Goal: Contribute content: Contribute content

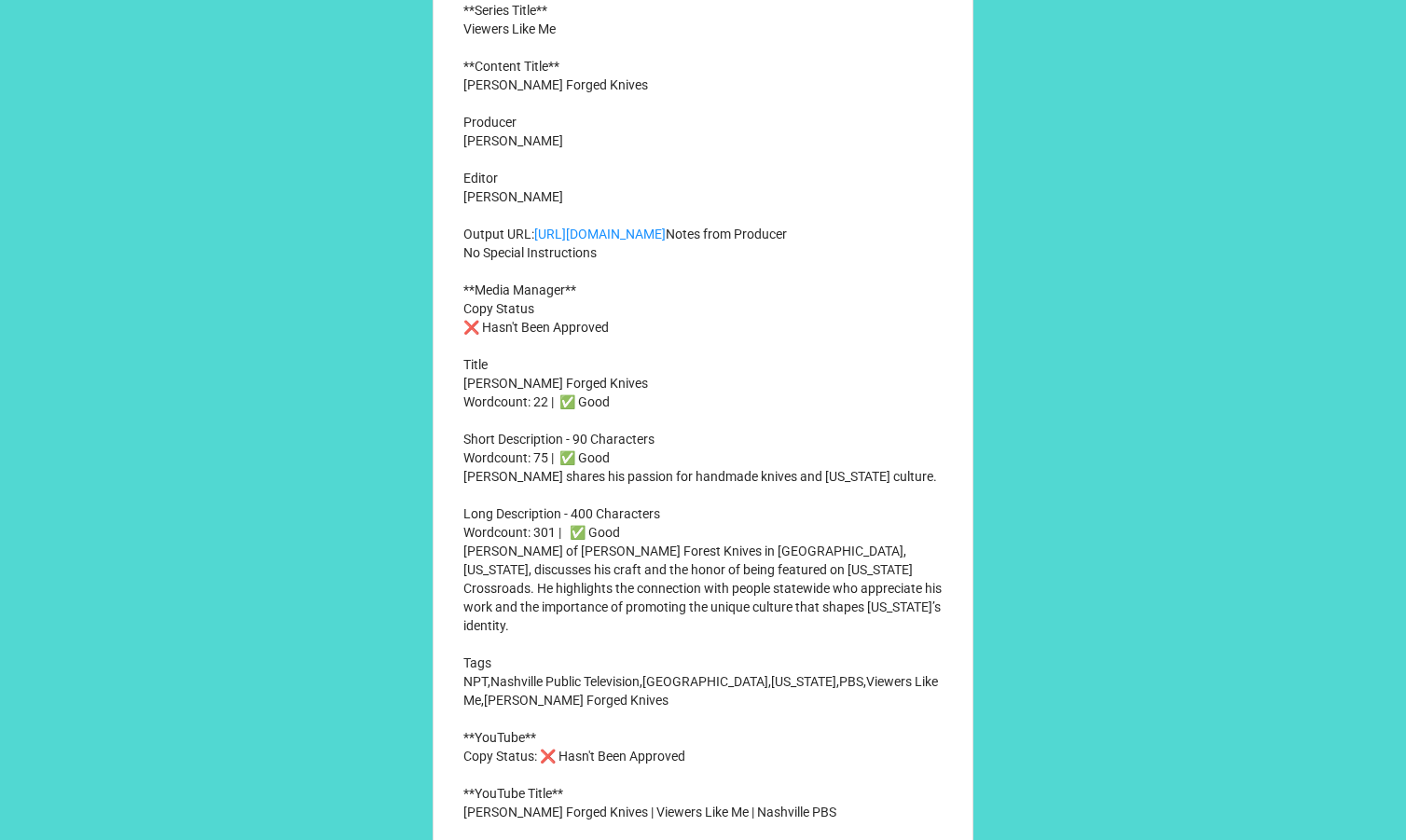
scroll to position [811, 0]
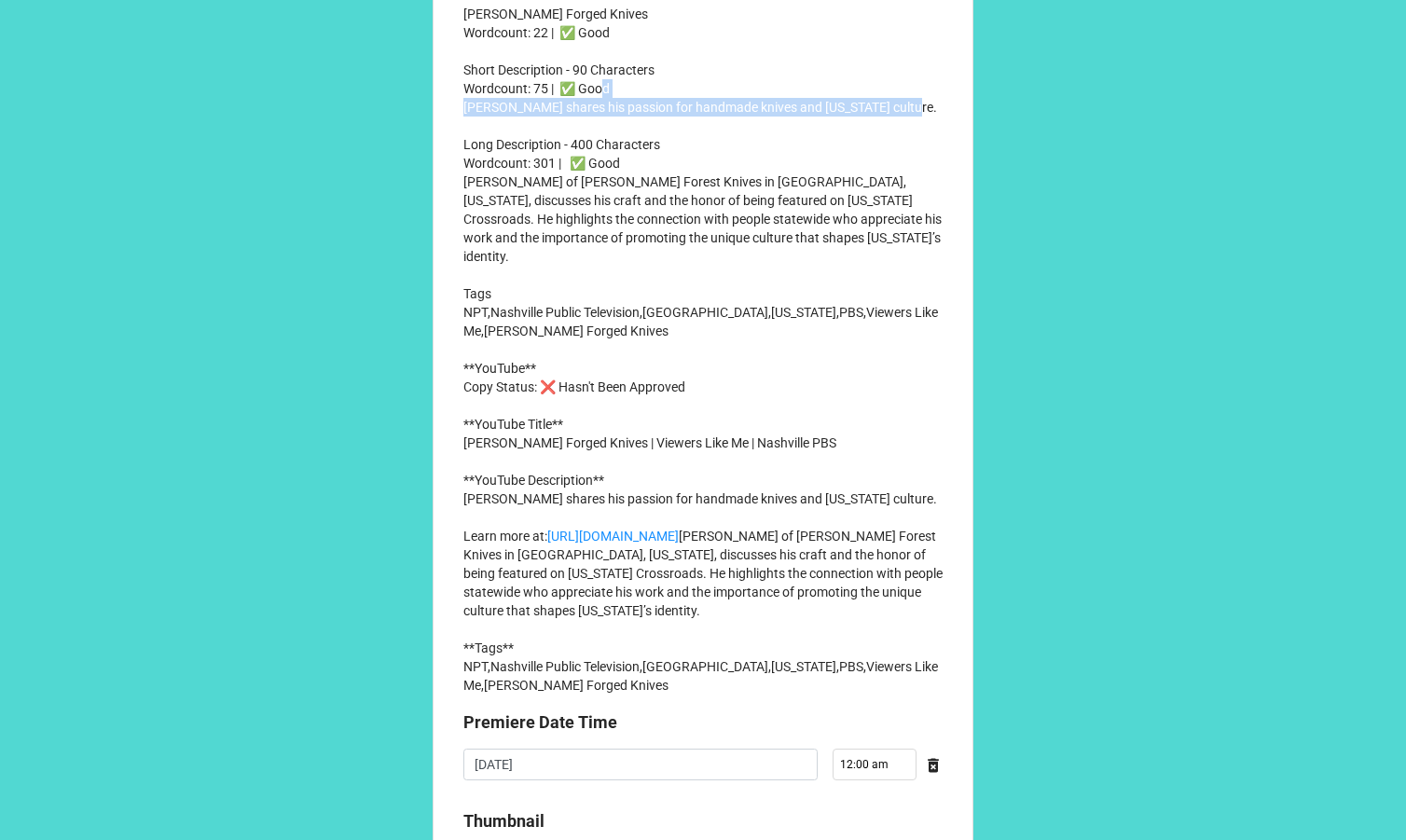
drag, startPoint x: 460, startPoint y: 184, endPoint x: 929, endPoint y: 184, distance: 469.0
click at [929, 184] on p "**Series Title** Viewers Like Me **Content Title** Phillips Forged Knives Produ…" at bounding box center [702, 163] width 479 height 1063
copy p "John Phillips shares his passion for handmade knives and Tennessee culture."
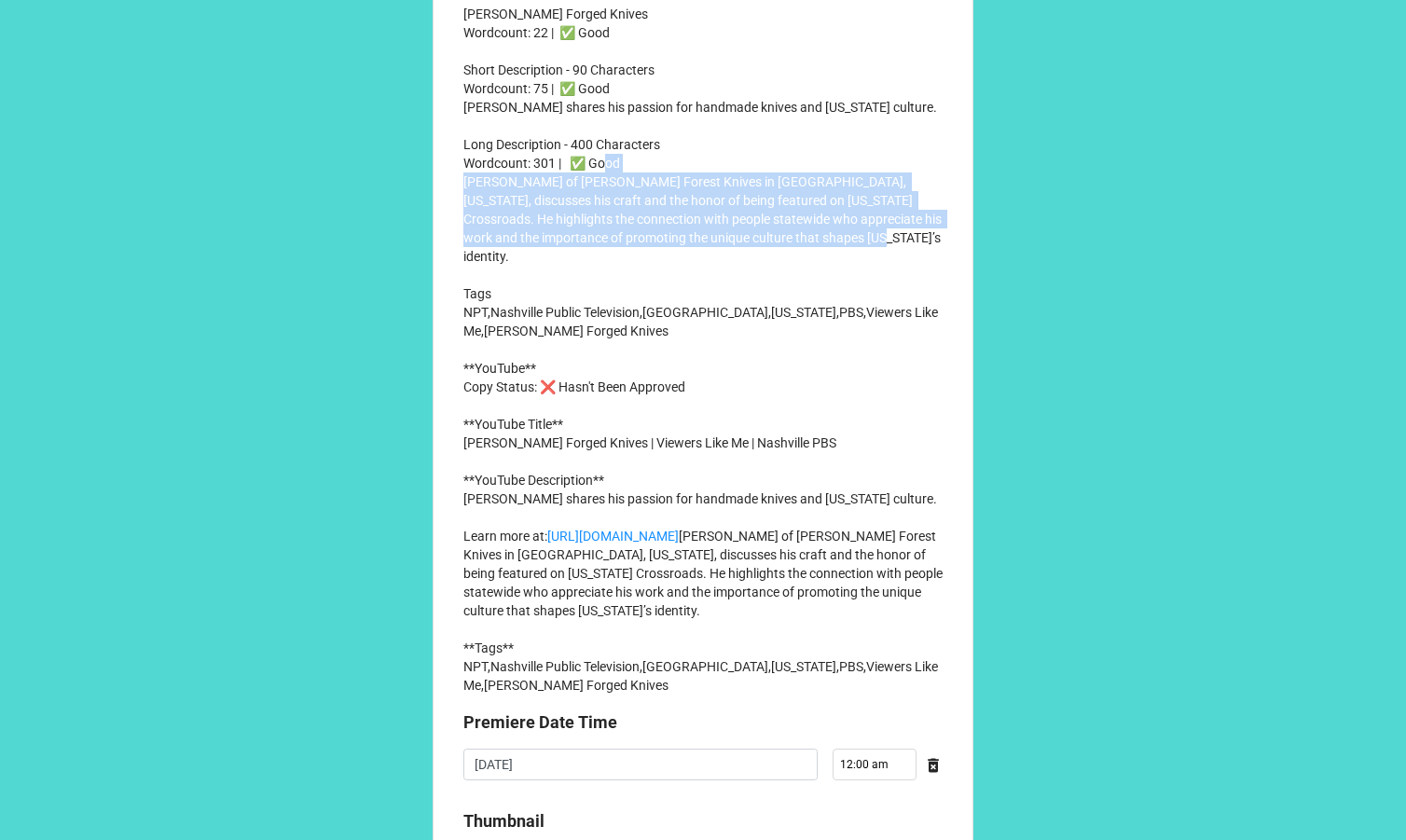
drag, startPoint x: 460, startPoint y: 259, endPoint x: 936, endPoint y: 312, distance: 478.9
click at [936, 312] on p "**Series Title** Viewers Like Me **Content Title** Phillips Forged Knives Produ…" at bounding box center [702, 163] width 479 height 1063
copy p "John Phillips of Phillips Forest Knives in Knoxville, Tennessee, discusses his …"
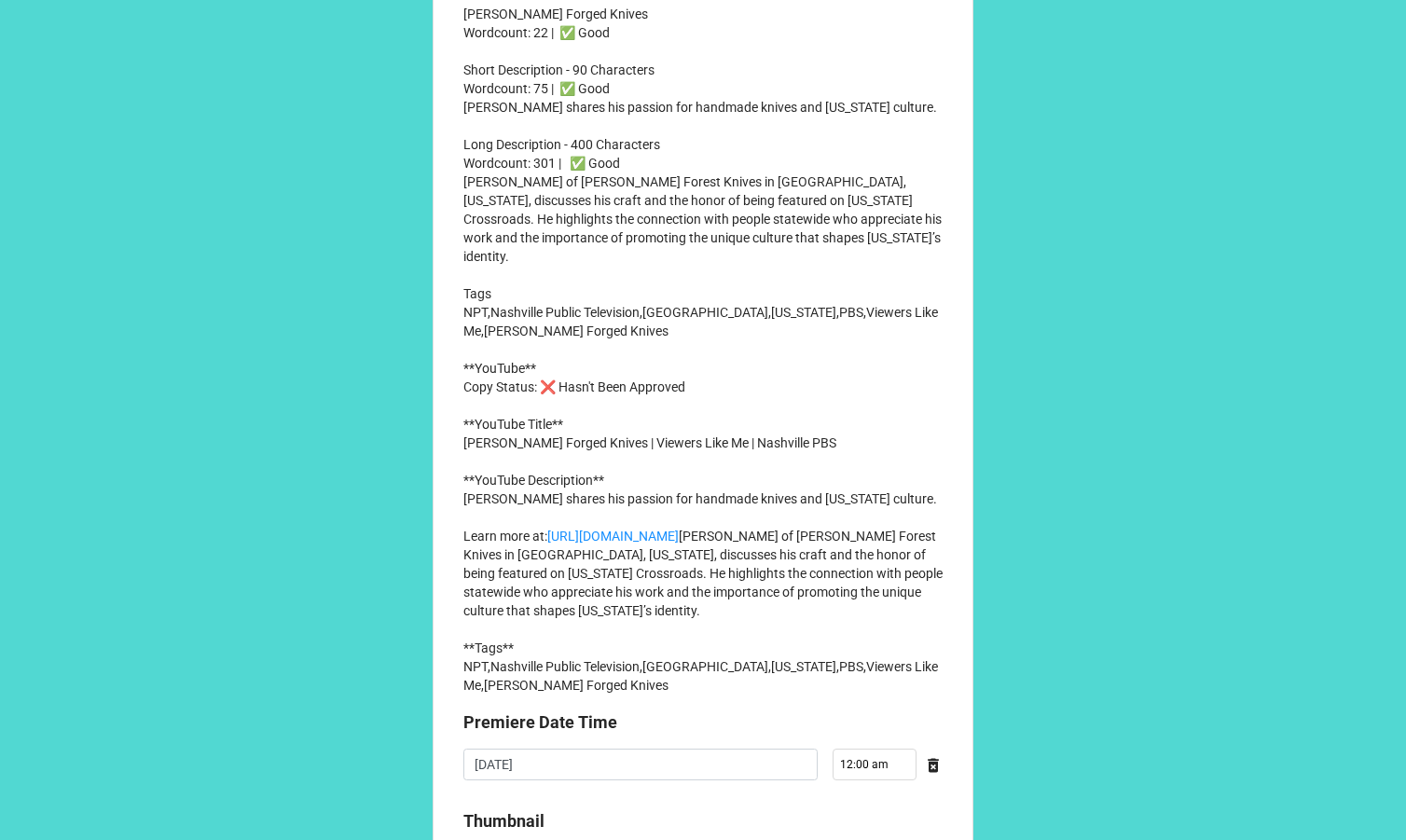
click at [767, 378] on p "**Series Title** Viewers Like Me **Content Title** Phillips Forged Knives Produ…" at bounding box center [702, 163] width 479 height 1063
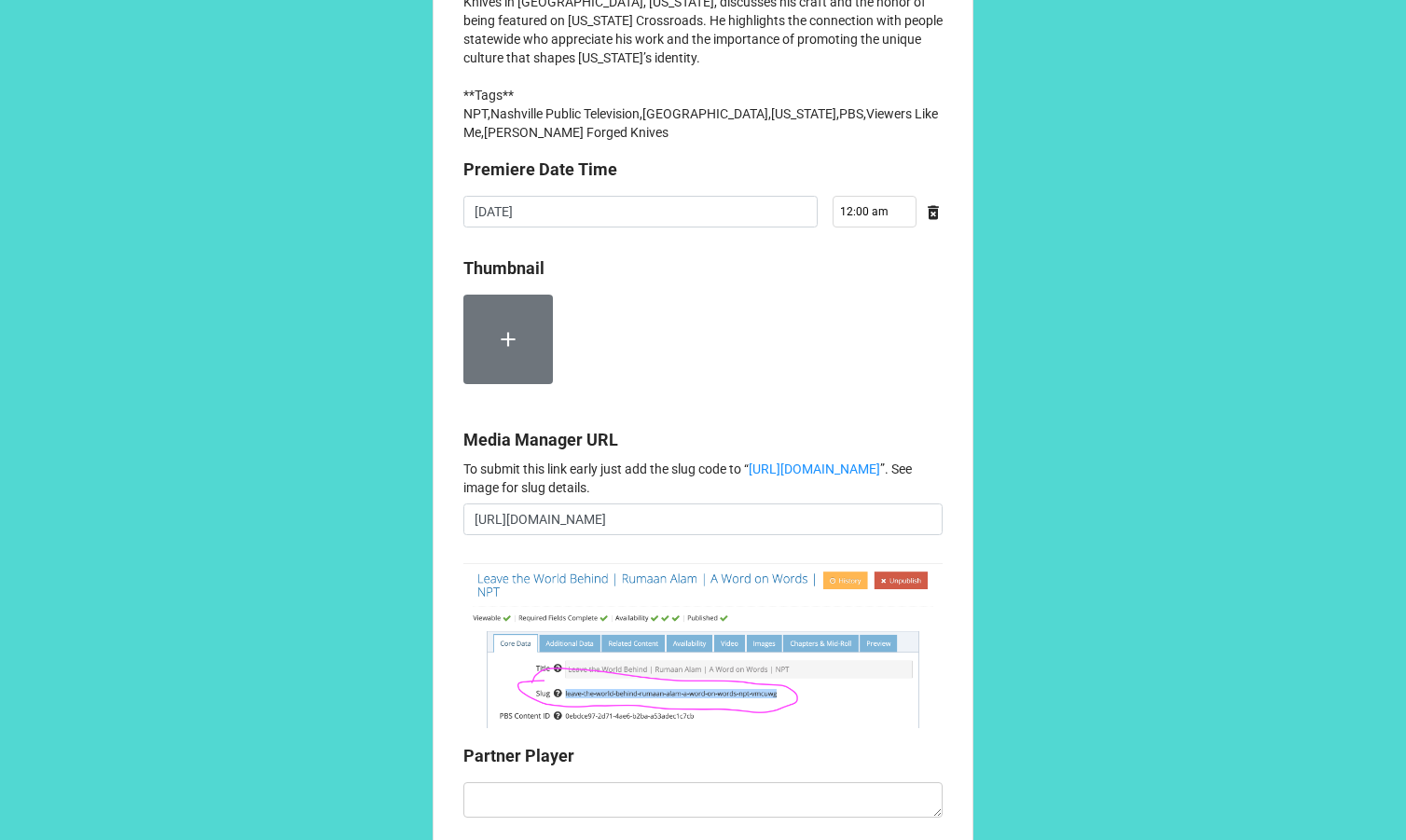
scroll to position [1365, 0]
click at [498, 382] on label at bounding box center [507, 337] width 89 height 89
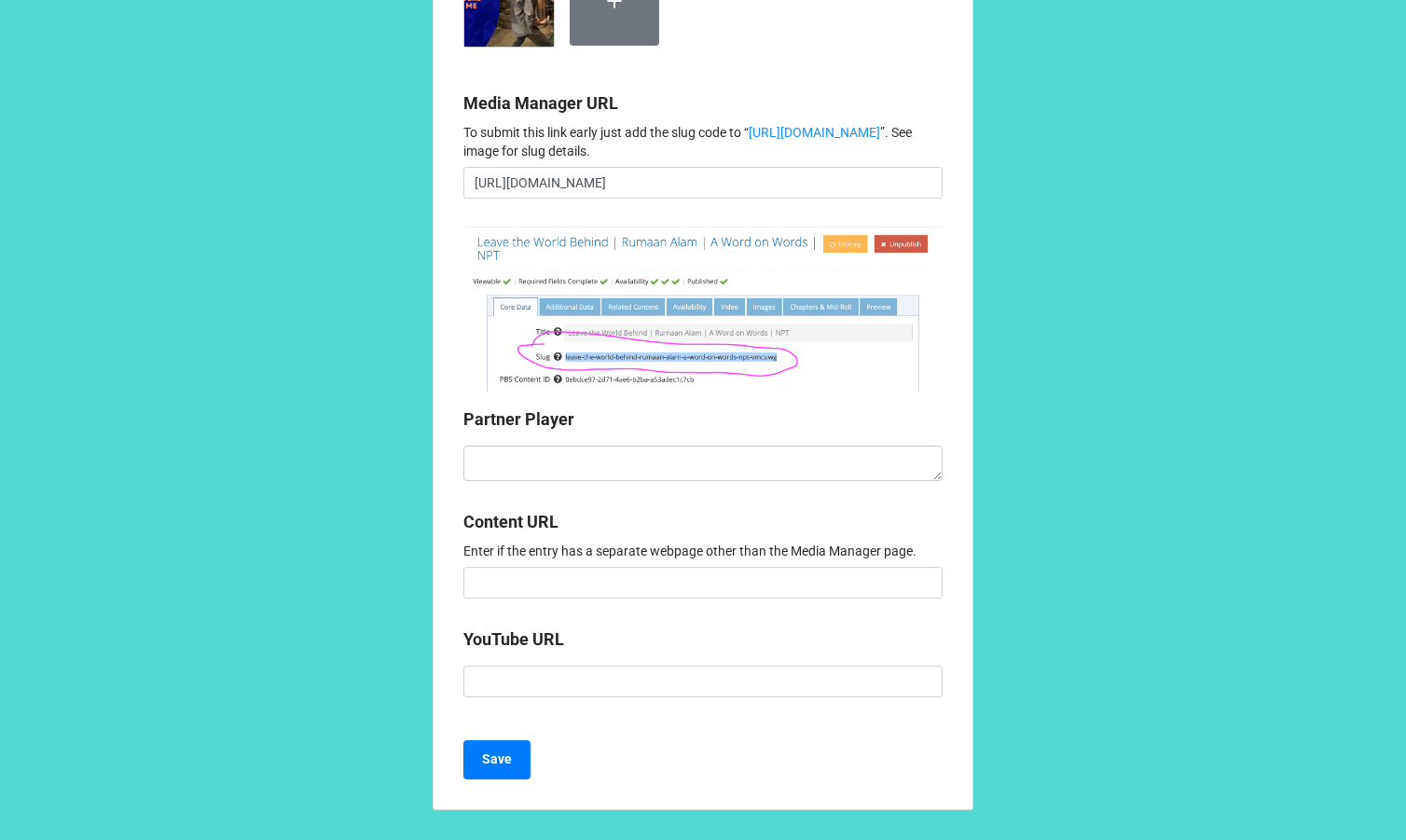
scroll to position [1831, 0]
click at [515, 468] on textarea at bounding box center [702, 463] width 479 height 35
paste textarea "<iframe style="aspect-ratio: 16/9; width: 100%; border: 0;" id="partnerPlayer" …"
type textarea "x"
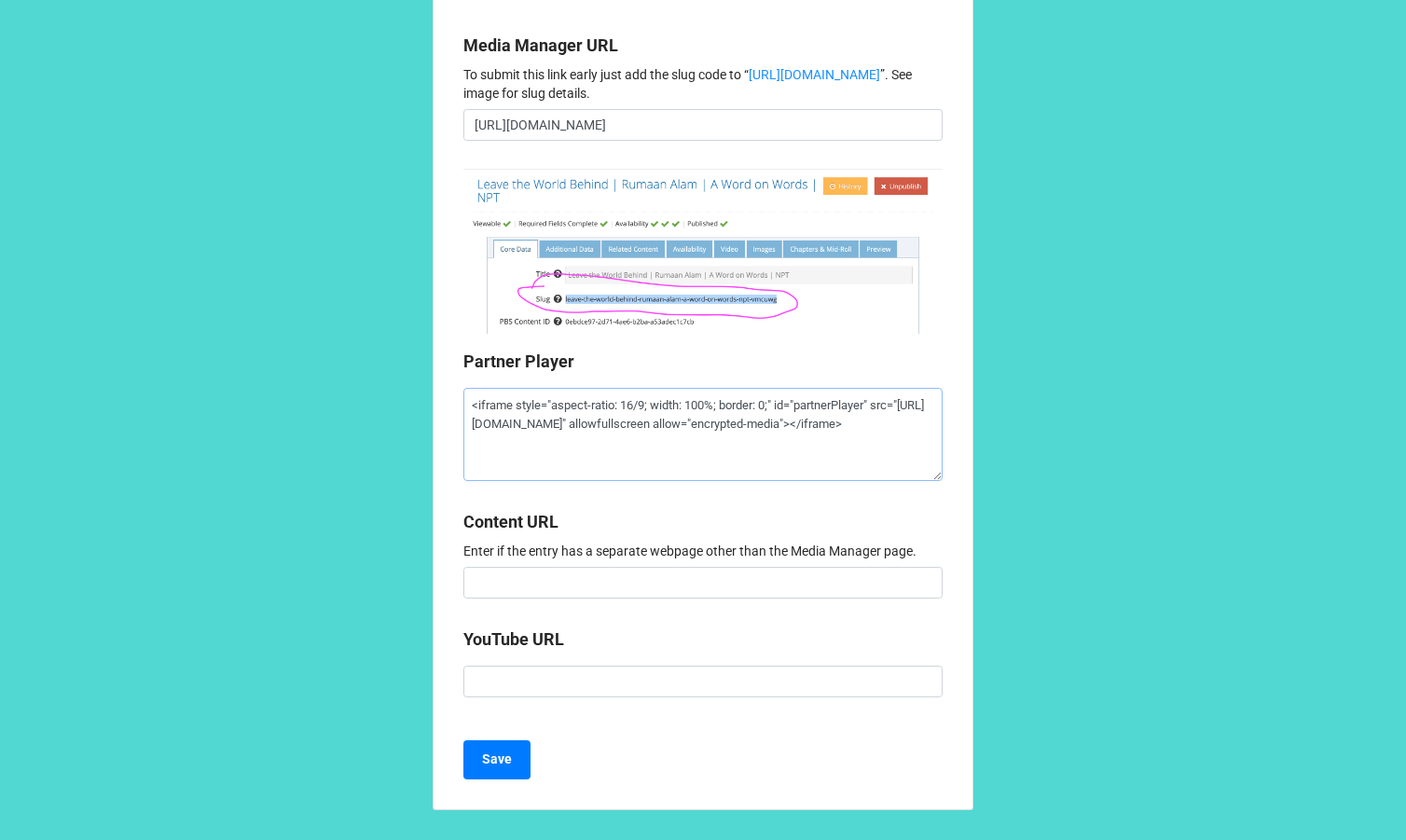
type textarea "<iframe style="aspect-ratio: 16/9; width: 100%; border: 0;" id="partnerPlayer" …"
click at [653, 541] on b "Content URL" at bounding box center [702, 525] width 479 height 32
click at [498, 770] on b "Save" at bounding box center [496, 760] width 29 height 20
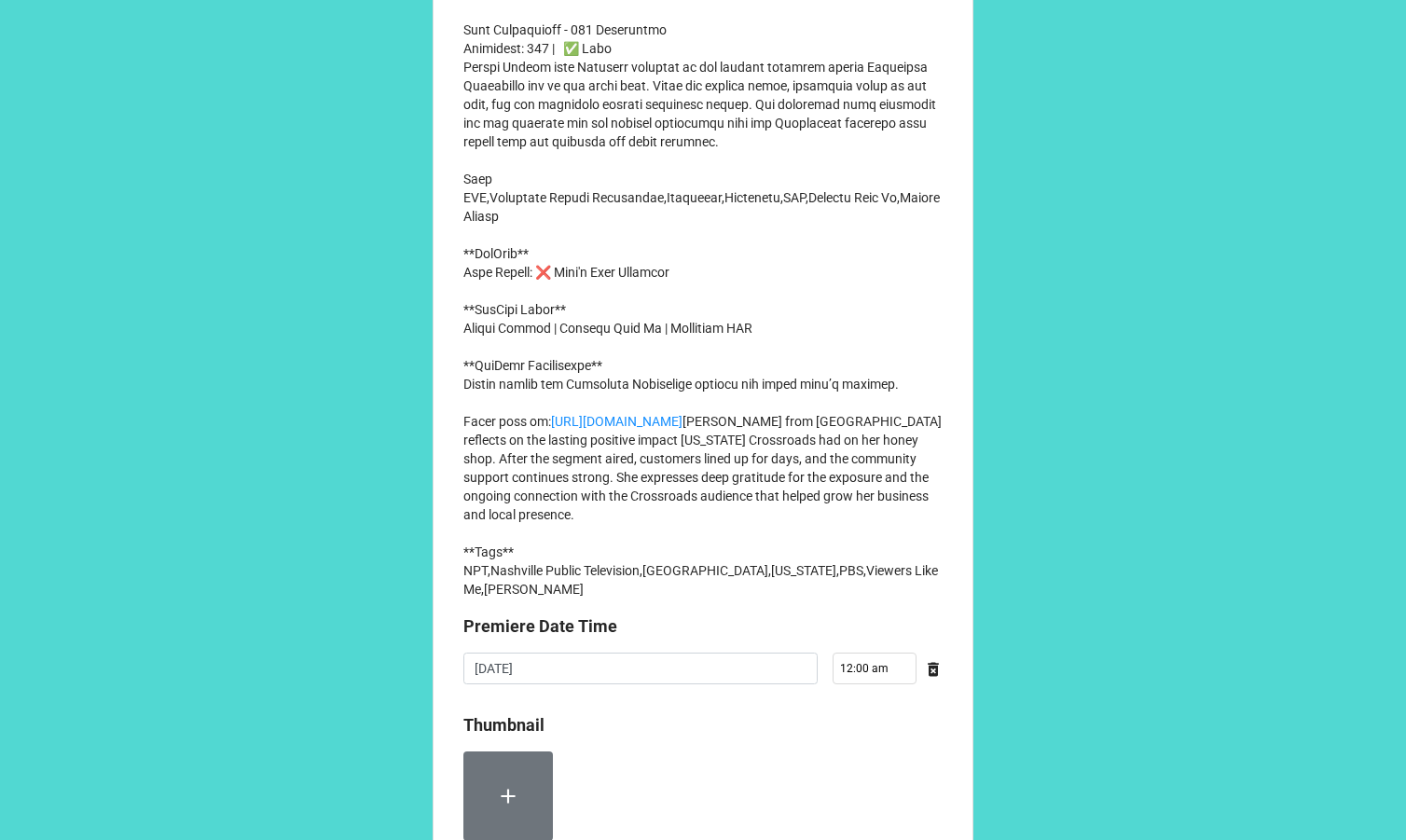
click at [618, 282] on p "**Series Title** Viewers Like Me **Content Title** [PERSON_NAME] Producer [PERS…" at bounding box center [702, 58] width 479 height 1082
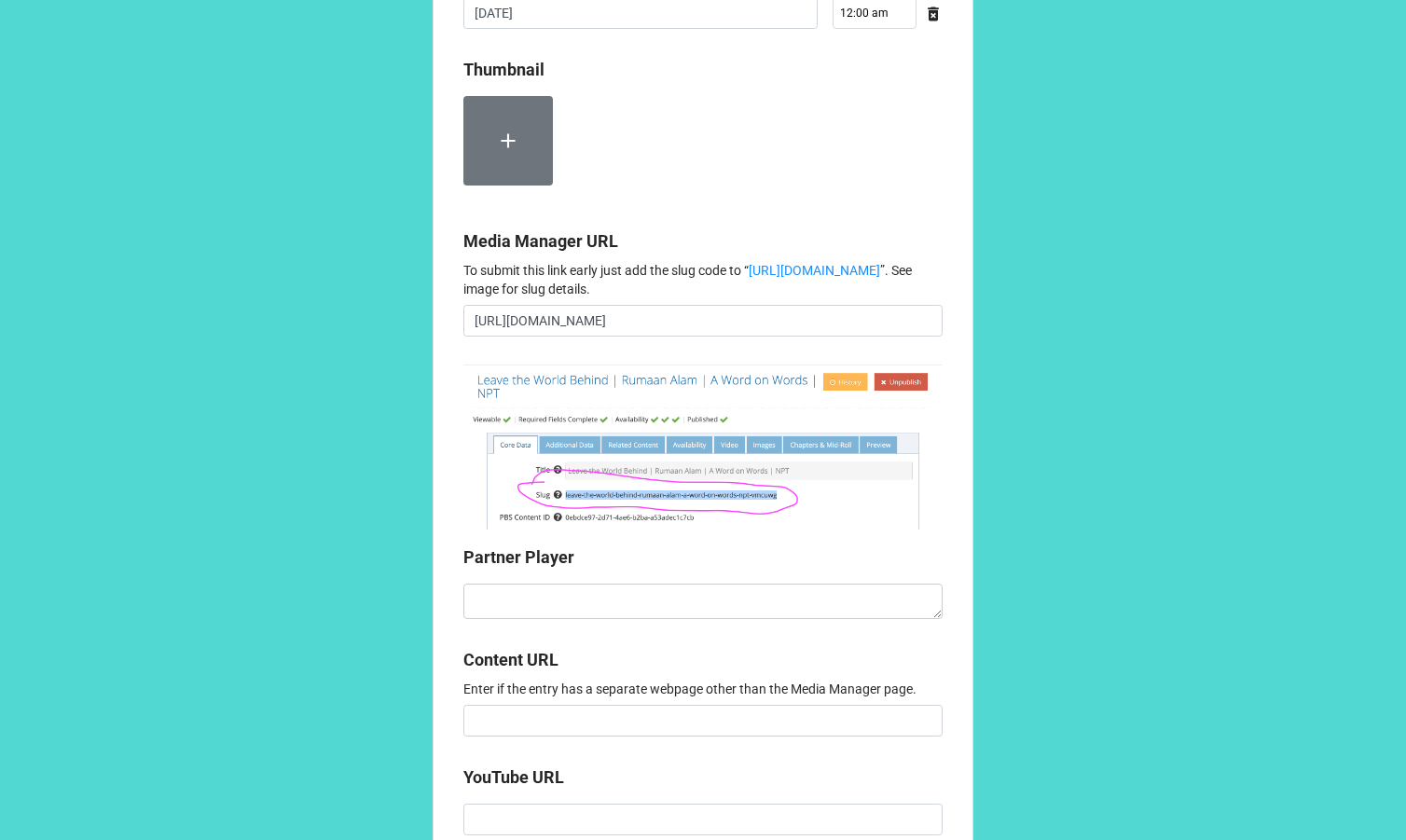
scroll to position [1737, 0]
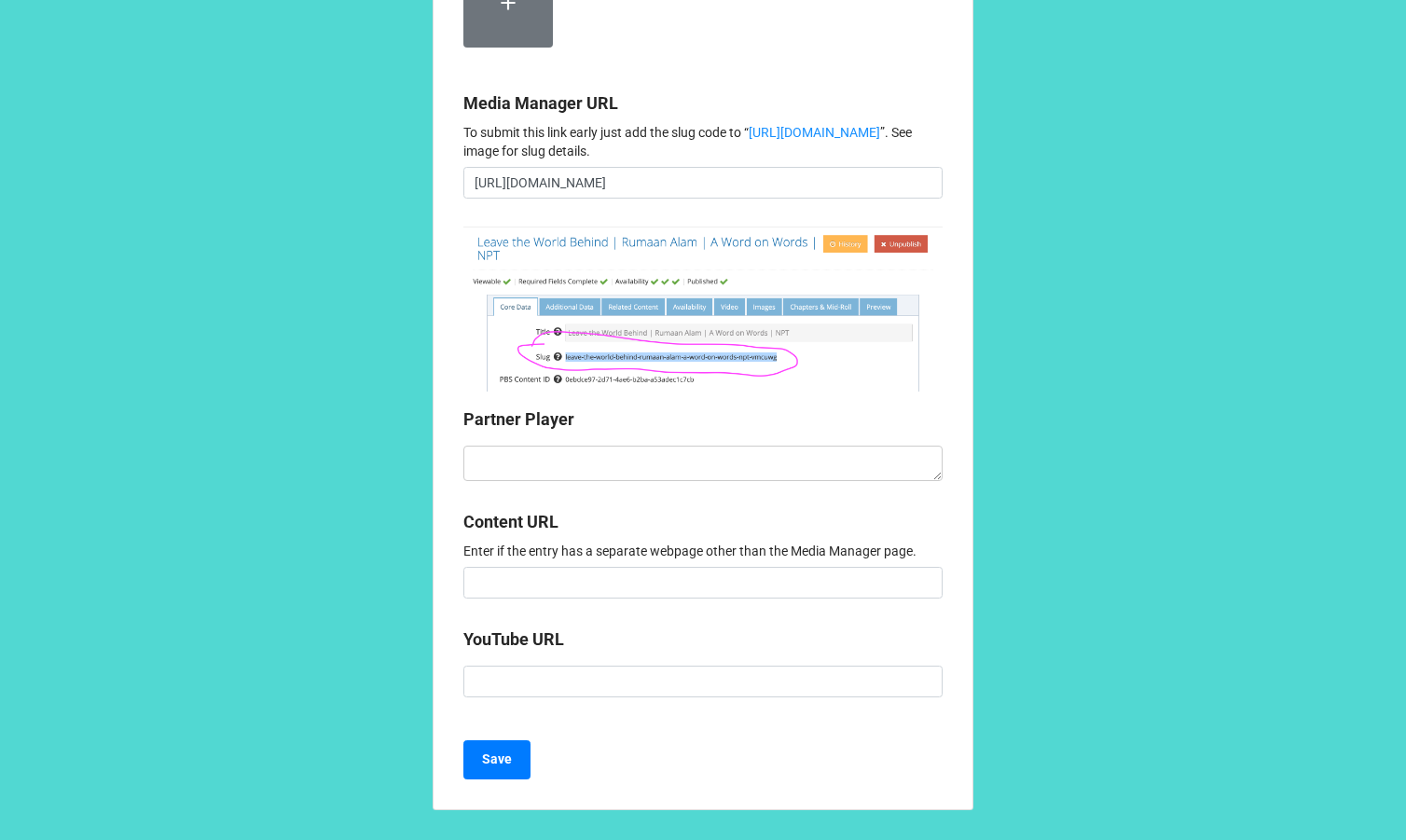
click at [517, 48] on label at bounding box center [507, 2] width 89 height 89
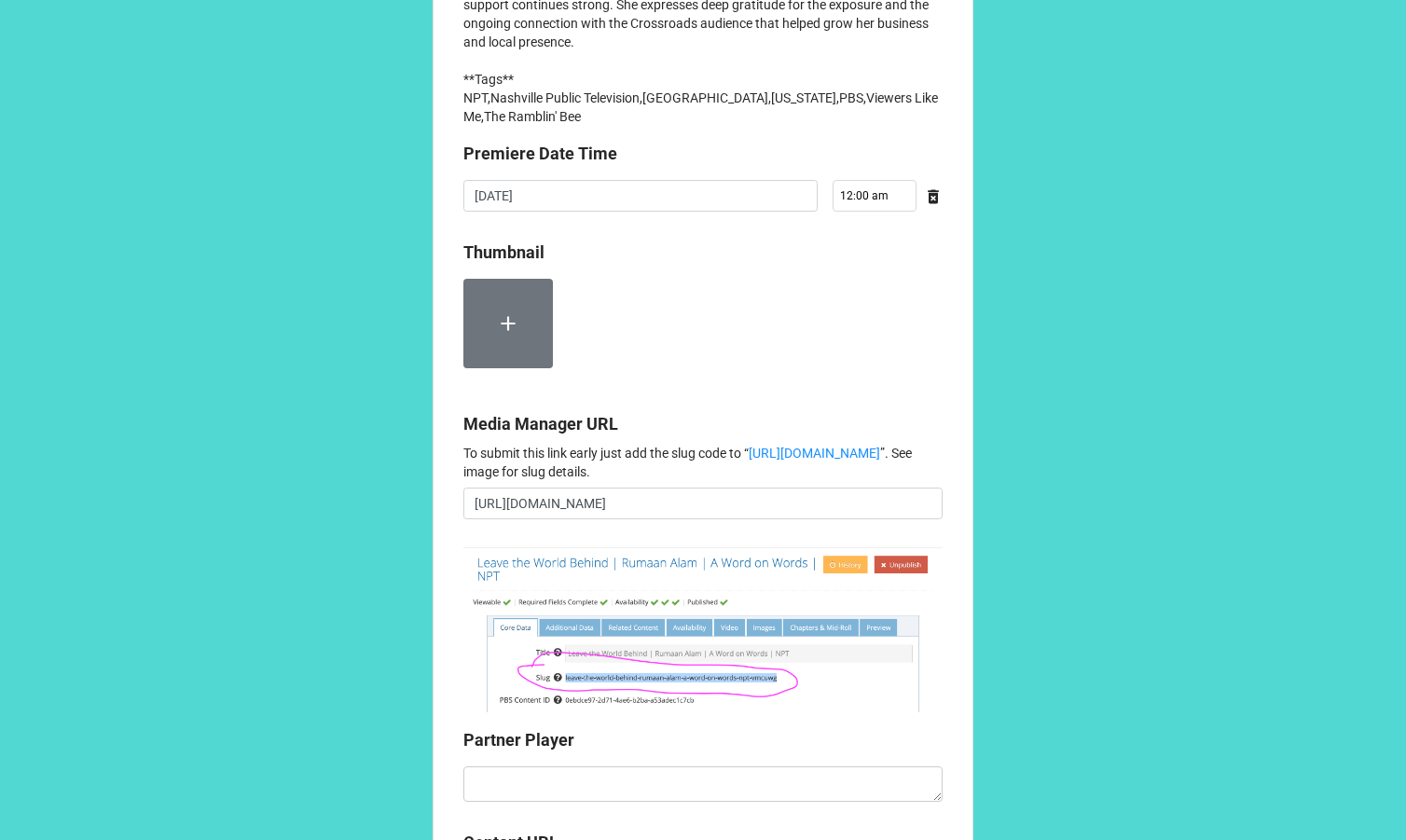
scroll to position [1410, 0]
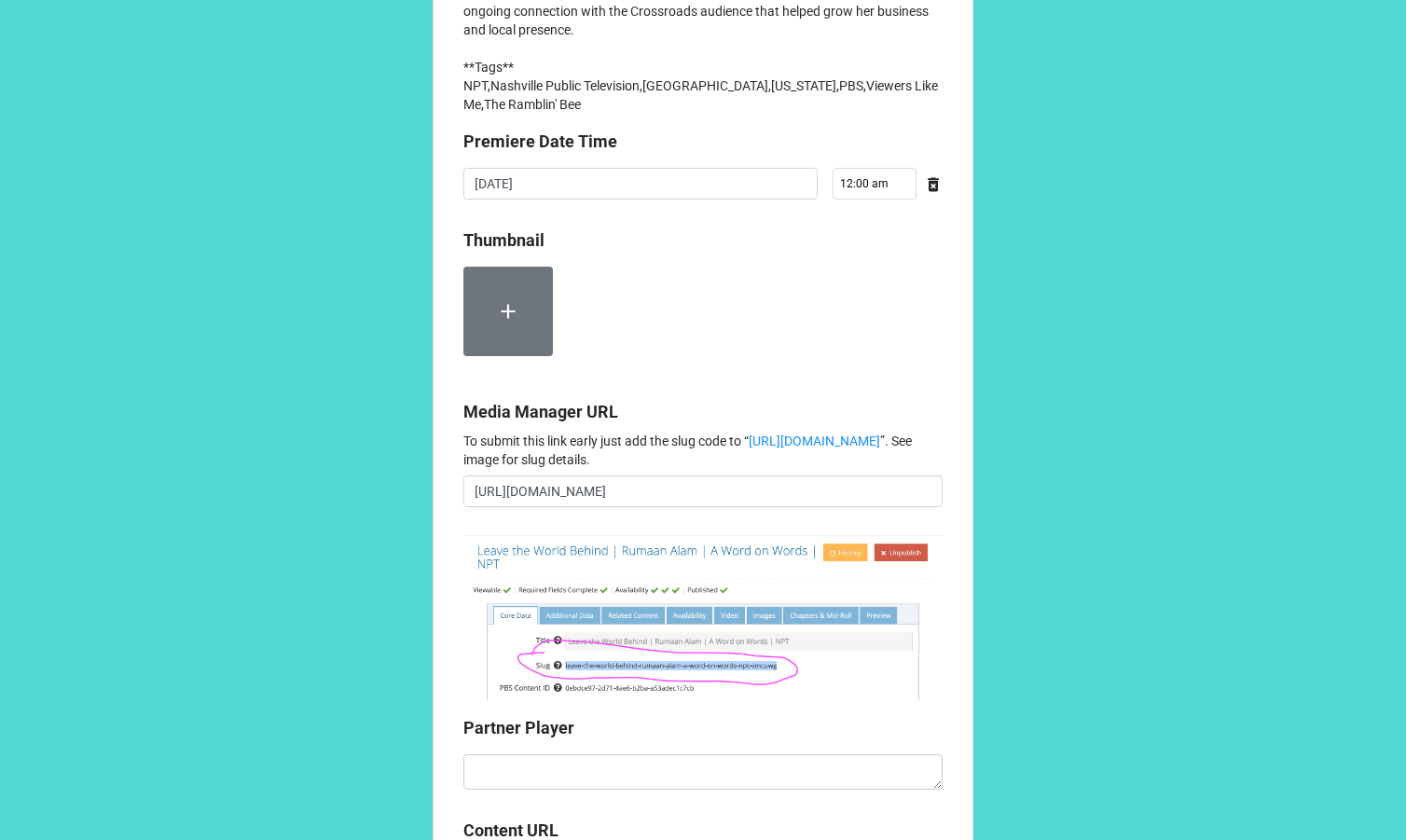
click at [530, 356] on label at bounding box center [507, 310] width 89 height 89
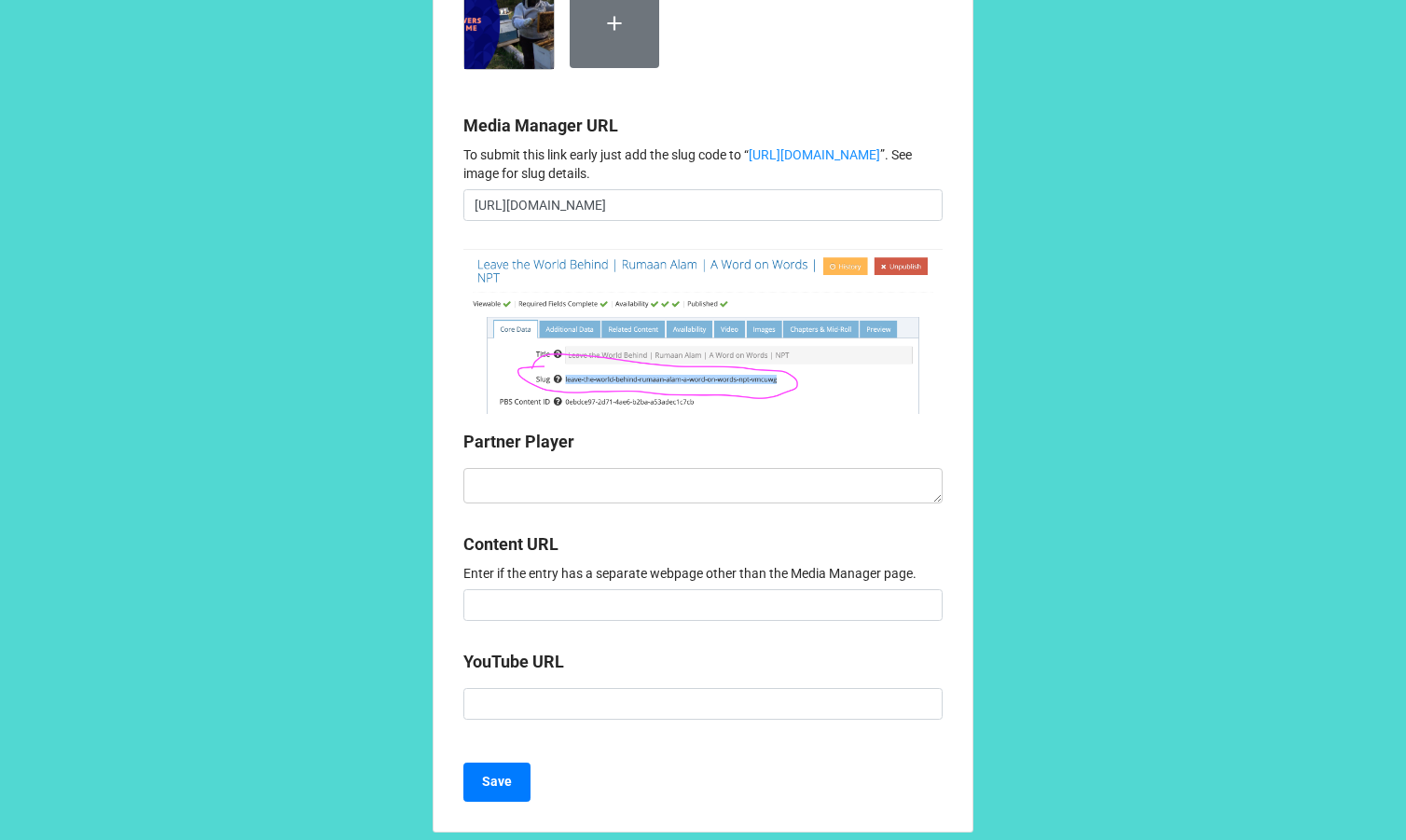
scroll to position [1849, 0]
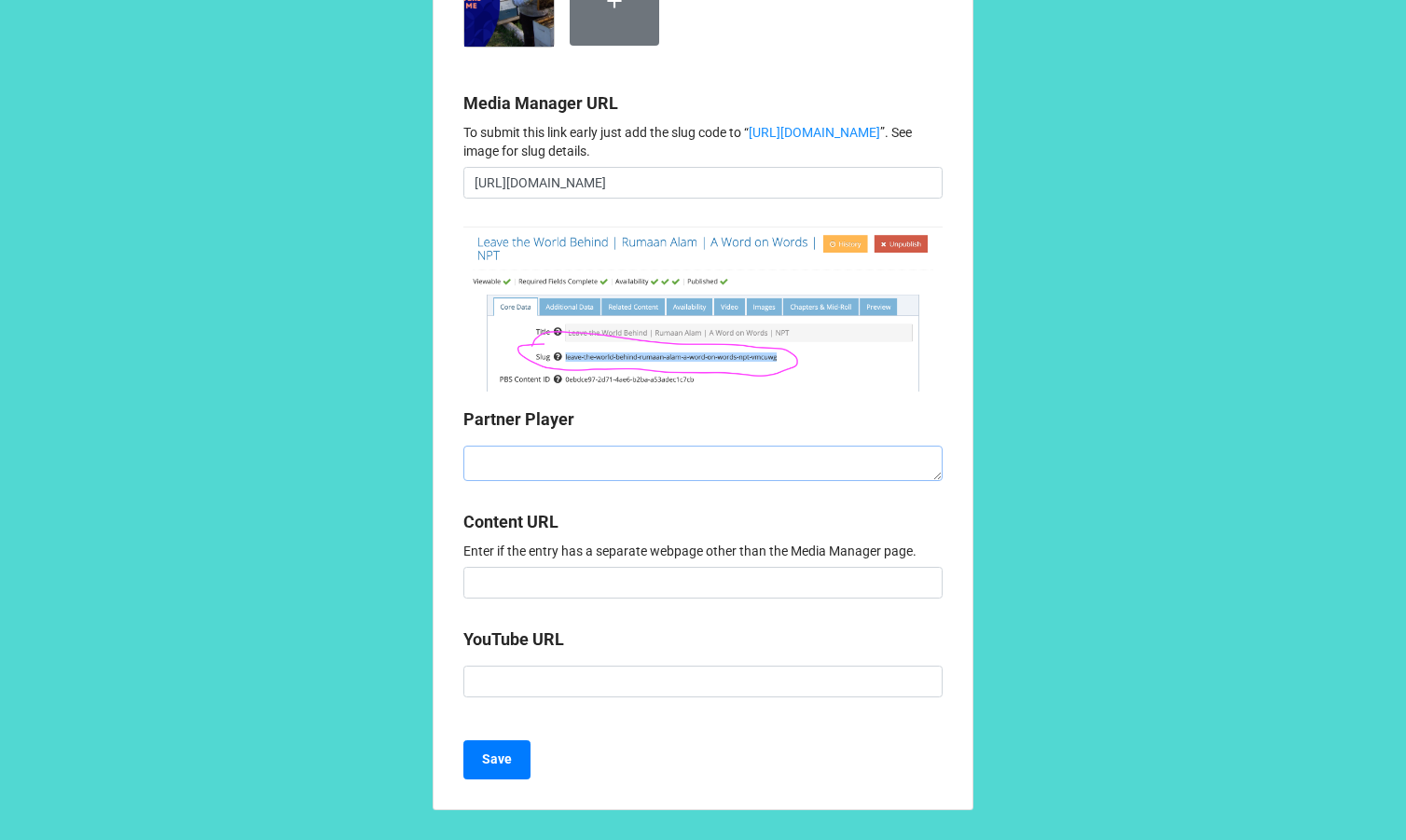
click at [502, 479] on textarea at bounding box center [702, 463] width 479 height 35
paste textarea "<iframe style="aspect-ratio: 16/9; width: 100%; border: 0;" id="partnerPlayer" …"
type textarea "x"
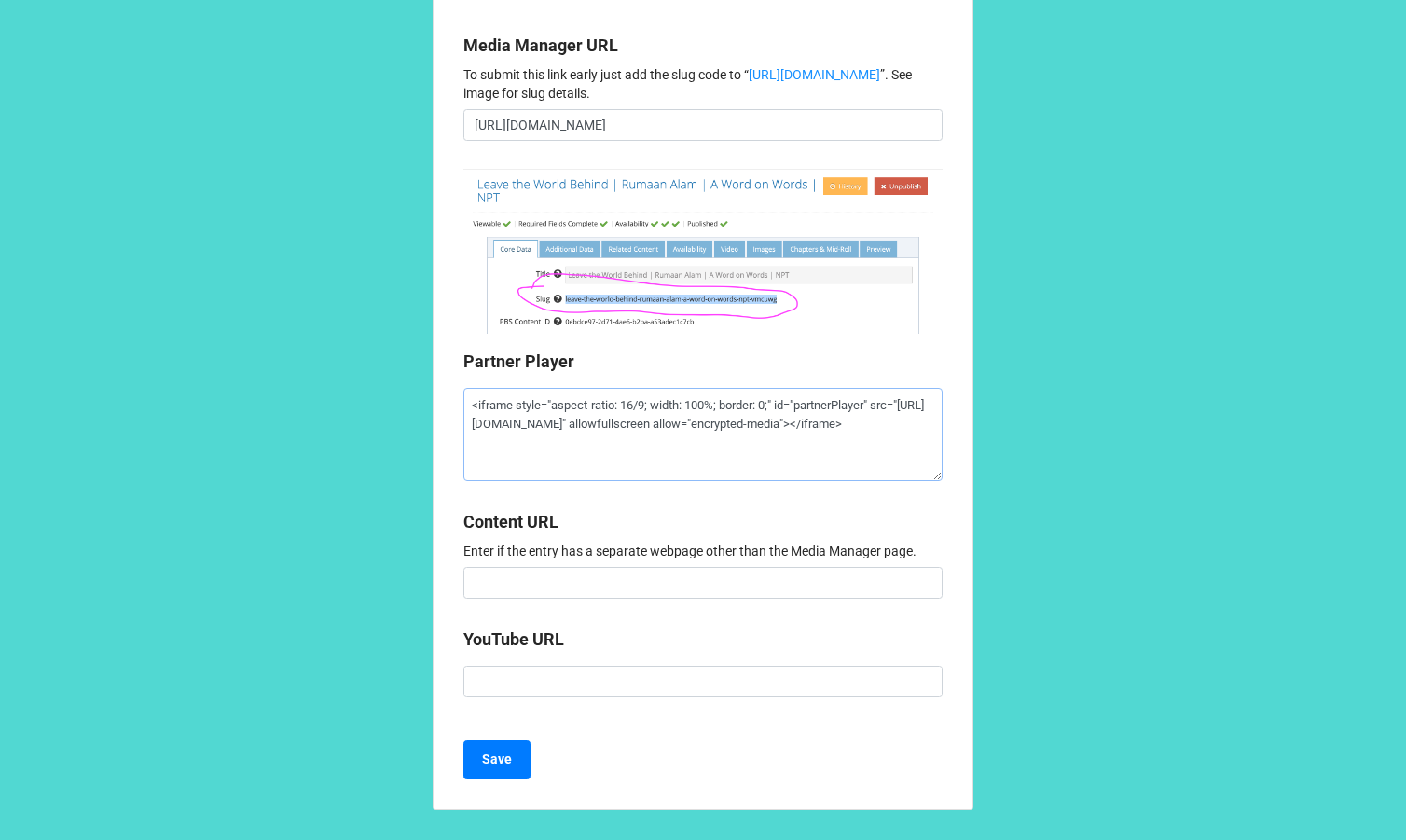
scroll to position [1907, 0]
type textarea "<iframe style="aspect-ratio: 16/9; width: 100%; border: 0;" id="partnerPlayer" …"
click at [476, 767] on button "Save" at bounding box center [496, 760] width 68 height 39
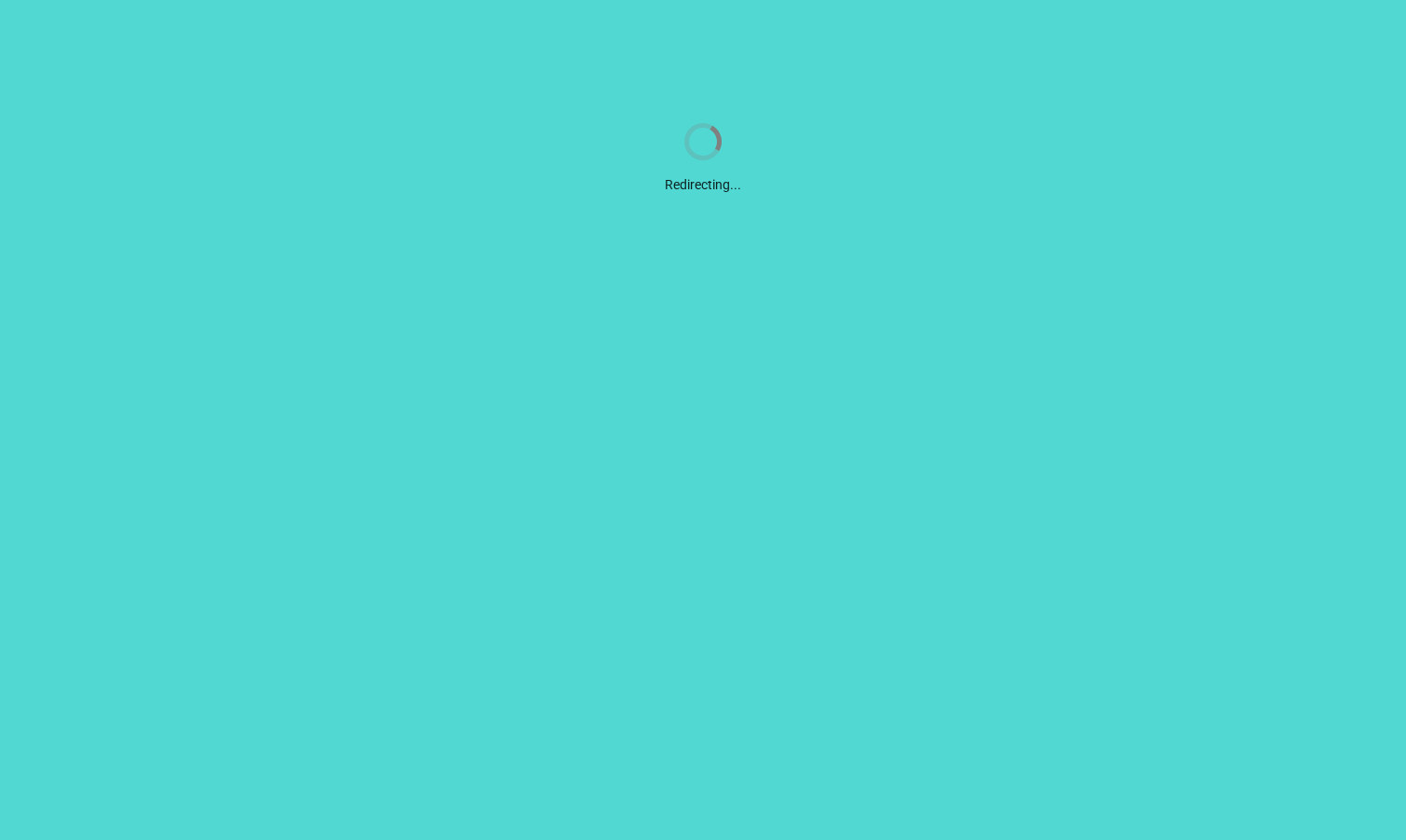
scroll to position [0, 0]
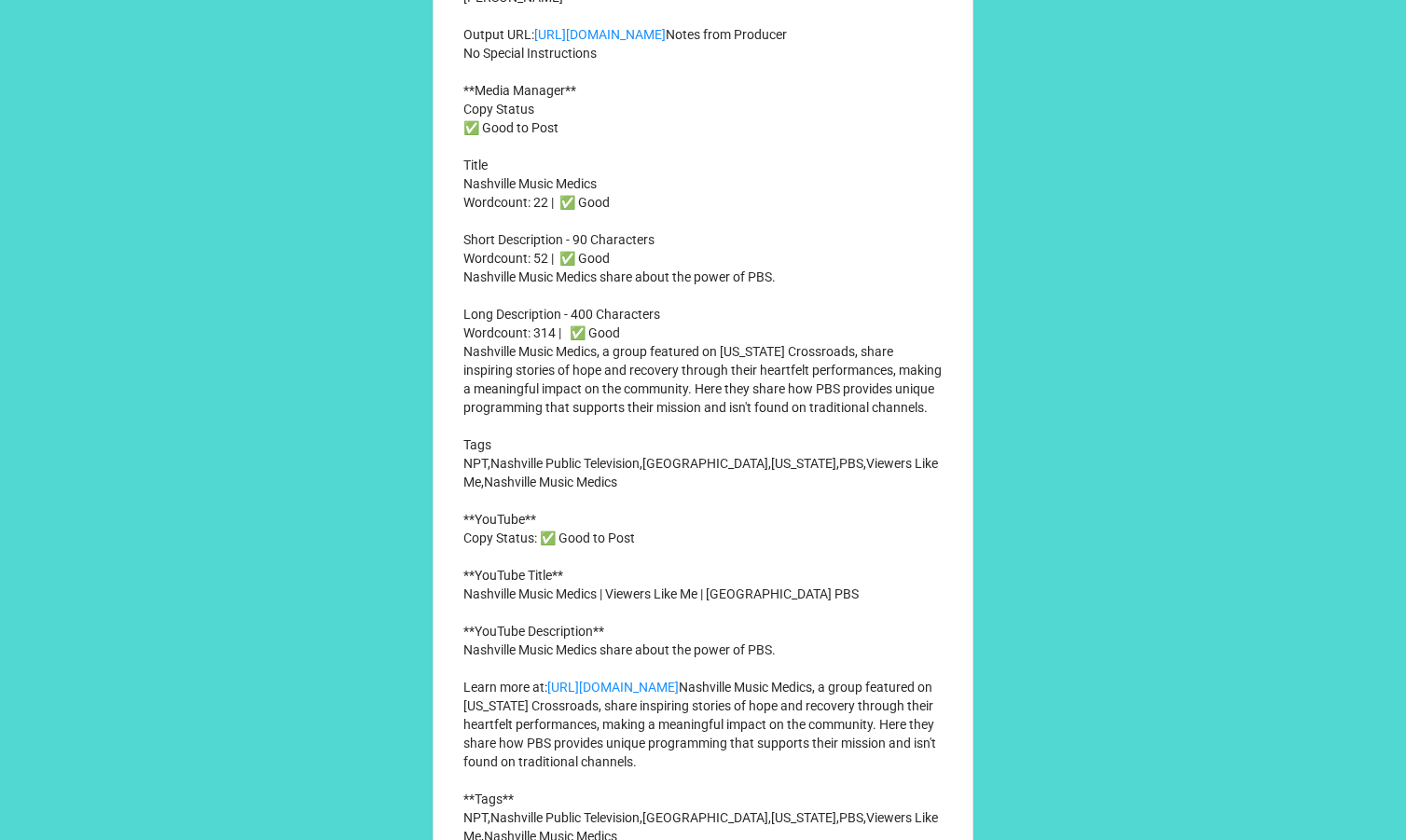
scroll to position [749, 0]
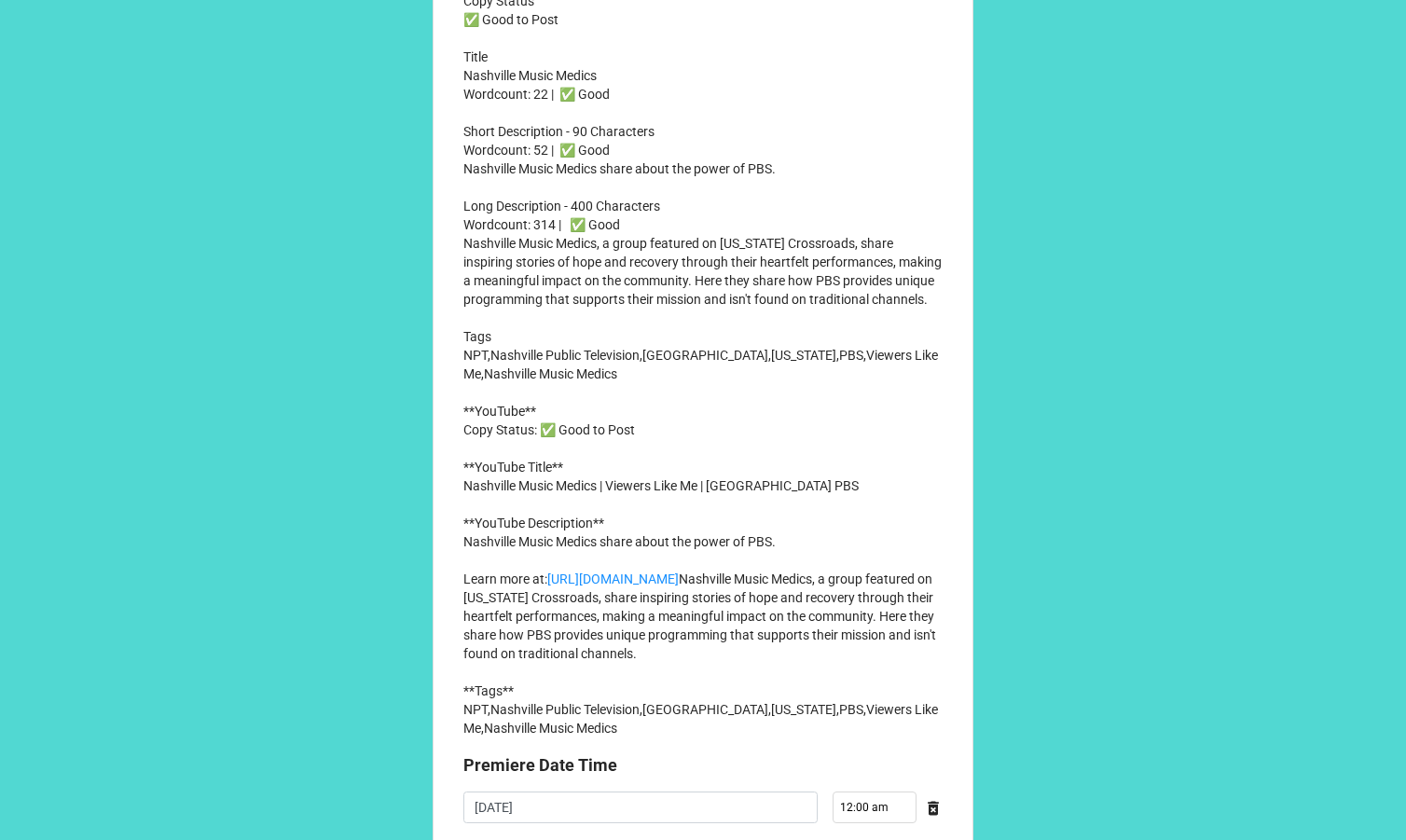
click at [525, 227] on p "**Series Title** Viewers Like Me **Content Title** Nashville Music Medics Produ…" at bounding box center [702, 215] width 479 height 1045
copy p "Nashville Music Medics share about the power of PBS."
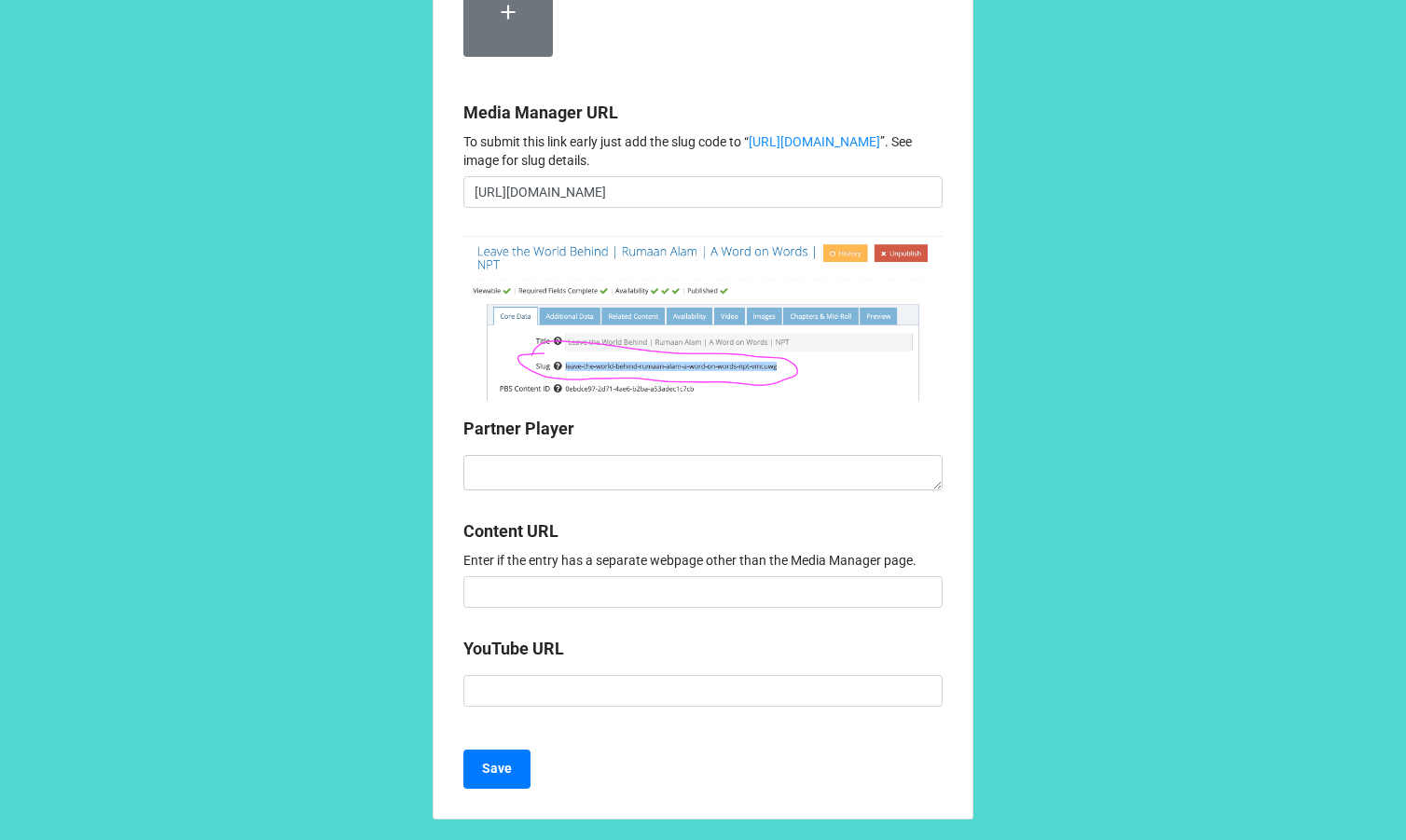
scroll to position [1767, 0]
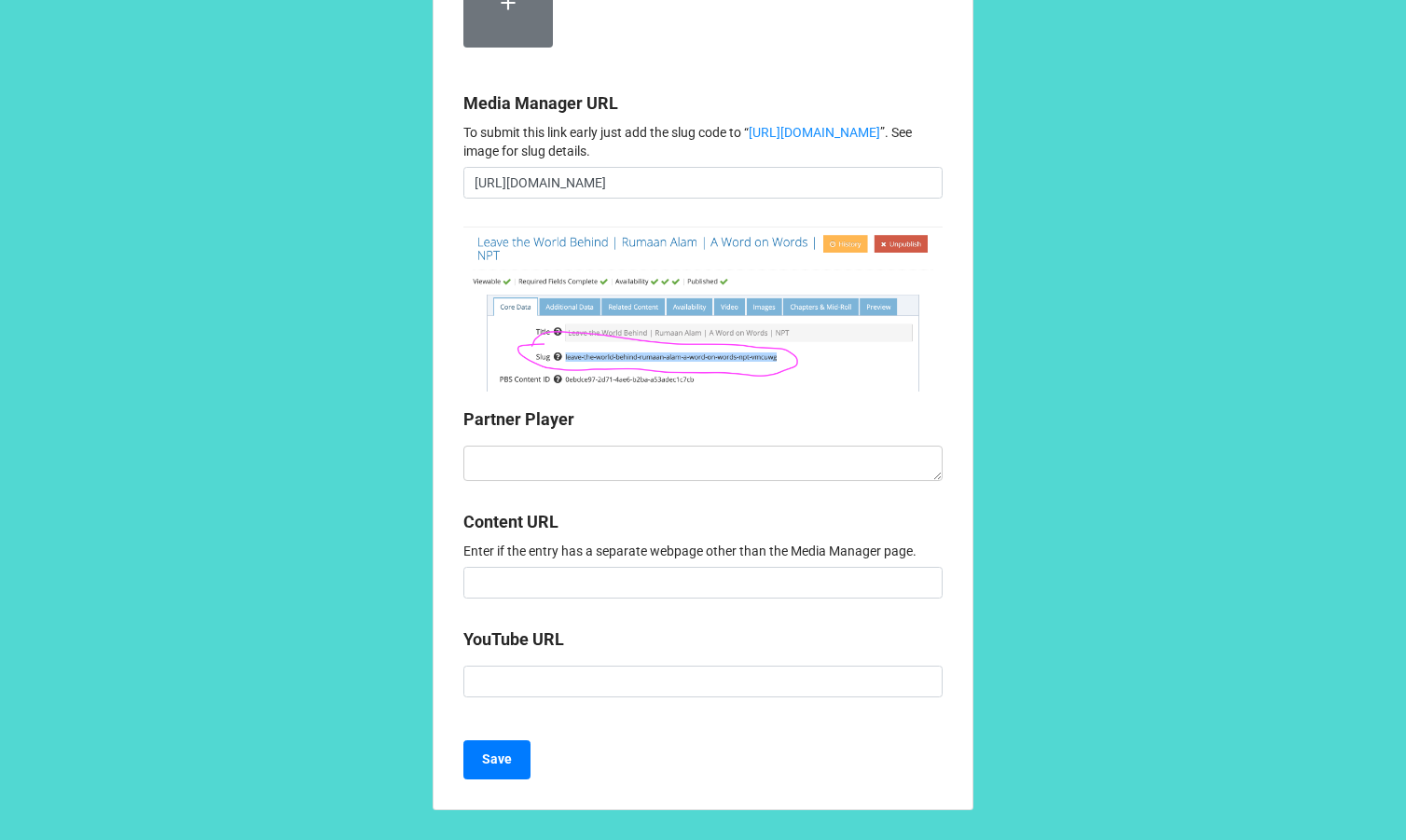
click at [501, 48] on label at bounding box center [507, 2] width 89 height 89
click at [531, 481] on textarea at bounding box center [702, 463] width 479 height 35
paste textarea "<iframe style="aspect-ratio: 16/9; width: 100%; border: 0;" id="partnerPlayer" …"
type textarea "x"
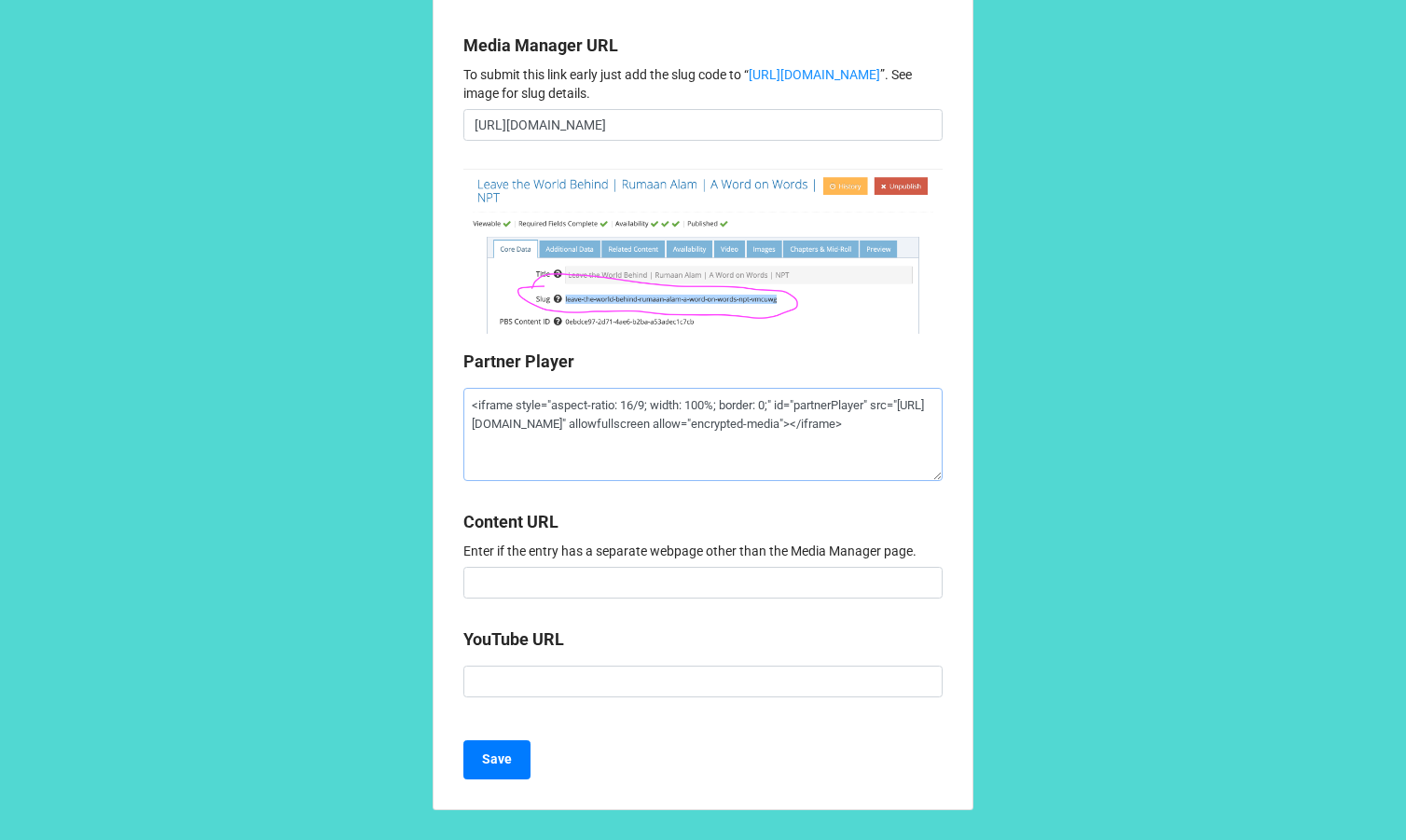
scroll to position [1907, 0]
type textarea "<iframe style="aspect-ratio: 16/9; width: 100%; border: 0;" id="partnerPlayer" …"
click at [504, 760] on b "Save" at bounding box center [496, 760] width 29 height 20
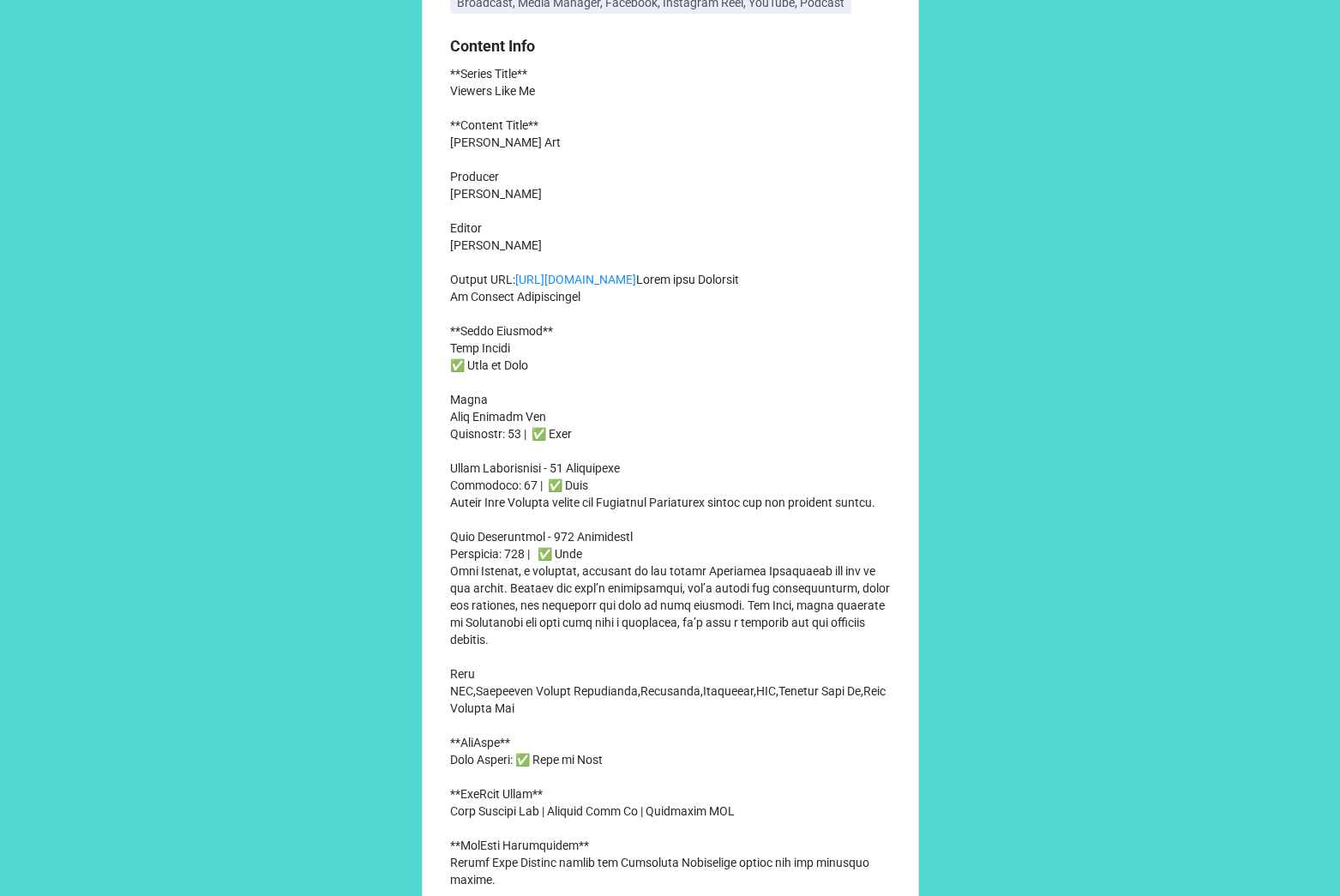
scroll to position [343, 0]
click at [485, 468] on p "**Series Title** Viewers Like Me **Content Title** [PERSON_NAME] Art Producer […" at bounding box center [670, 560] width 440 height 995
click at [485, 468] on p "**Series Title** Viewers Like Me **Content Title** Beth Barnard Art Producer Ch…" at bounding box center [670, 560] width 440 height 995
copy p "Beth Barnard Art"
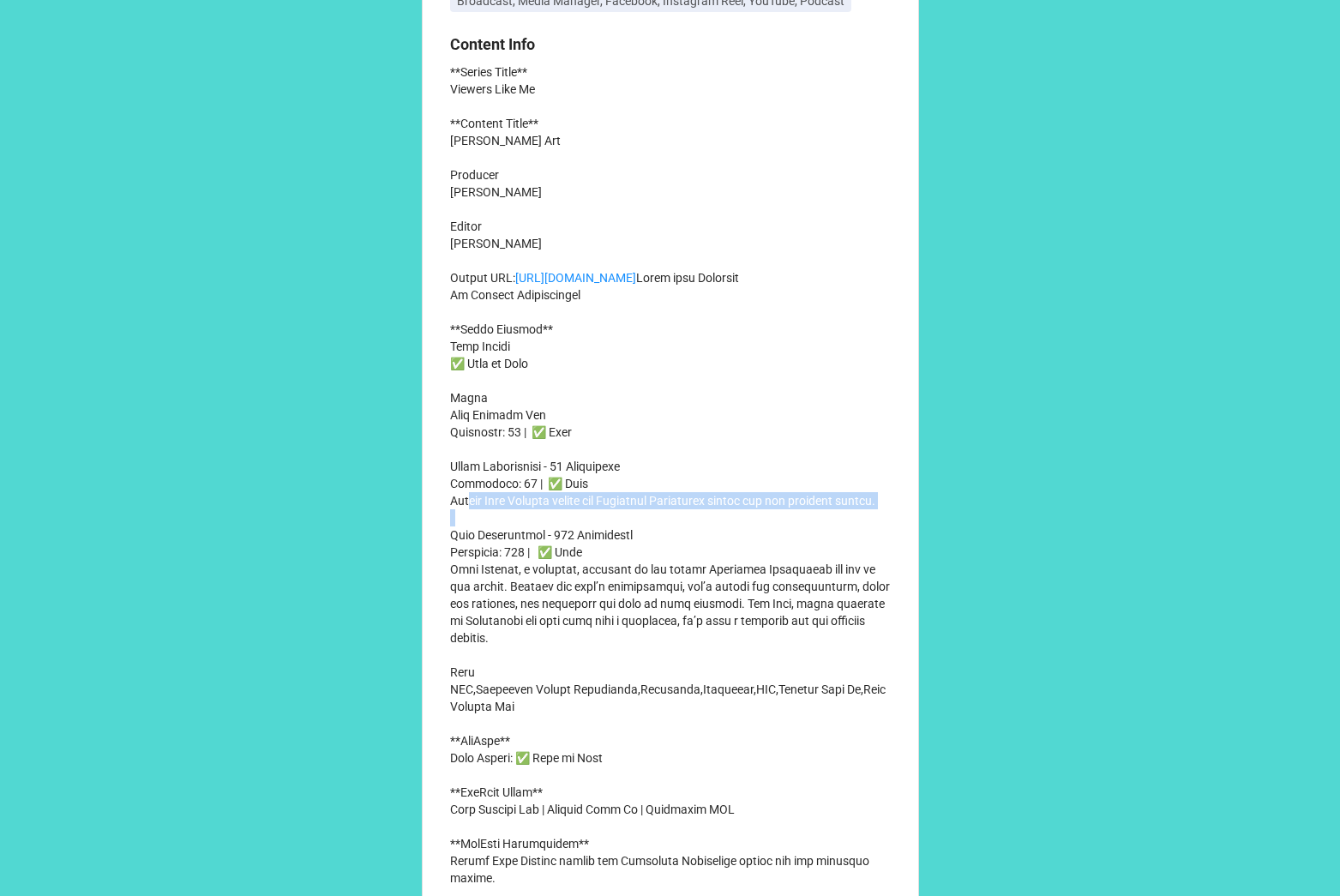
drag, startPoint x: 447, startPoint y: 553, endPoint x: 497, endPoint y: 563, distance: 51.0
click at [497, 563] on p "**Series Title** Viewers Like Me **Content Title** Beth Barnard Art Producer Ch…" at bounding box center [670, 560] width 440 height 995
copy p "Artist Beth Barnard shares how Tennessee Crossroads helped her art business thr…"
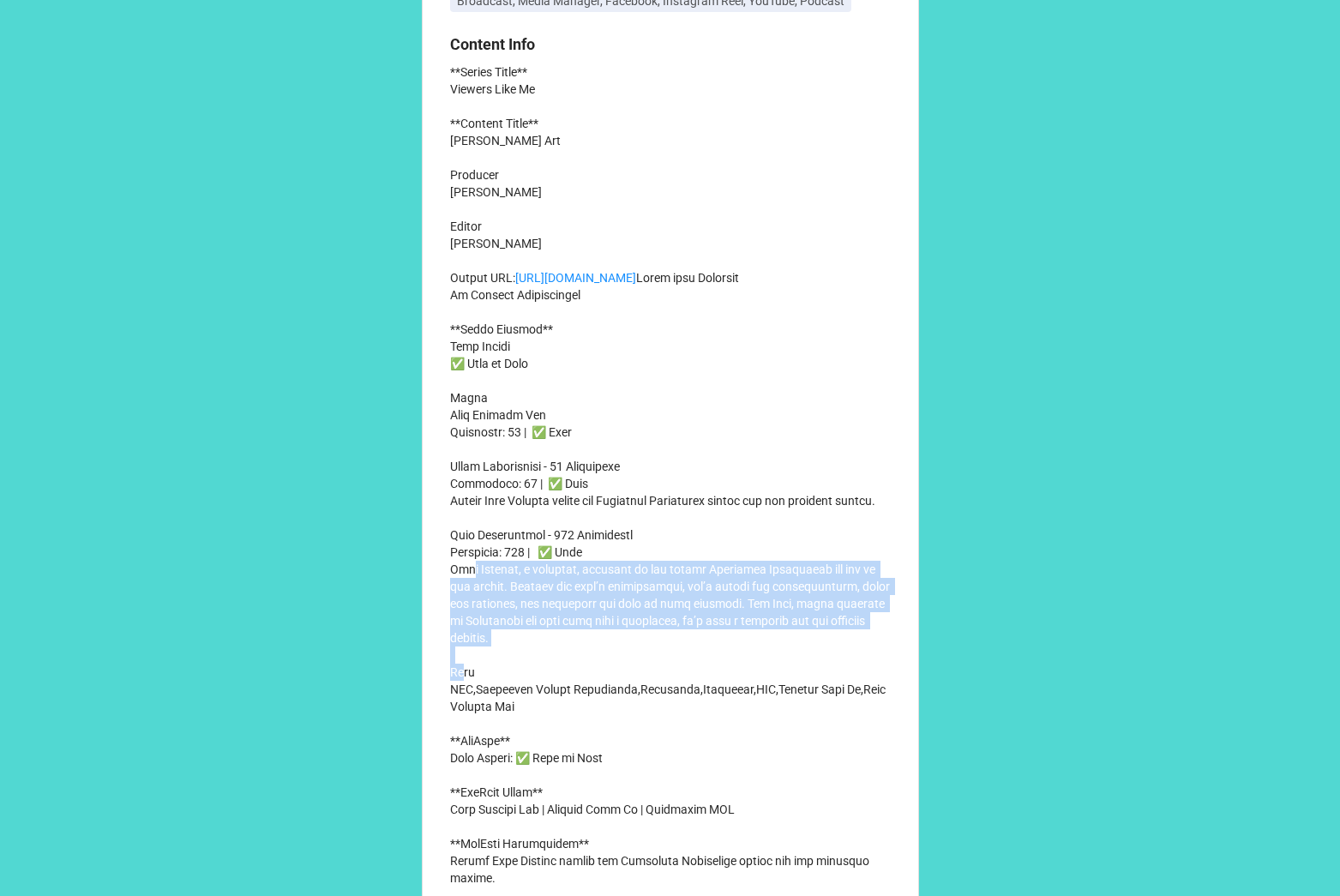
drag, startPoint x: 447, startPoint y: 638, endPoint x: 672, endPoint y: 715, distance: 237.8
click at [672, 715] on p "**Series Title** Viewers Like Me **Content Title** Beth Barnard Art Producer Ch…" at bounding box center [670, 560] width 440 height 995
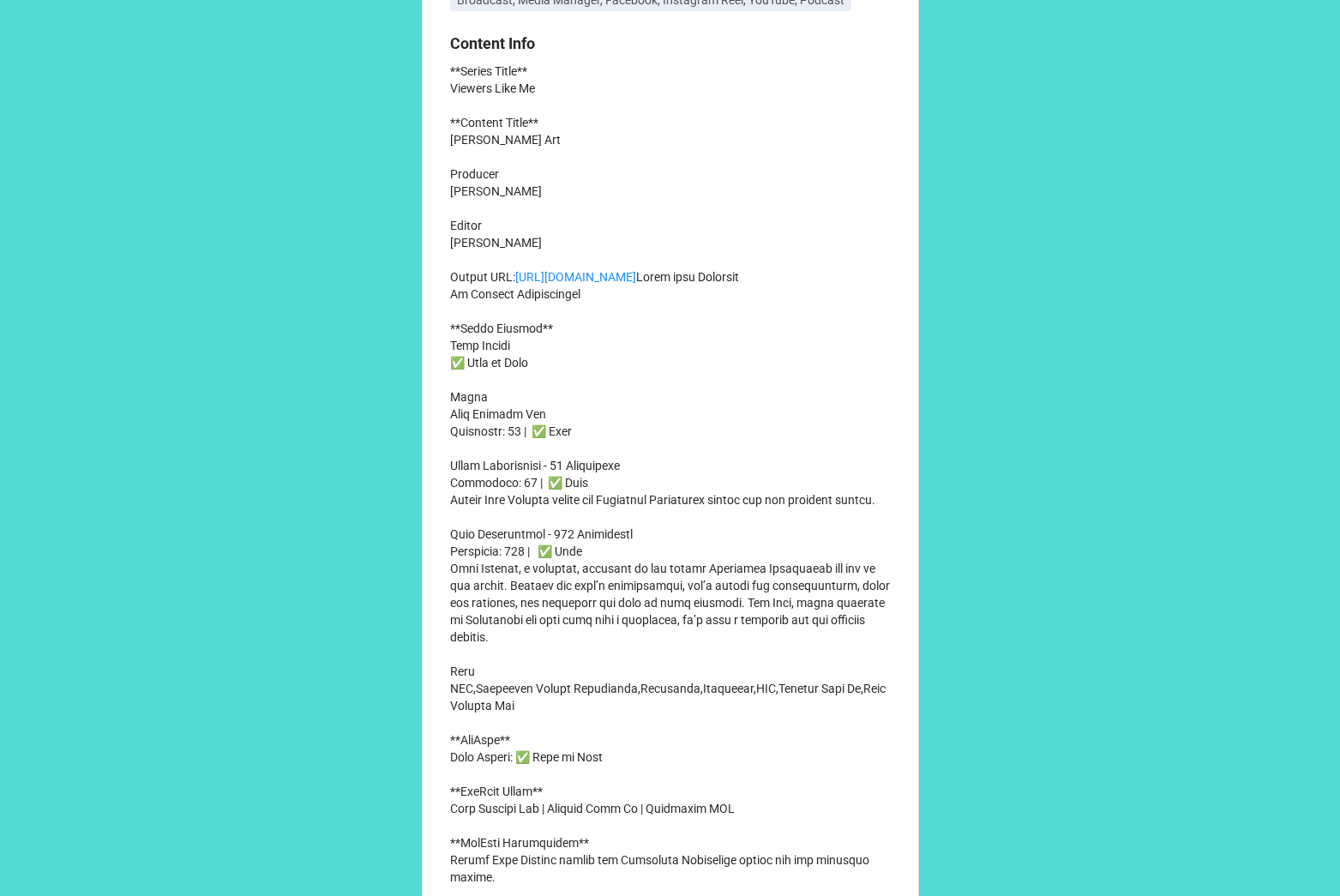
click at [572, 683] on p "**Series Title** Viewers Like Me **Content Title** Beth Barnard Art Producer Ch…" at bounding box center [670, 560] width 440 height 995
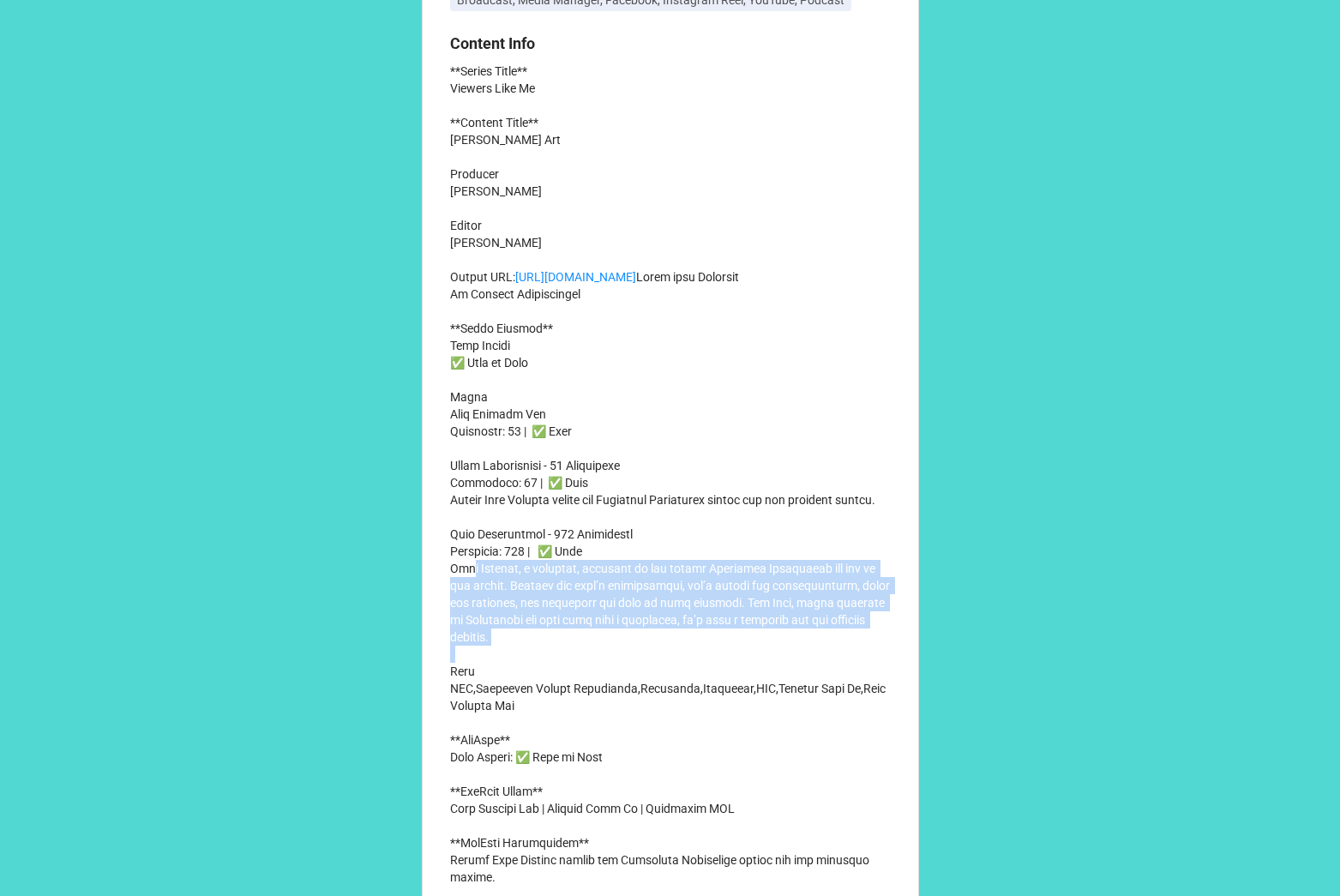
drag, startPoint x: 472, startPoint y: 646, endPoint x: 609, endPoint y: 712, distance: 152.1
click at [609, 712] on p "**Series Title** Viewers Like Me **Content Title** Beth Barnard Art Producer Ch…" at bounding box center [670, 560] width 440 height 995
copy p "Beth Barnard, a sculptor, reflects on the impact Tennessee Crossroads has had o…"
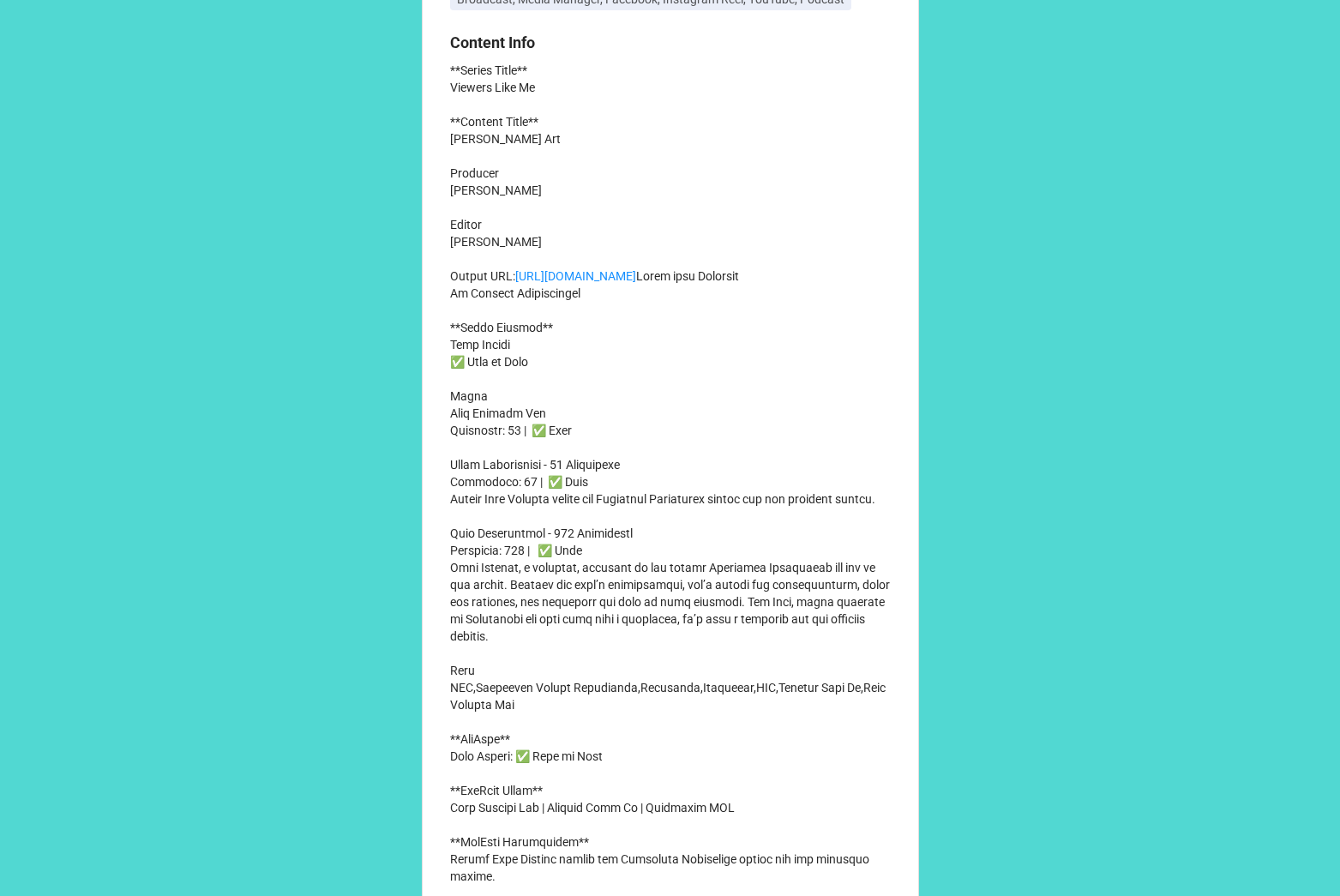
click at [539, 484] on p "**Series Title** Viewers Like Me **Content Title** Beth Barnard Art Producer Ch…" at bounding box center [670, 559] width 440 height 995
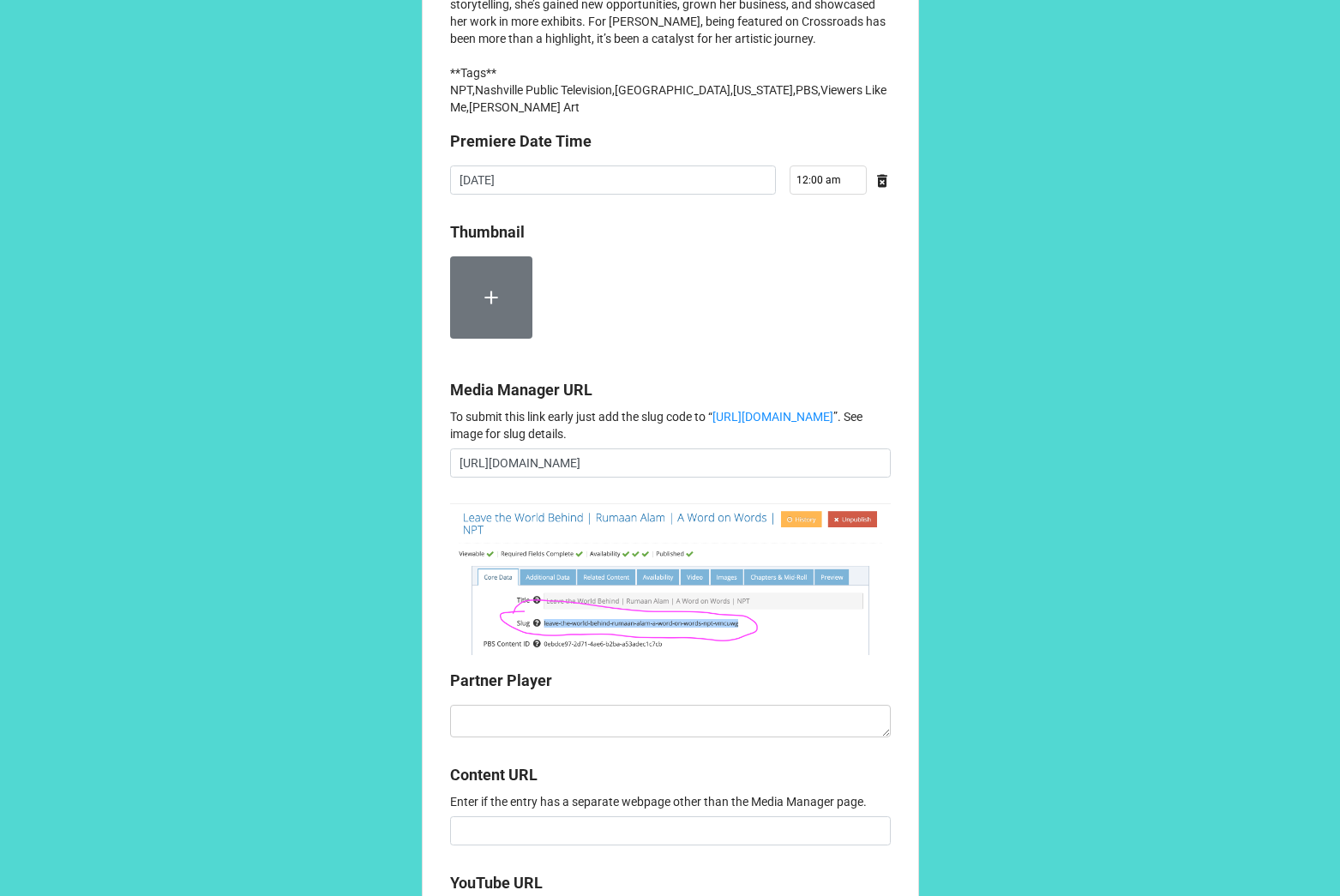
scroll to position [1290, 0]
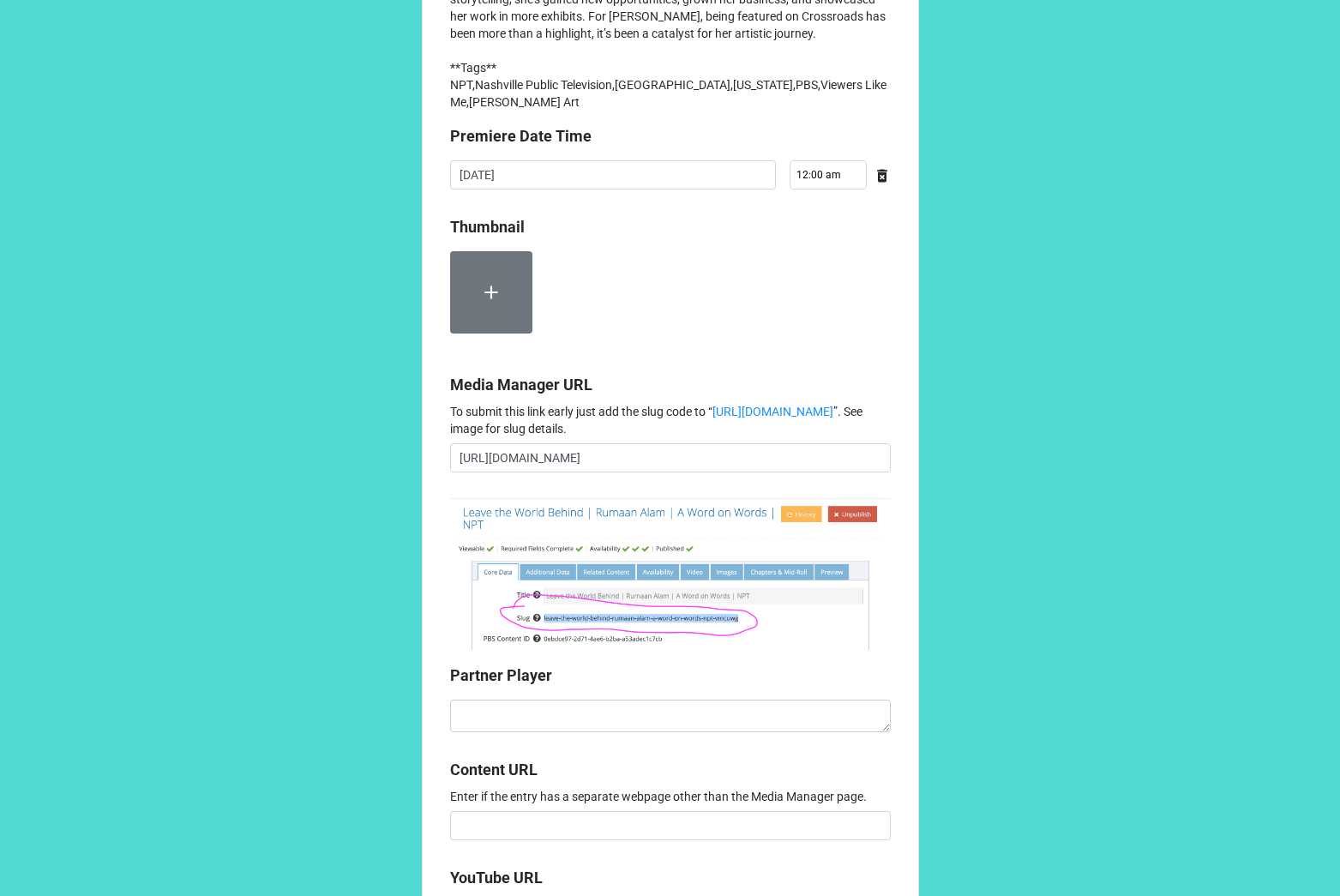
click at [494, 303] on icon at bounding box center [491, 292] width 23 height 23
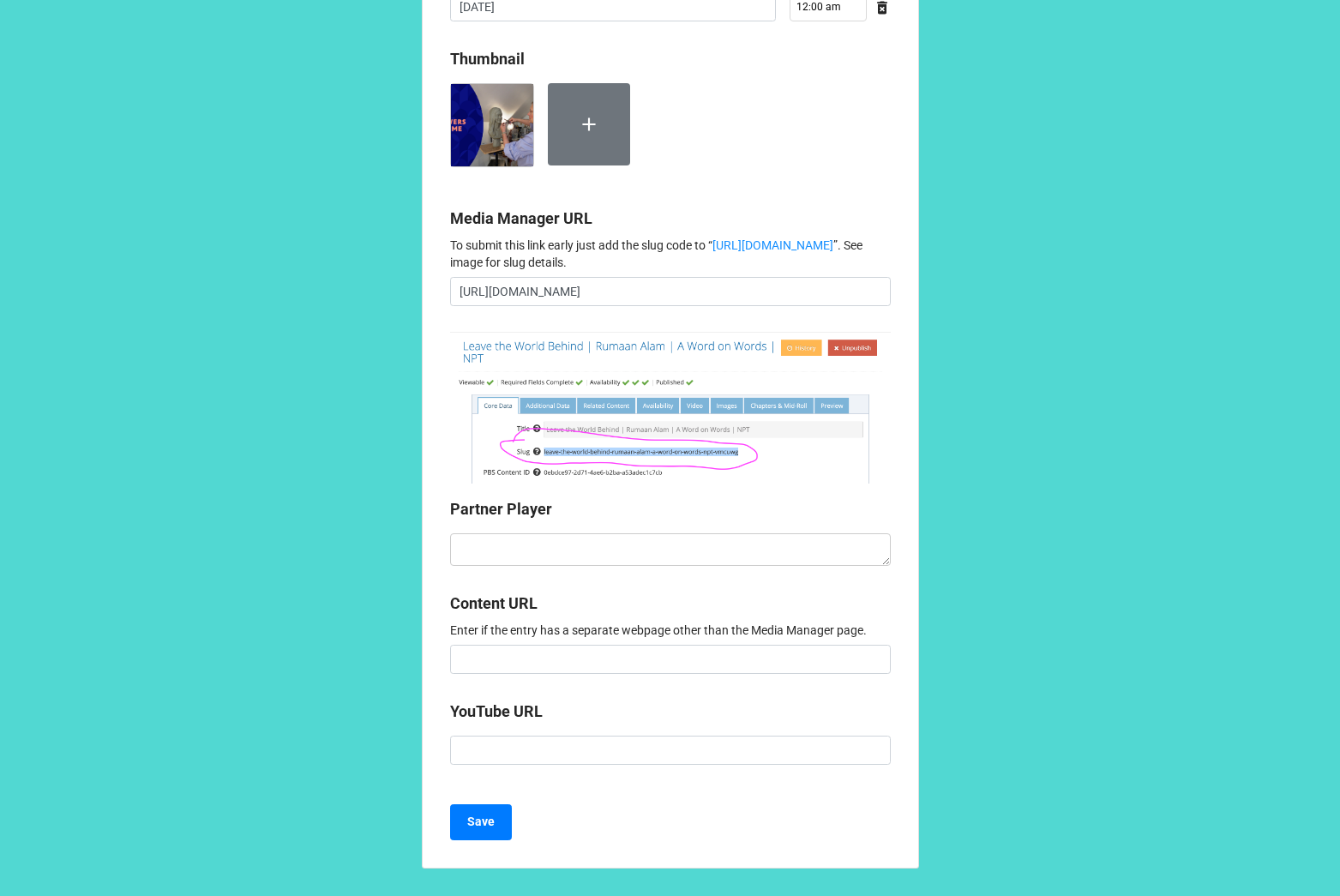
scroll to position [1612, 0]
click at [507, 560] on textarea at bounding box center [670, 549] width 440 height 32
paste textarea "<iframe style="aspect-ratio: 16/9; width: 100%; border: 0;" id="partnerPlayer" …"
type textarea "x"
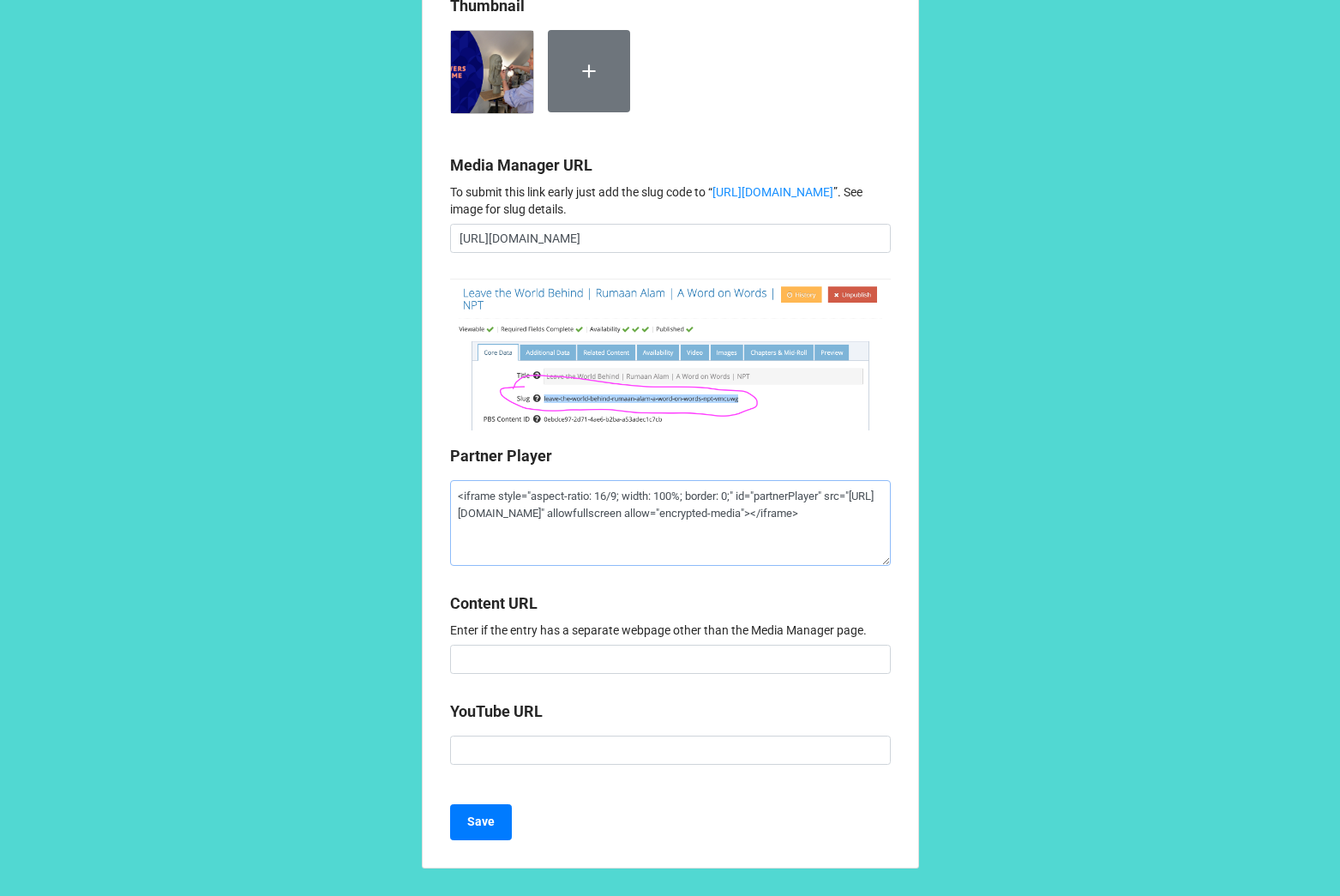
scroll to position [1665, 0]
type textarea "<iframe style="aspect-ratio: 16/9; width: 100%; border: 0;" id="partnerPlayer" …"
click at [471, 820] on b "Save" at bounding box center [481, 822] width 27 height 18
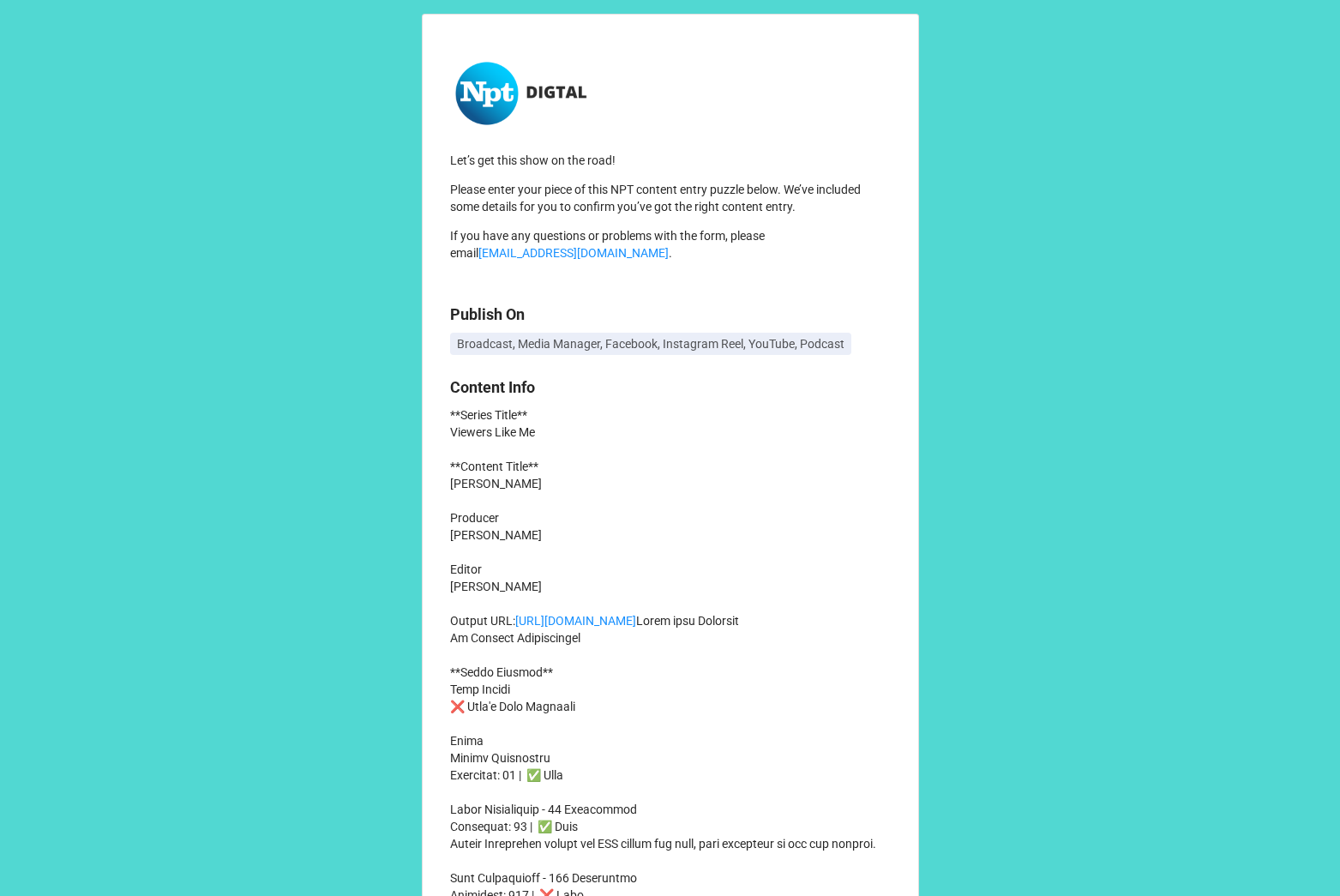
copy p "[PERSON_NAME]"
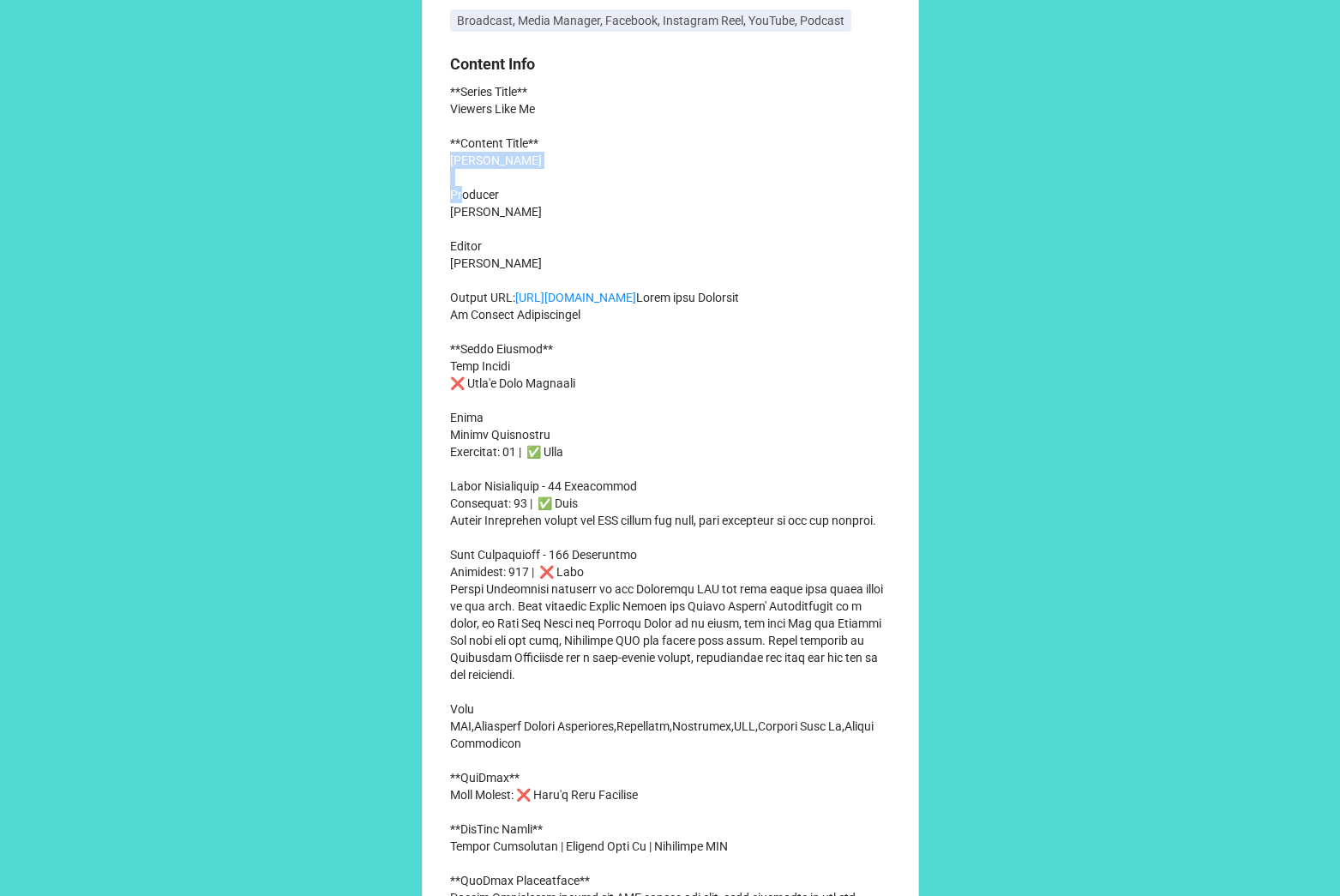
scroll to position [324, 0]
drag, startPoint x: 452, startPoint y: 589, endPoint x: 527, endPoint y: 603, distance: 76.3
click at [527, 603] on p "**Series Title** Viewers Like Me **Content Title** [PERSON_NAME] Producer [PERS…" at bounding box center [670, 605] width 440 height 1046
copy p "[PERSON_NAME] shares how PBS shaped his life, from childhood to his own feature."
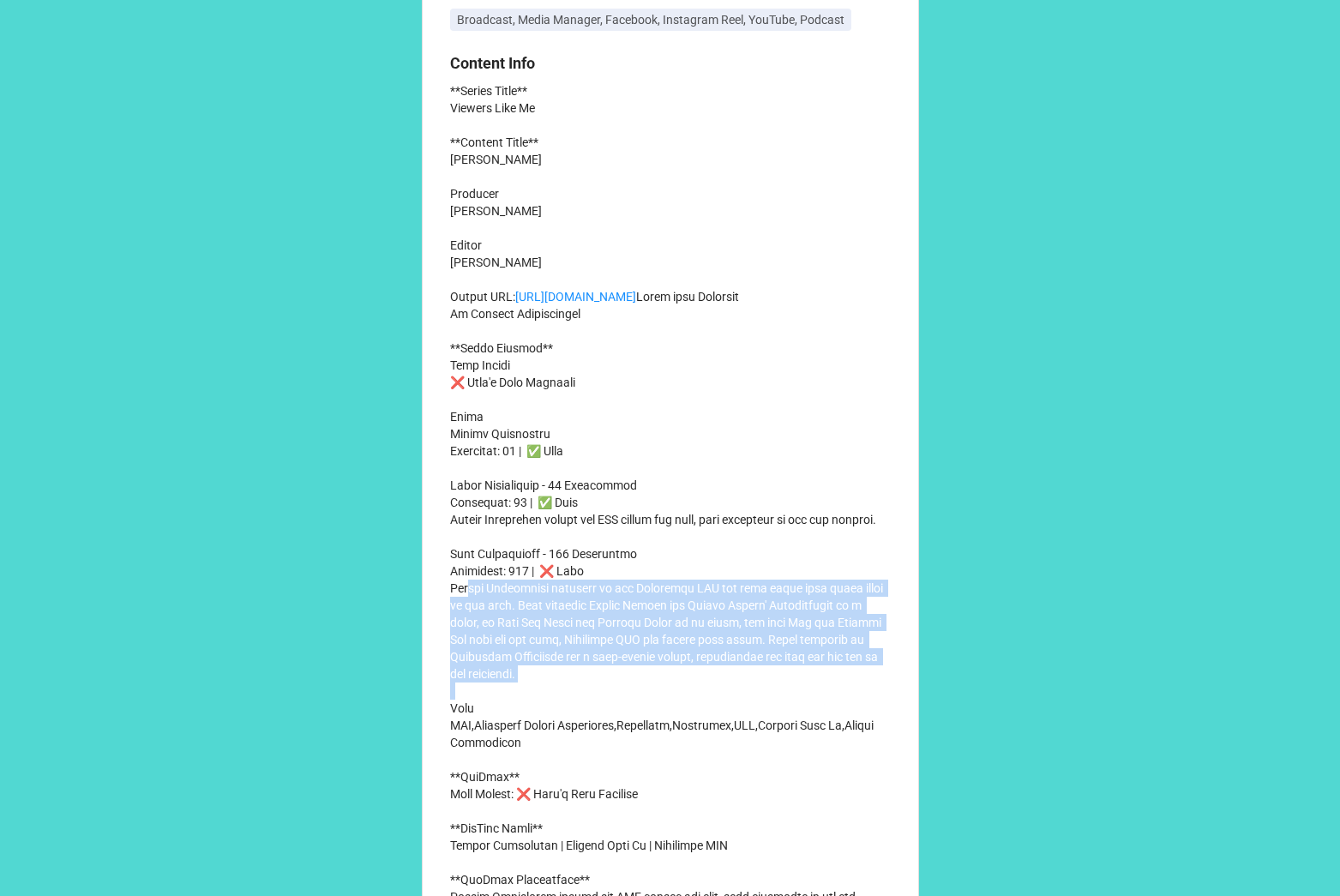
drag, startPoint x: 472, startPoint y: 674, endPoint x: 732, endPoint y: 756, distance: 272.6
click at [732, 756] on p "**Series Title** Viewers Like Me **Content Title** Edward Rittenberg Producer C…" at bounding box center [670, 605] width 440 height 1046
copy p "Edward Rittenberg reflects on how Nashville PBS has been woven into every stage…"
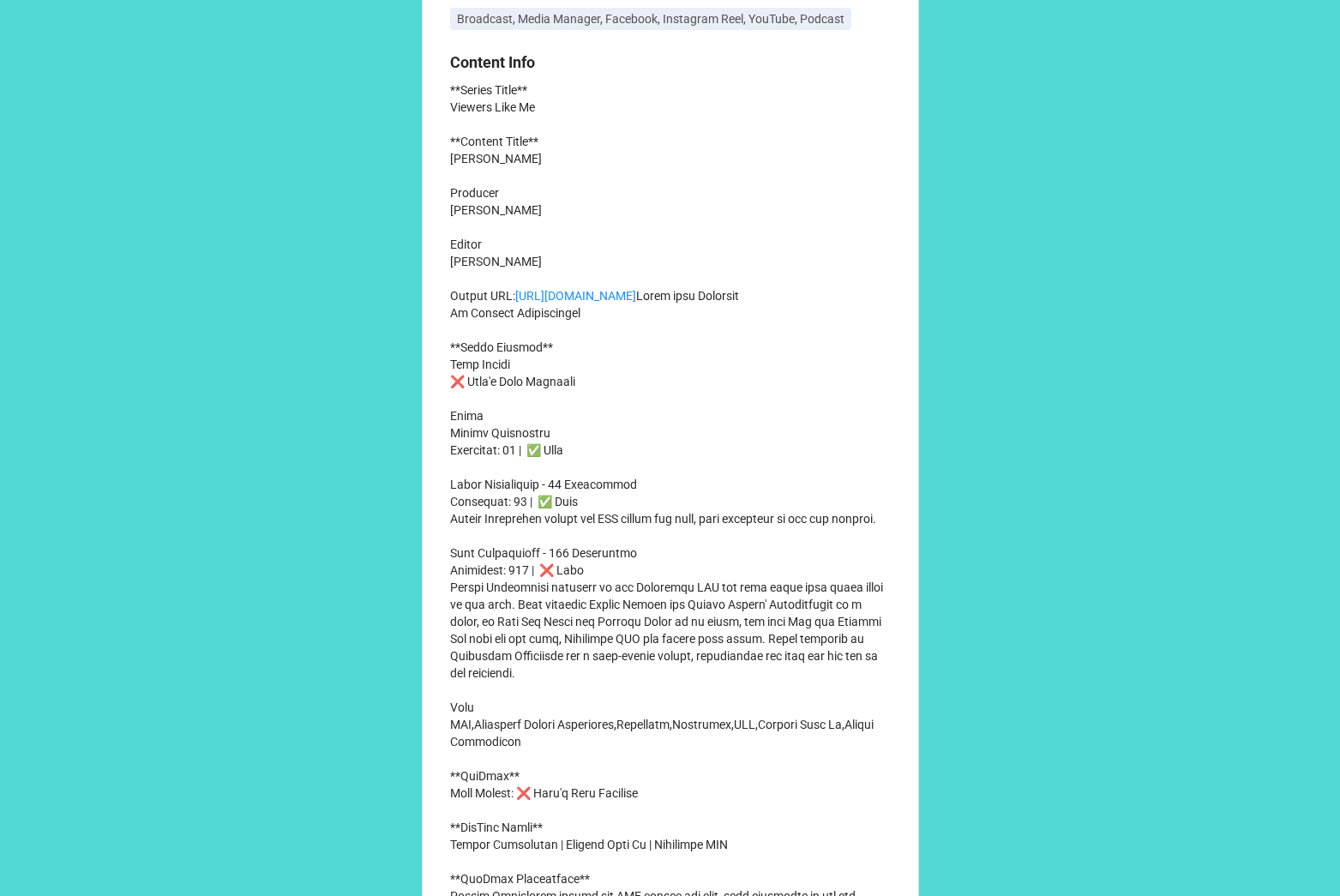
click at [665, 747] on p "**Series Title** Viewers Like Me **Content Title** Edward Rittenberg Producer C…" at bounding box center [670, 604] width 440 height 1046
drag, startPoint x: 618, startPoint y: 759, endPoint x: 711, endPoint y: 759, distance: 93.0
click at [711, 759] on p "**Series Title** Viewers Like Me **Content Title** Edward Rittenberg Producer C…" at bounding box center [670, 604] width 440 height 1046
drag, startPoint x: 619, startPoint y: 758, endPoint x: 729, endPoint y: 759, distance: 110.0
click at [729, 759] on p "**Series Title** Viewers Like Me **Content Title** Edward Rittenberg Producer C…" at bounding box center [670, 604] width 440 height 1046
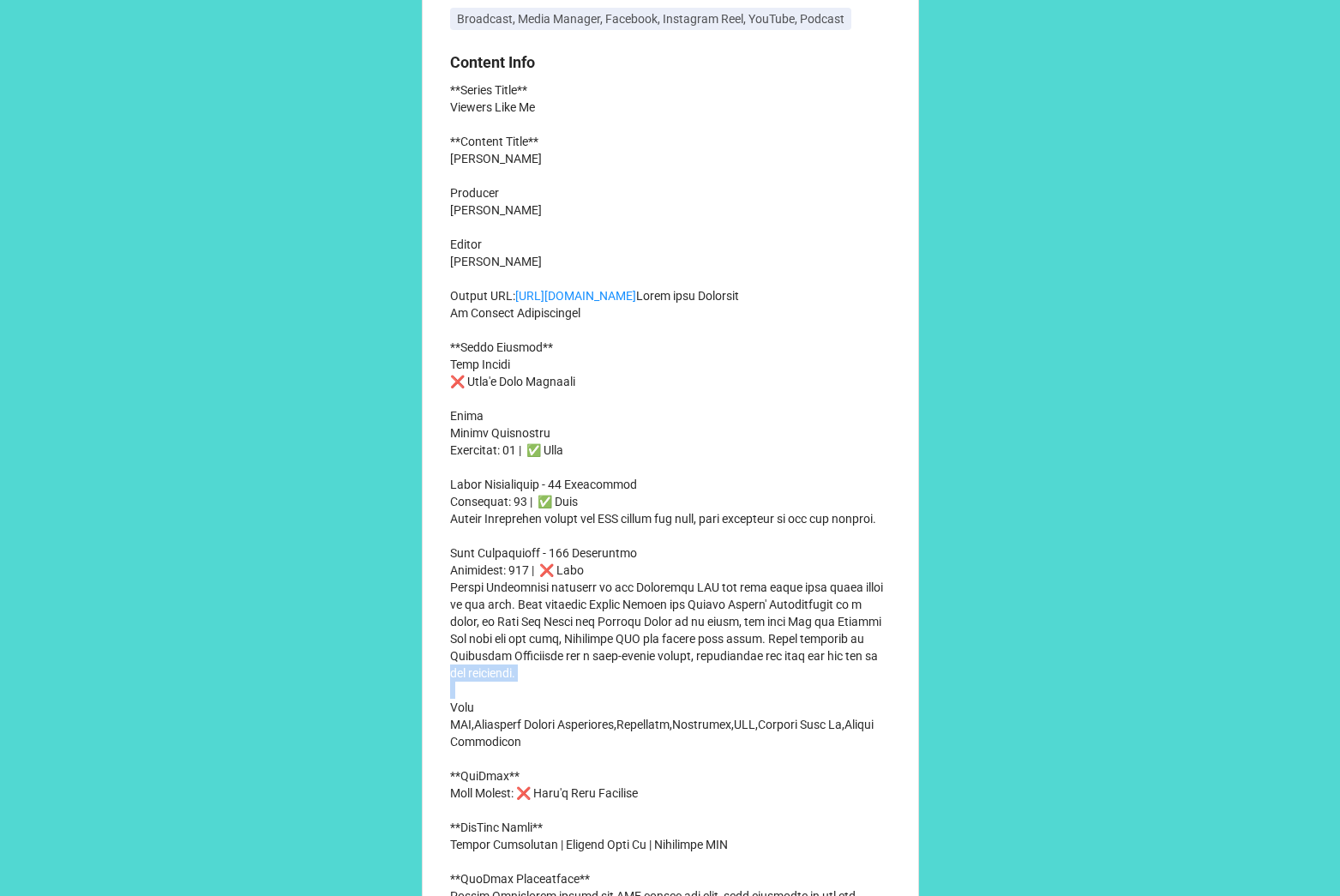
copy p "in the community."
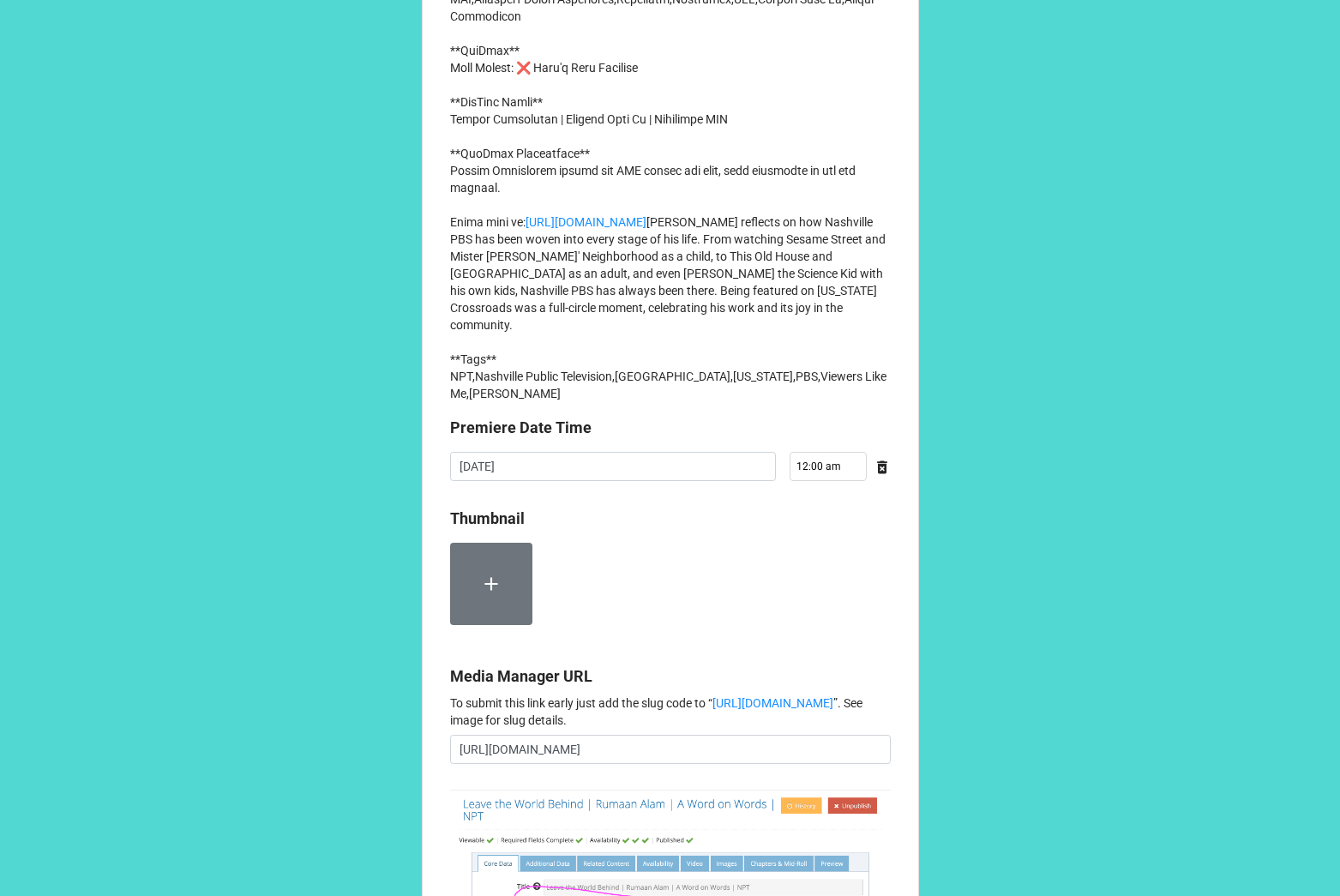
scroll to position [1178, 0]
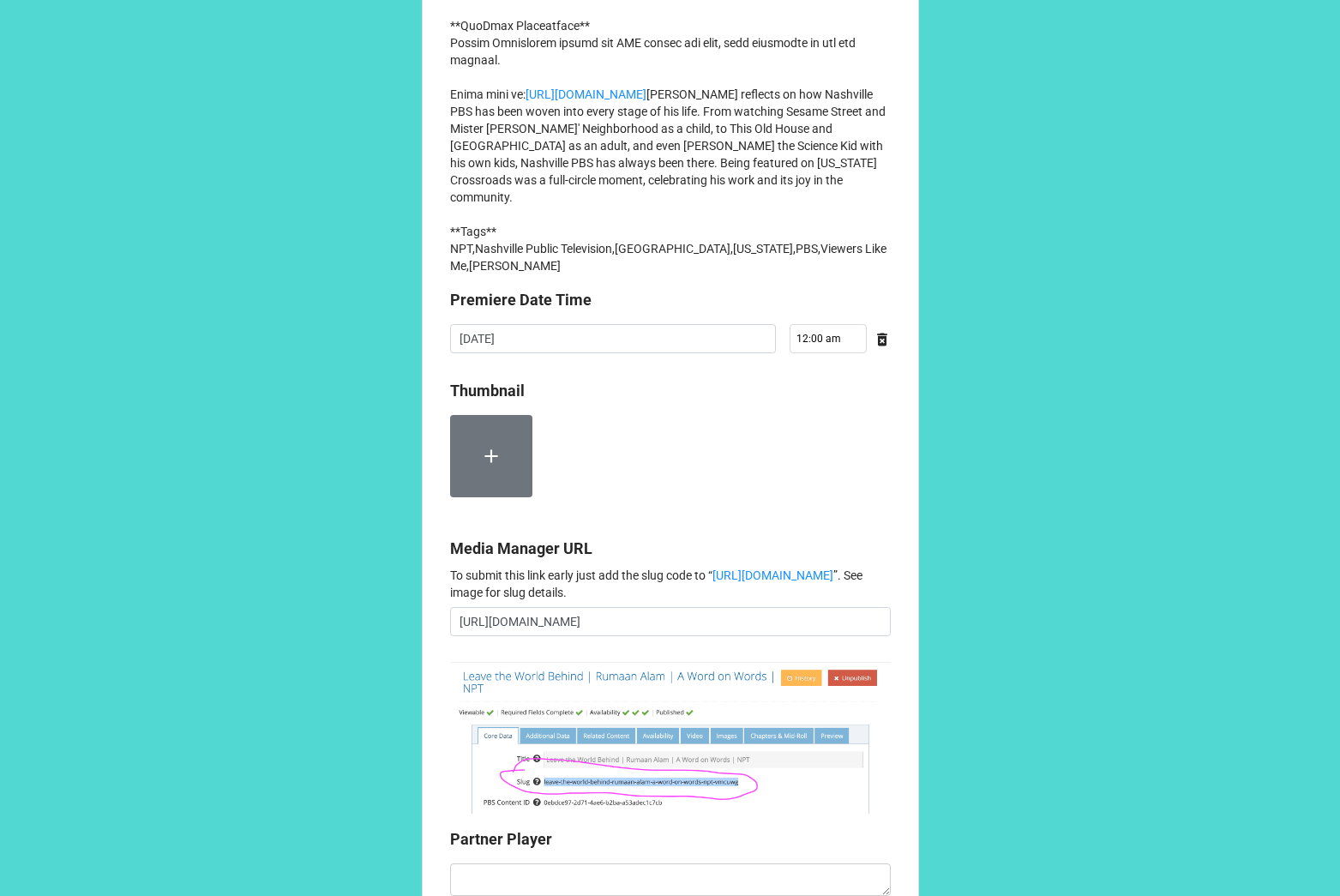
click at [461, 497] on label at bounding box center [491, 456] width 82 height 82
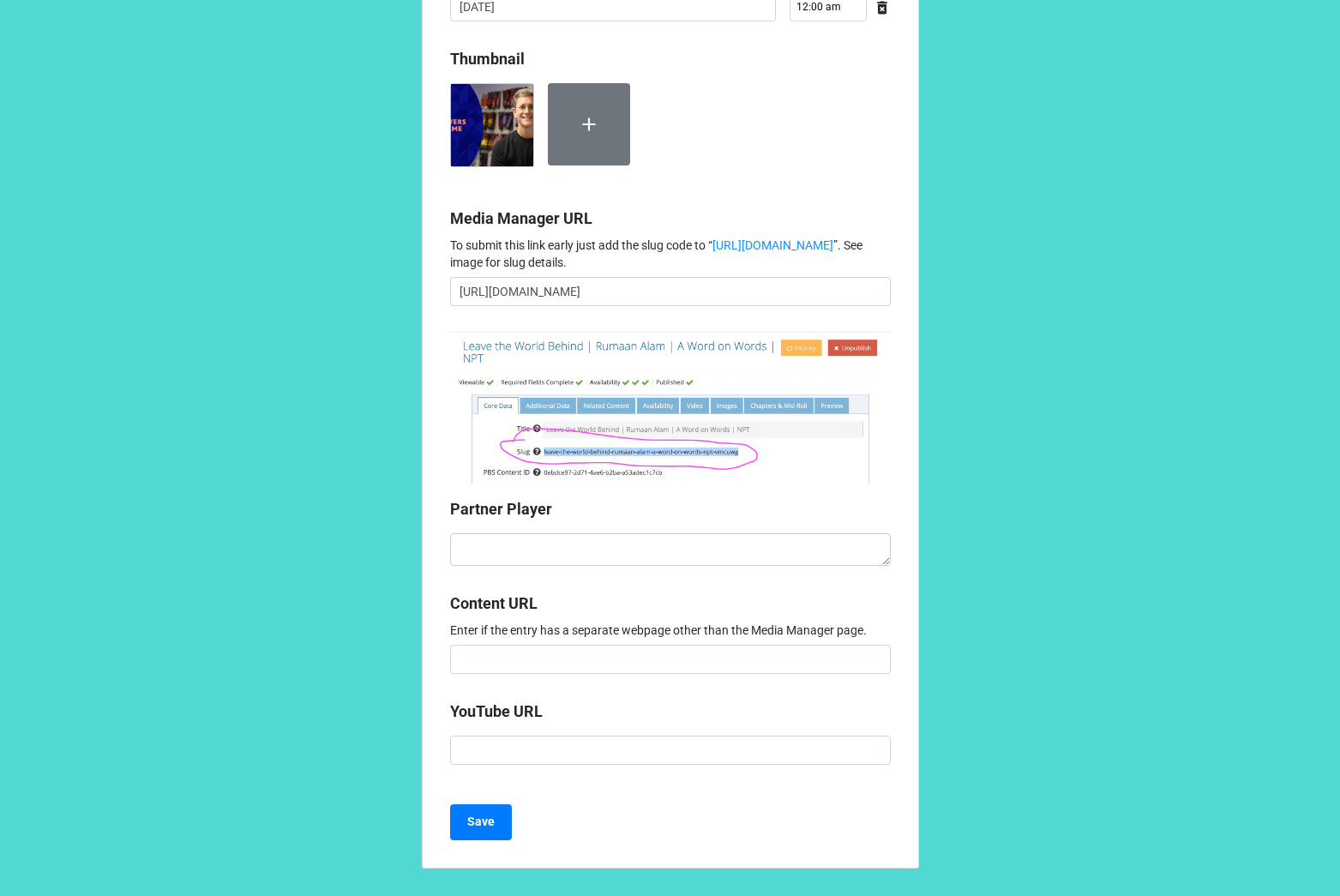
scroll to position [1641, 0]
click at [638, 566] on textarea at bounding box center [670, 549] width 440 height 32
paste textarea "<iframe style="aspect-ratio: 16/9; width: 100%; border: 0;" id="partnerPlayer" …"
type textarea "x"
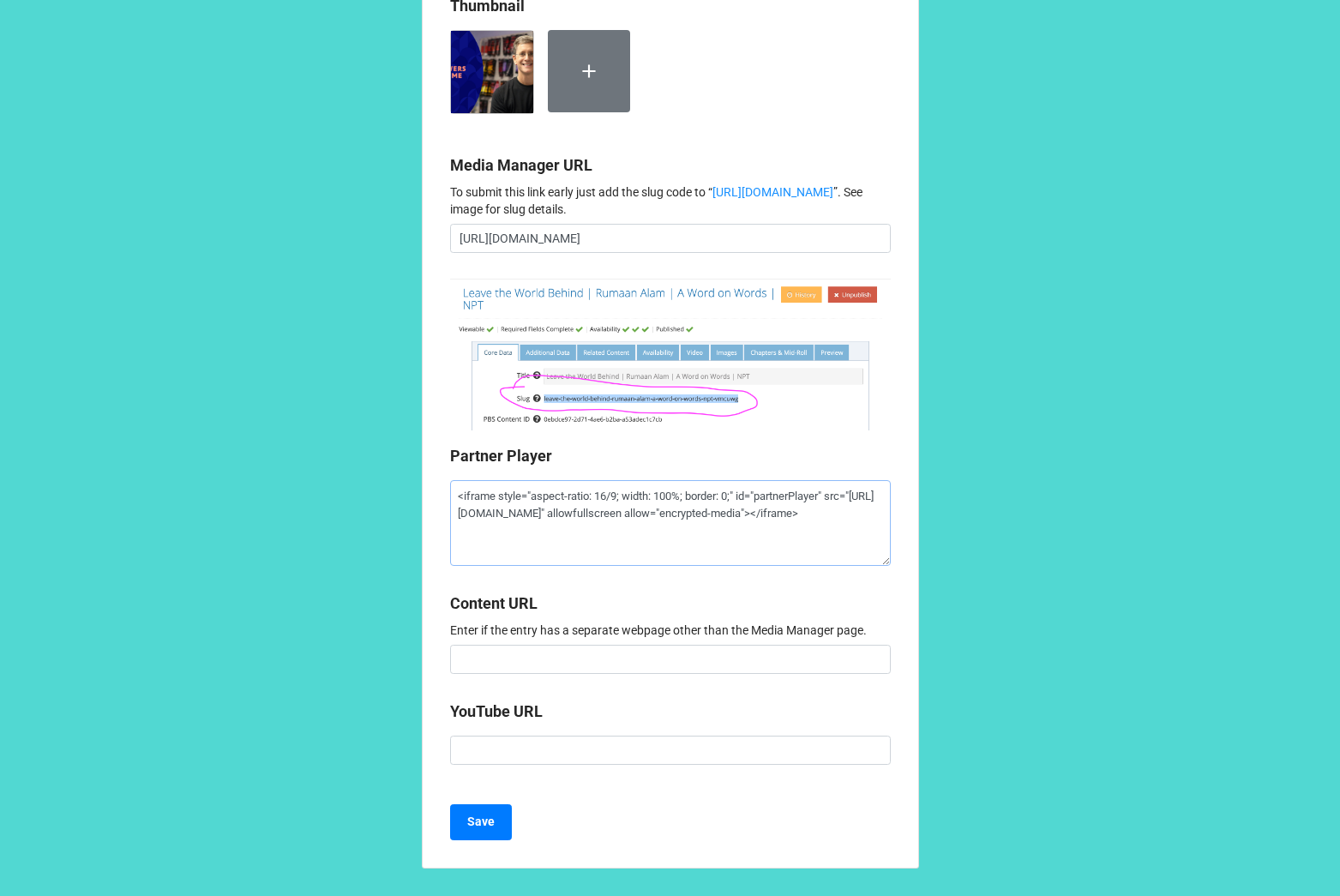
scroll to position [1717, 0]
type textarea "<iframe style="aspect-ratio: 16/9; width: 100%; border: 0;" id="partnerPlayer" …"
click at [469, 832] on button "Save" at bounding box center [481, 822] width 62 height 36
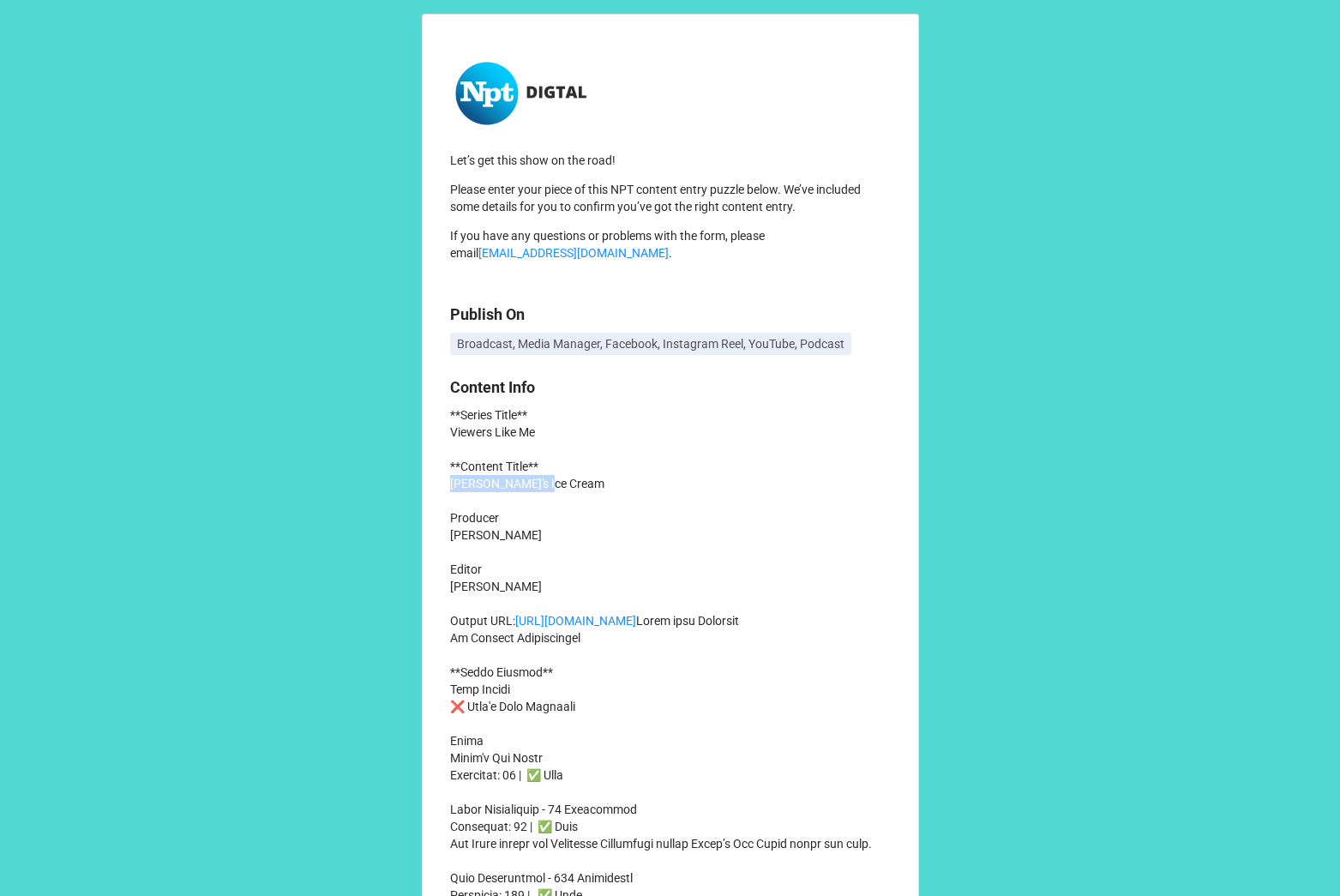
drag, startPoint x: 448, startPoint y: 485, endPoint x: 563, endPoint y: 485, distance: 115.0
click at [564, 485] on p "**Series Title** Viewers Like Me **Content Title** Katie's Ice Cream Producer C…" at bounding box center [670, 912] width 440 height 1012
copy p "Katie's Ice Cream"
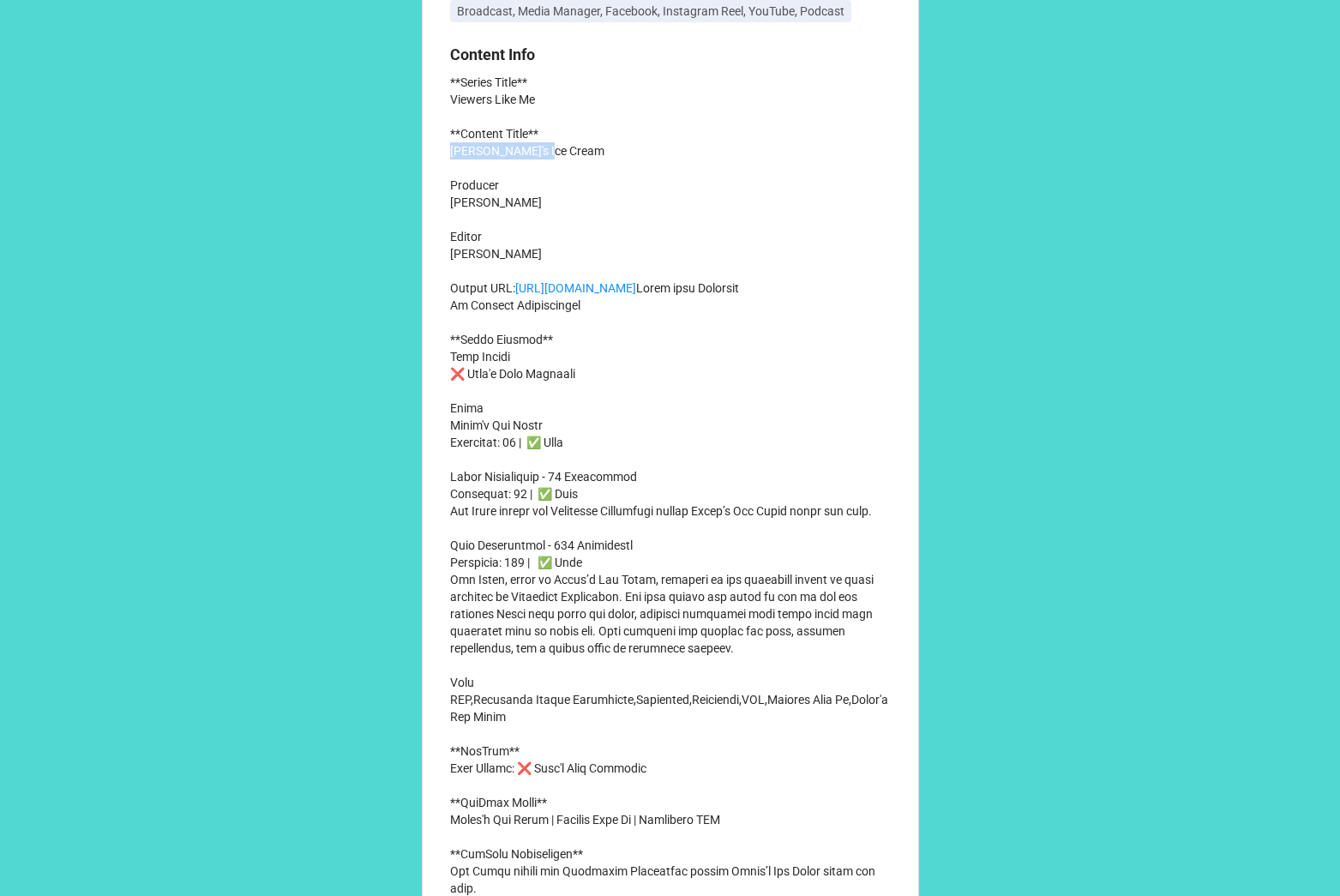
scroll to position [334, 0]
drag, startPoint x: 444, startPoint y: 561, endPoint x: 511, endPoint y: 575, distance: 68.4
click at [511, 575] on div "Let’s get this show on the road! Please enter your piece of this NPT content en…" at bounding box center [671, 844] width 497 height 2330
copy p "Tom Costa shares how Tennessee Crossroads helped Katie’s Ice Cream reach new fa…"
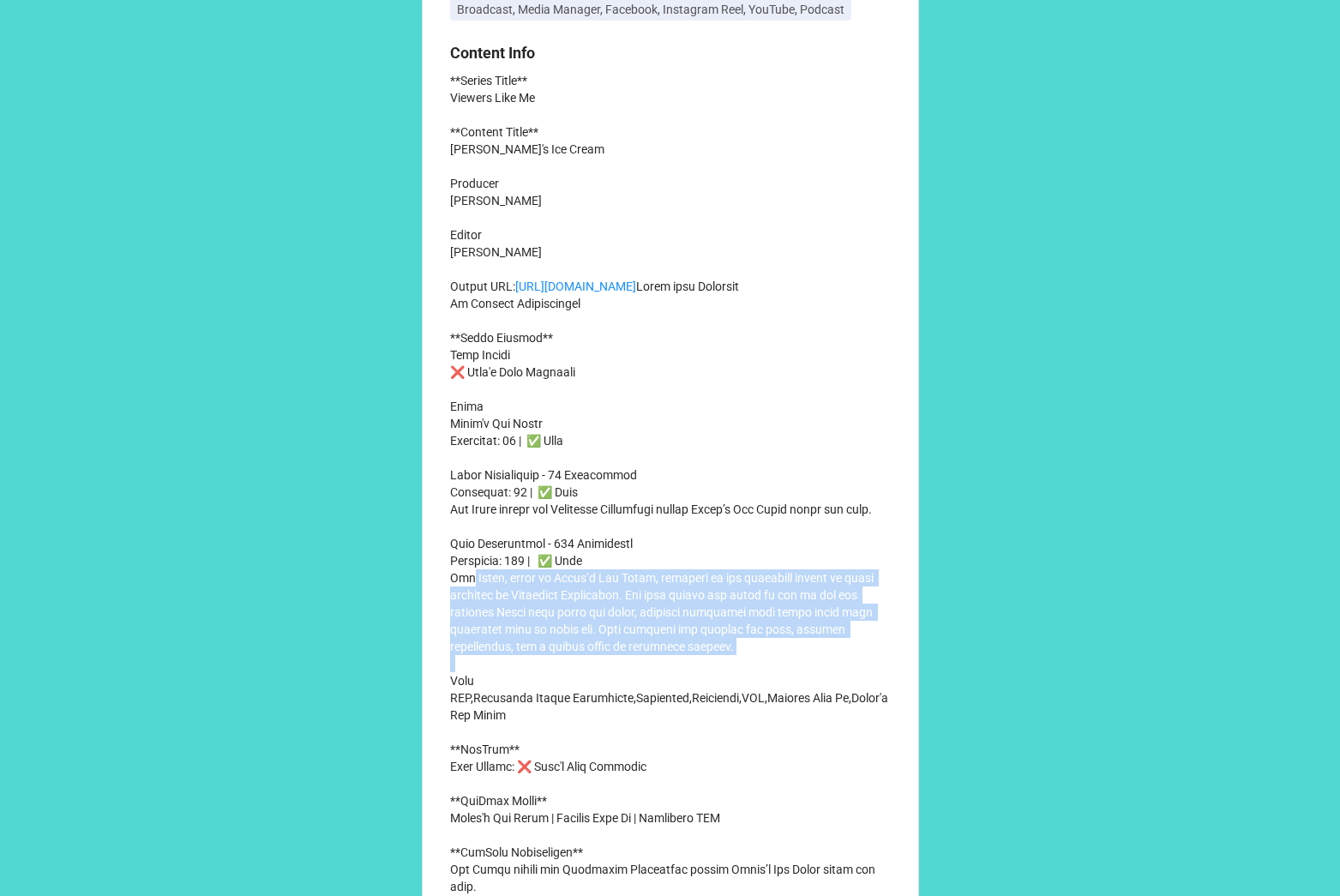
drag, startPoint x: 448, startPoint y: 647, endPoint x: 813, endPoint y: 710, distance: 370.4
click at [813, 710] on p "**Series Title** Viewers Like Me **Content Title** Katie's Ice Cream Producer C…" at bounding box center [670, 578] width 440 height 1012
copy p "Tom Costa, owner of Katie’s Ice Cream, reflects on the priceless impact of bein…"
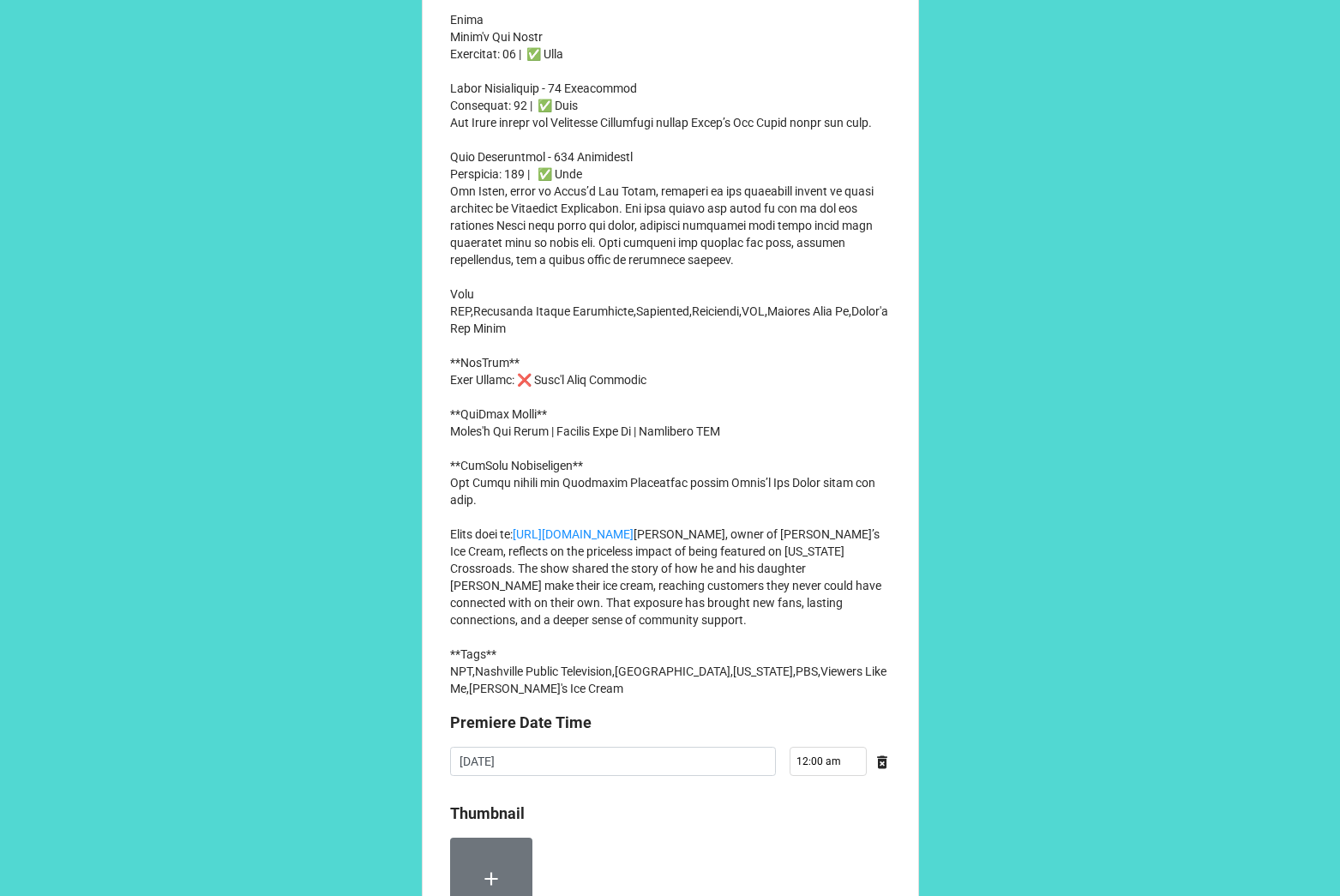
click at [547, 539] on p "**Series Title** Viewers Like Me **Content Title** Katie's Ice Cream Producer C…" at bounding box center [670, 191] width 440 height 1012
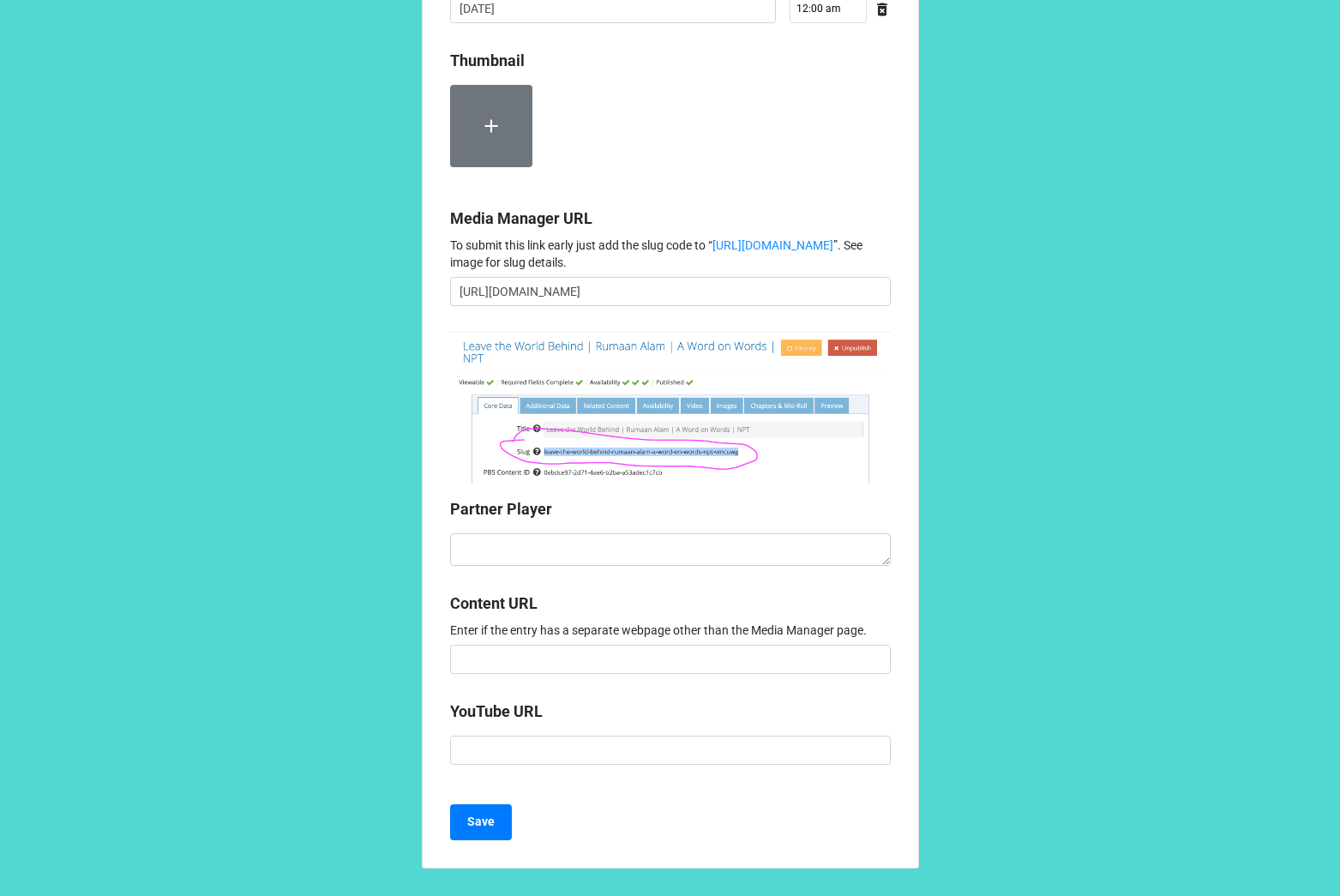
scroll to position [1610, 0]
click at [506, 149] on label at bounding box center [491, 125] width 82 height 82
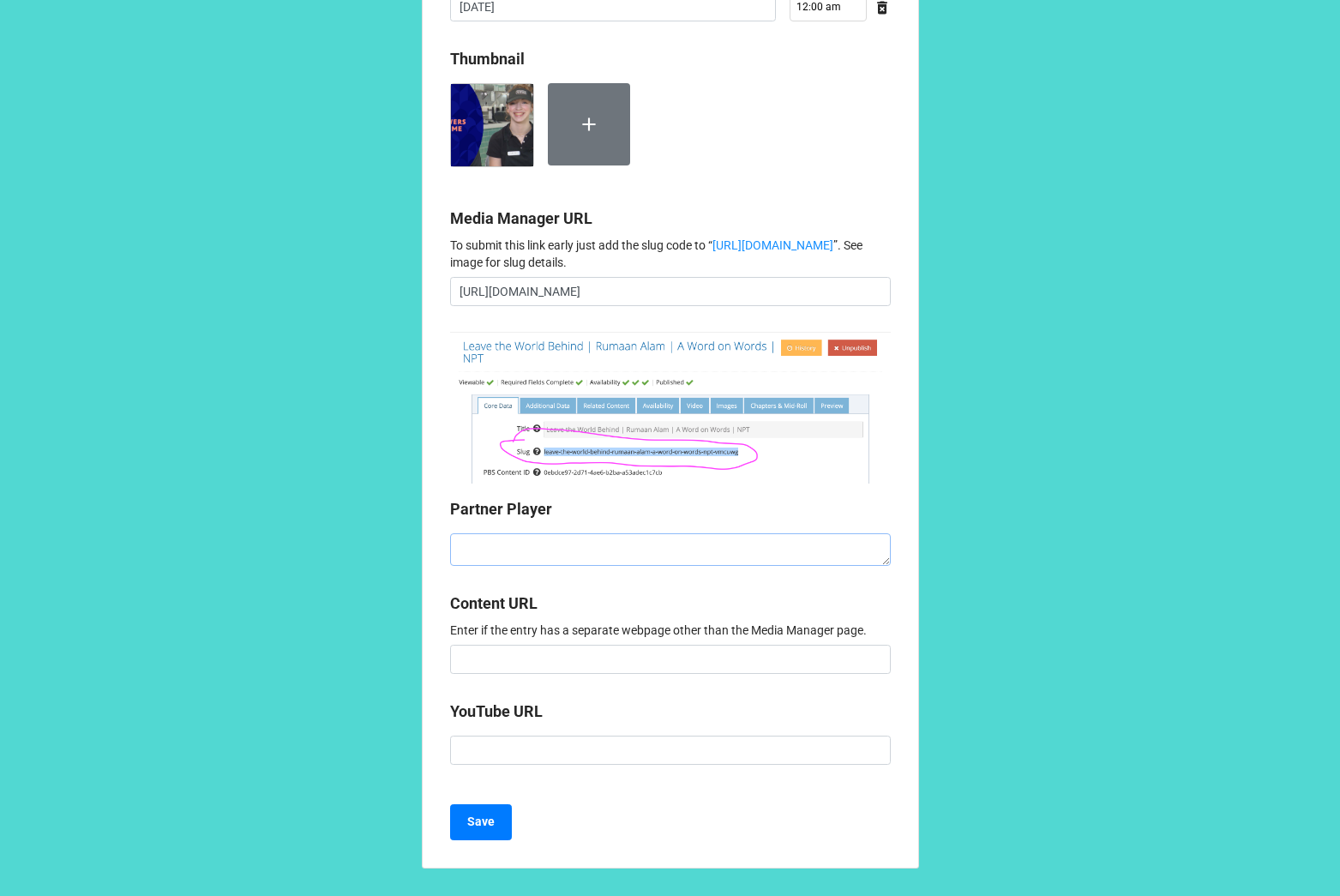
click at [528, 550] on textarea at bounding box center [670, 549] width 440 height 32
paste textarea "<iframe style="aspect-ratio: 16/9; width: 100%; border: 0;" id="partnerPlayer" …"
type textarea "x"
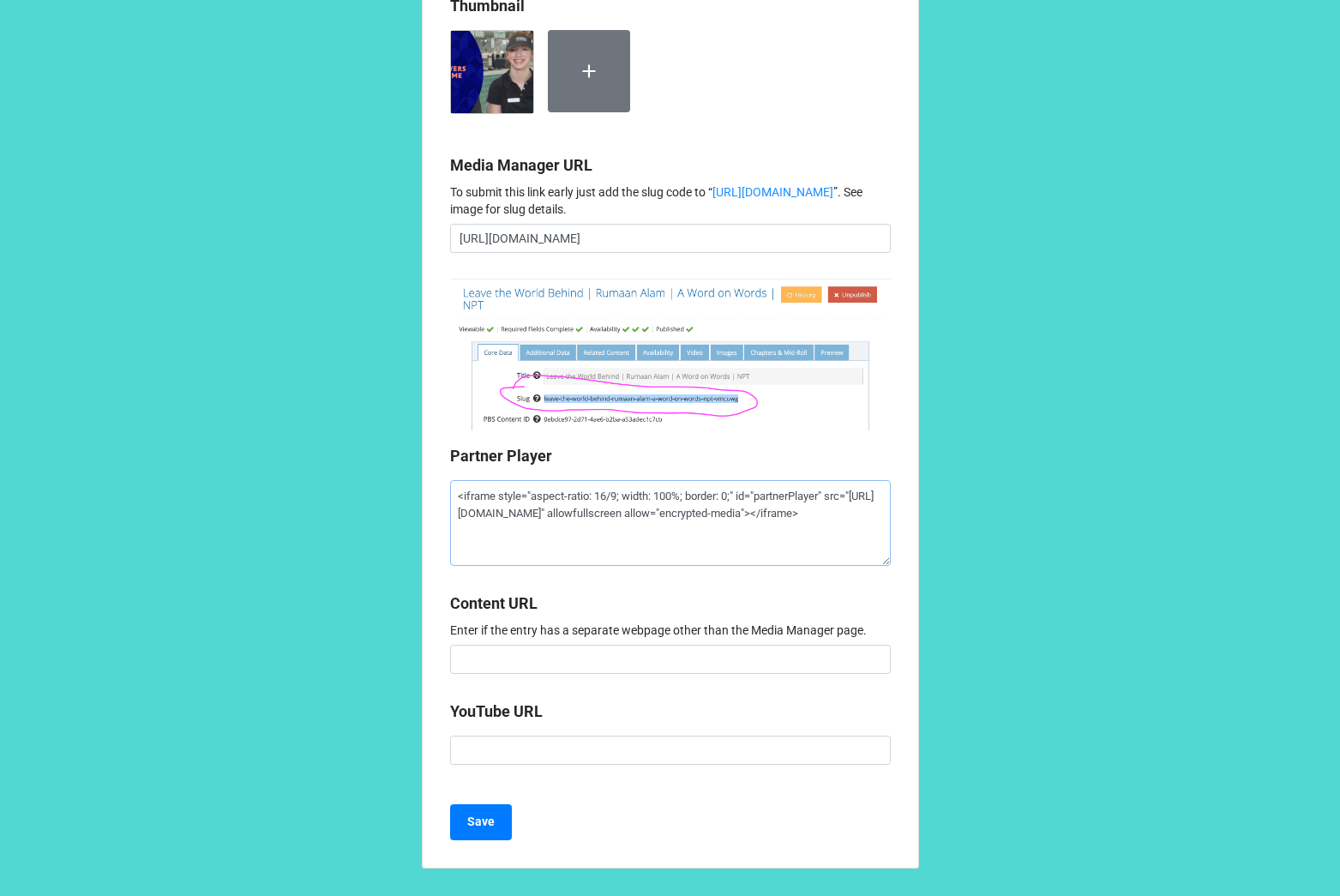
scroll to position [1665, 0]
type textarea "<iframe style="aspect-ratio: 16/9; width: 100%; border: 0;" id="partnerPlayer" …"
click at [494, 833] on button "Save" at bounding box center [481, 822] width 62 height 36
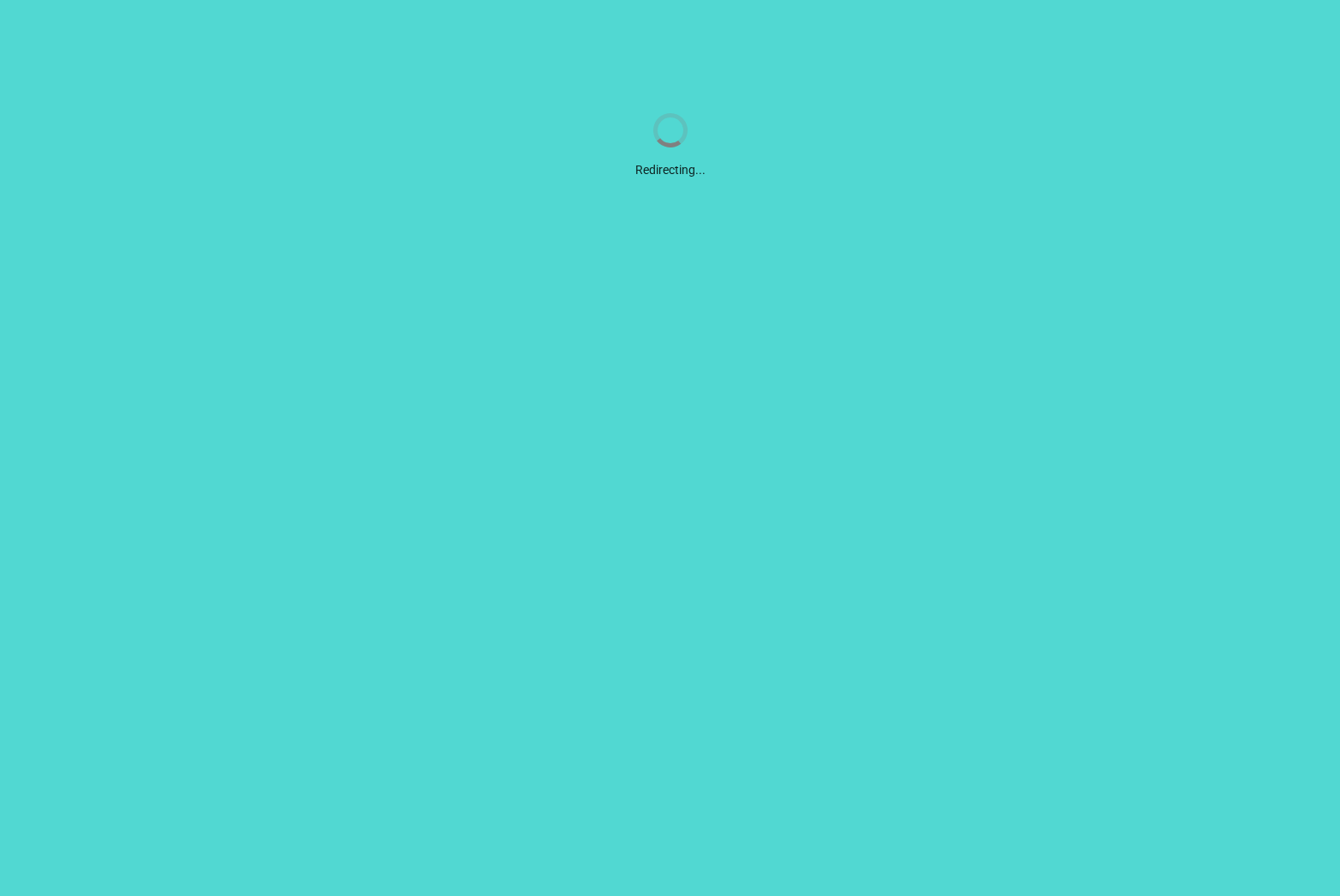
scroll to position [0, 0]
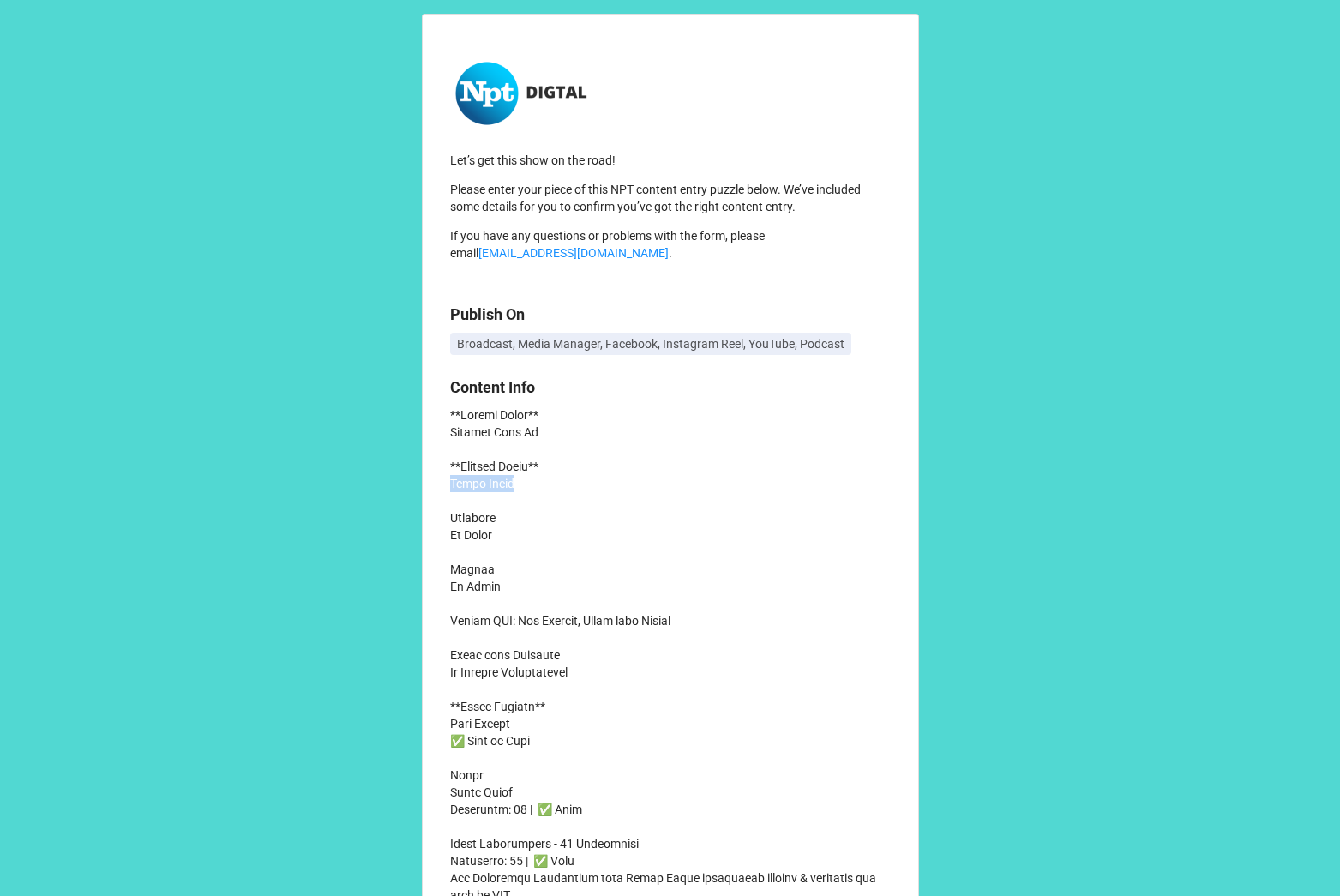
drag, startPoint x: 446, startPoint y: 484, endPoint x: 549, endPoint y: 485, distance: 103.0
click at [549, 485] on p "[URL][DOMAIN_NAME] Multifaceted entertainer, author and traveler [PERSON_NAME] …" at bounding box center [670, 903] width 440 height 995
copy p "[PERSON_NAME]"
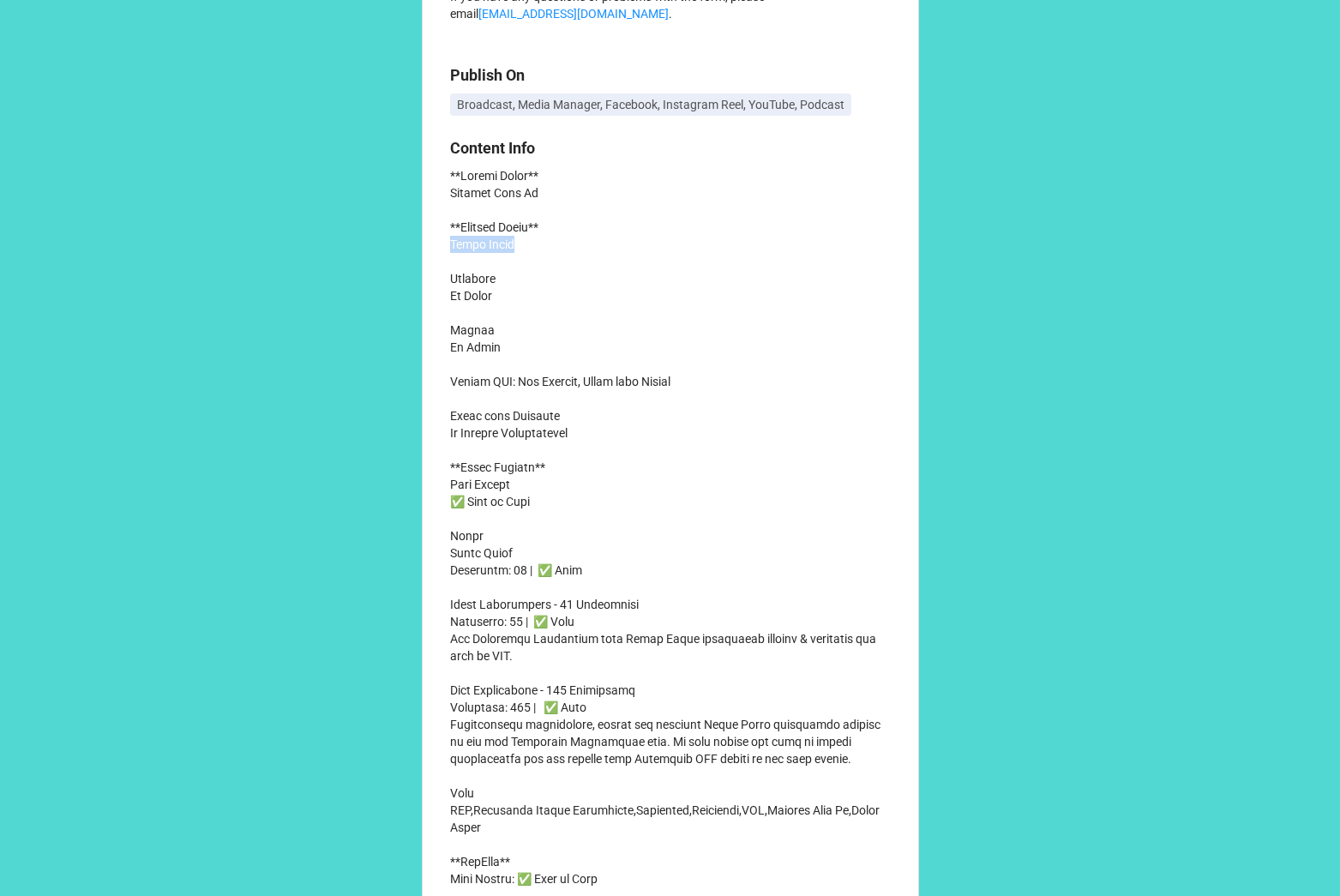
scroll to position [241, 0]
drag, startPoint x: 448, startPoint y: 637, endPoint x: 584, endPoint y: 656, distance: 137.3
click at [584, 656] on p "https://www.wnpt.org/me Multifaceted entertainer, author and traveler Ketch Sec…" at bounding box center [670, 663] width 440 height 995
copy p "New Tennessee Crossroads host Ketch Secor introduces himself & expresses his lo…"
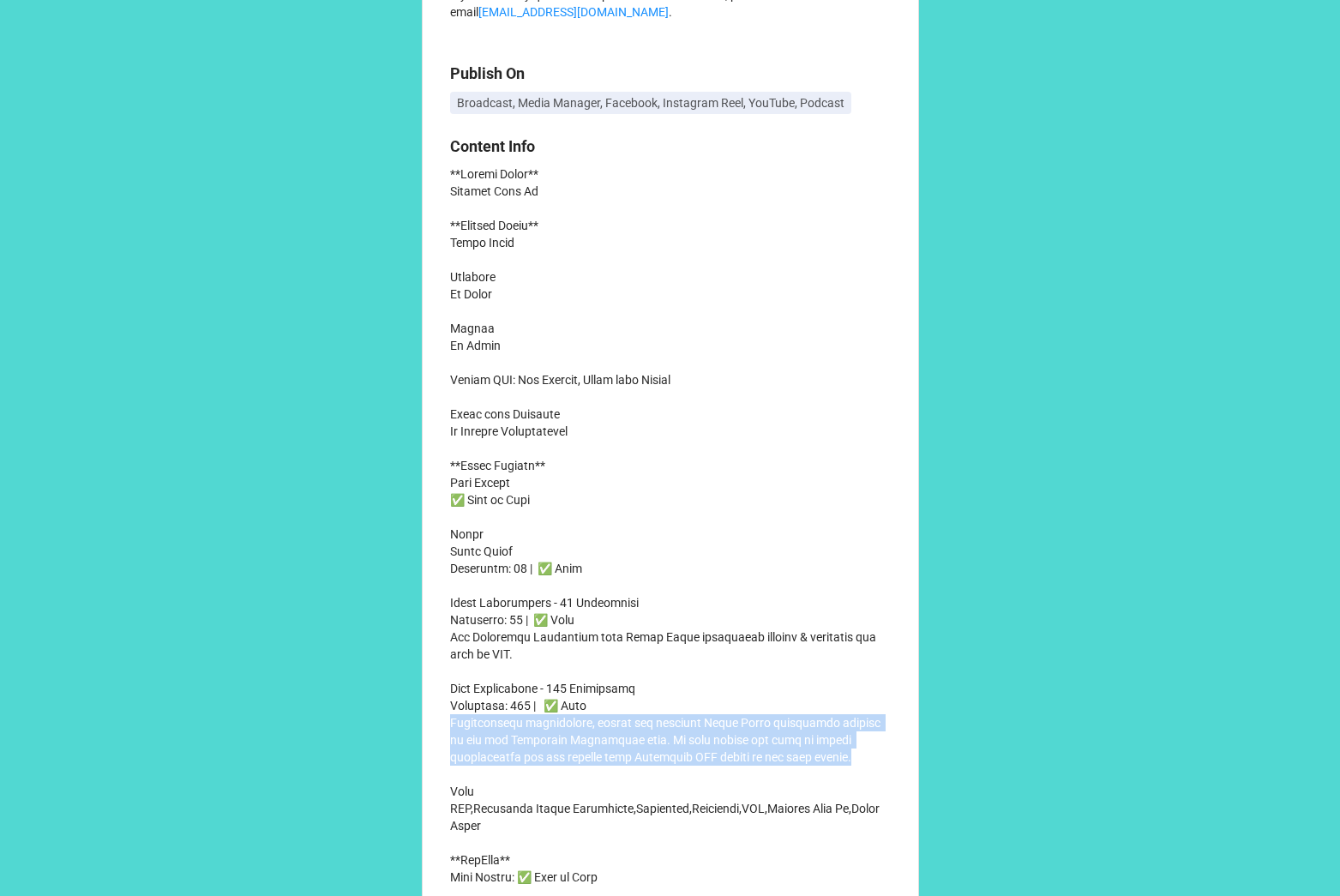
drag, startPoint x: 445, startPoint y: 723, endPoint x: 848, endPoint y: 756, distance: 404.3
click at [847, 756] on p "https://www.wnpt.org/me Multifaceted entertainer, author and traveler Ketch Sec…" at bounding box center [670, 663] width 440 height 995
copy p "Multifaceted entertainer, author and traveler Ketch Secor introduces himself as…"
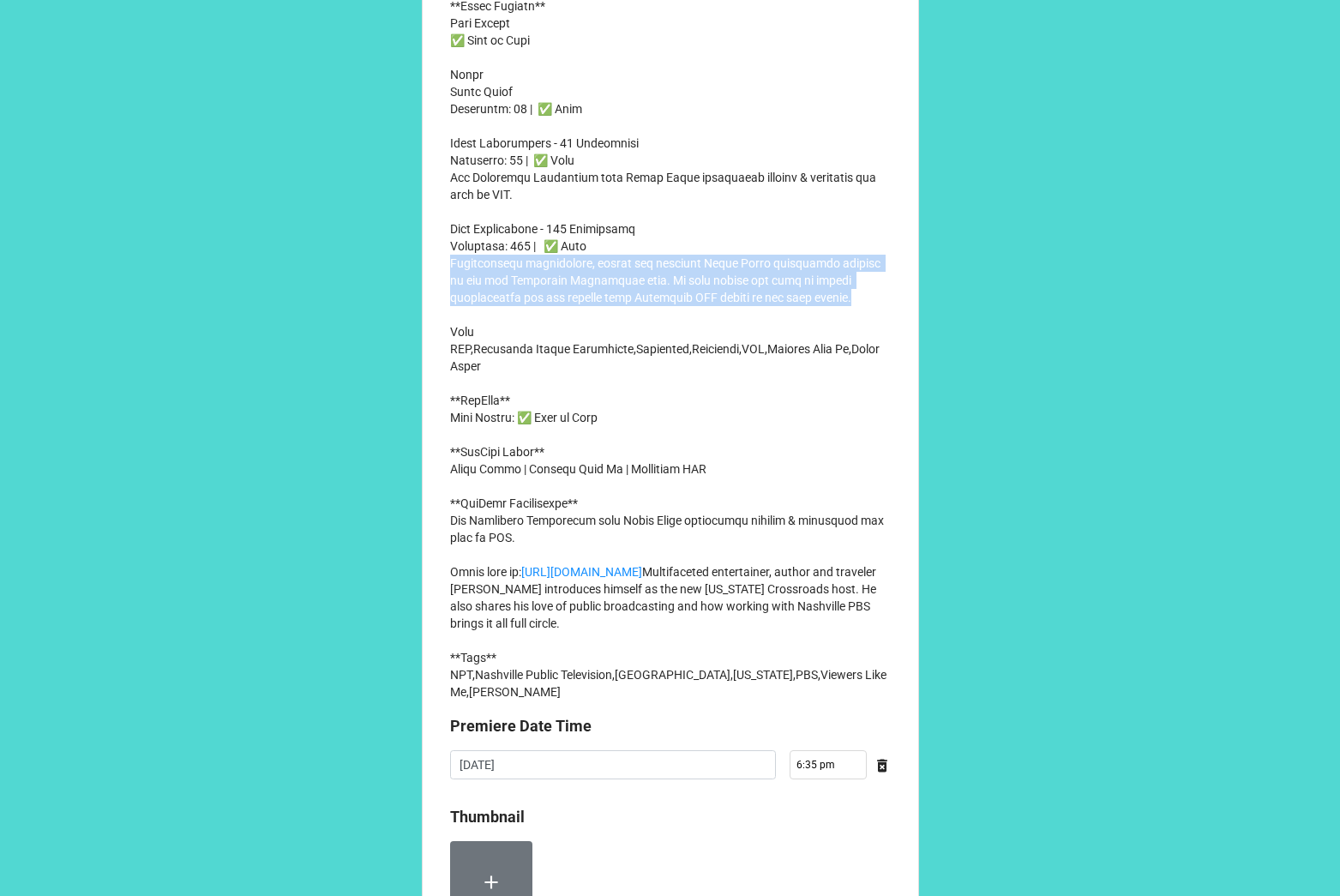
scroll to position [703, 0]
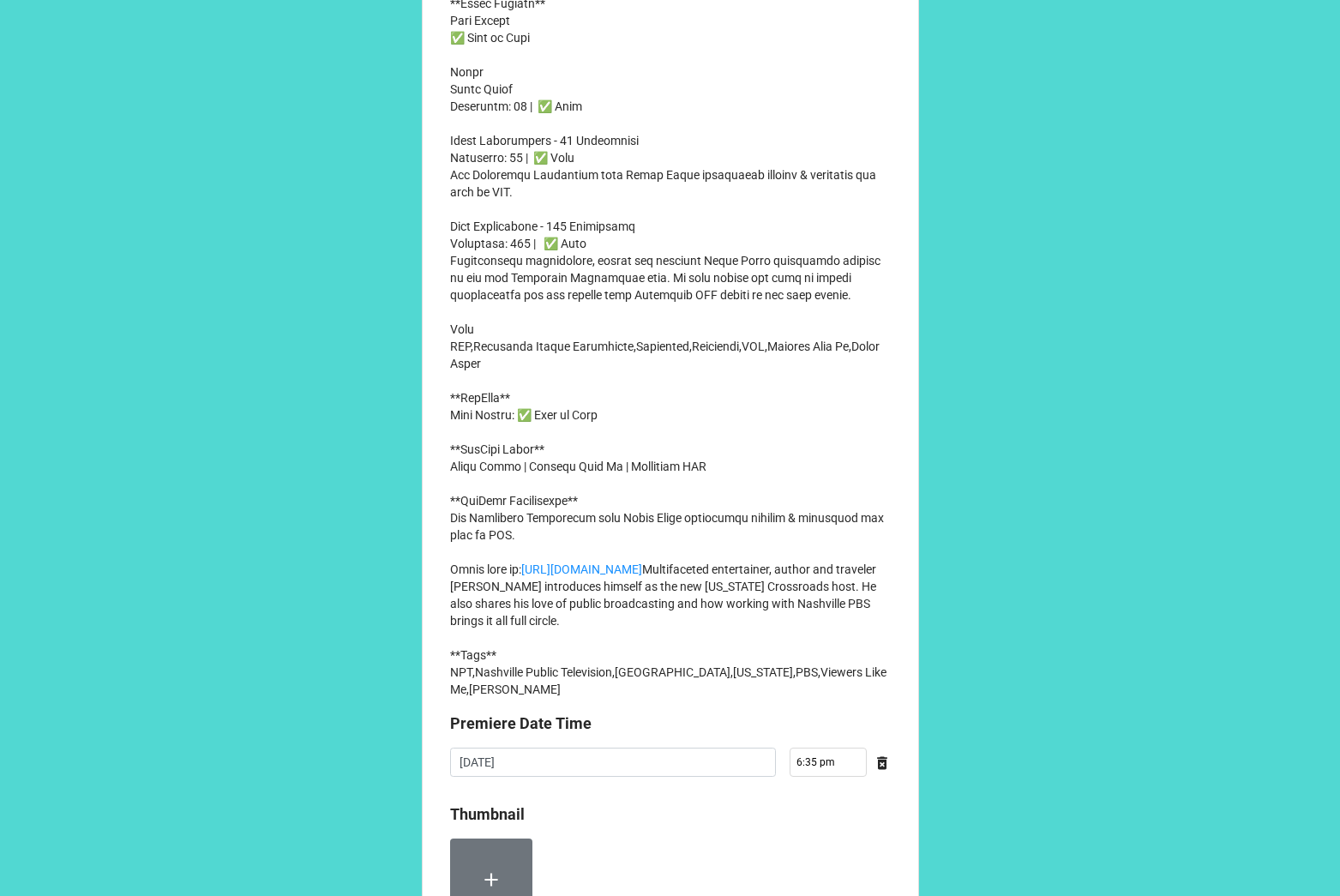
click at [589, 501] on p "https://www.wnpt.org/me Multifaceted entertainer, author and traveler Ketch Sec…" at bounding box center [670, 200] width 440 height 995
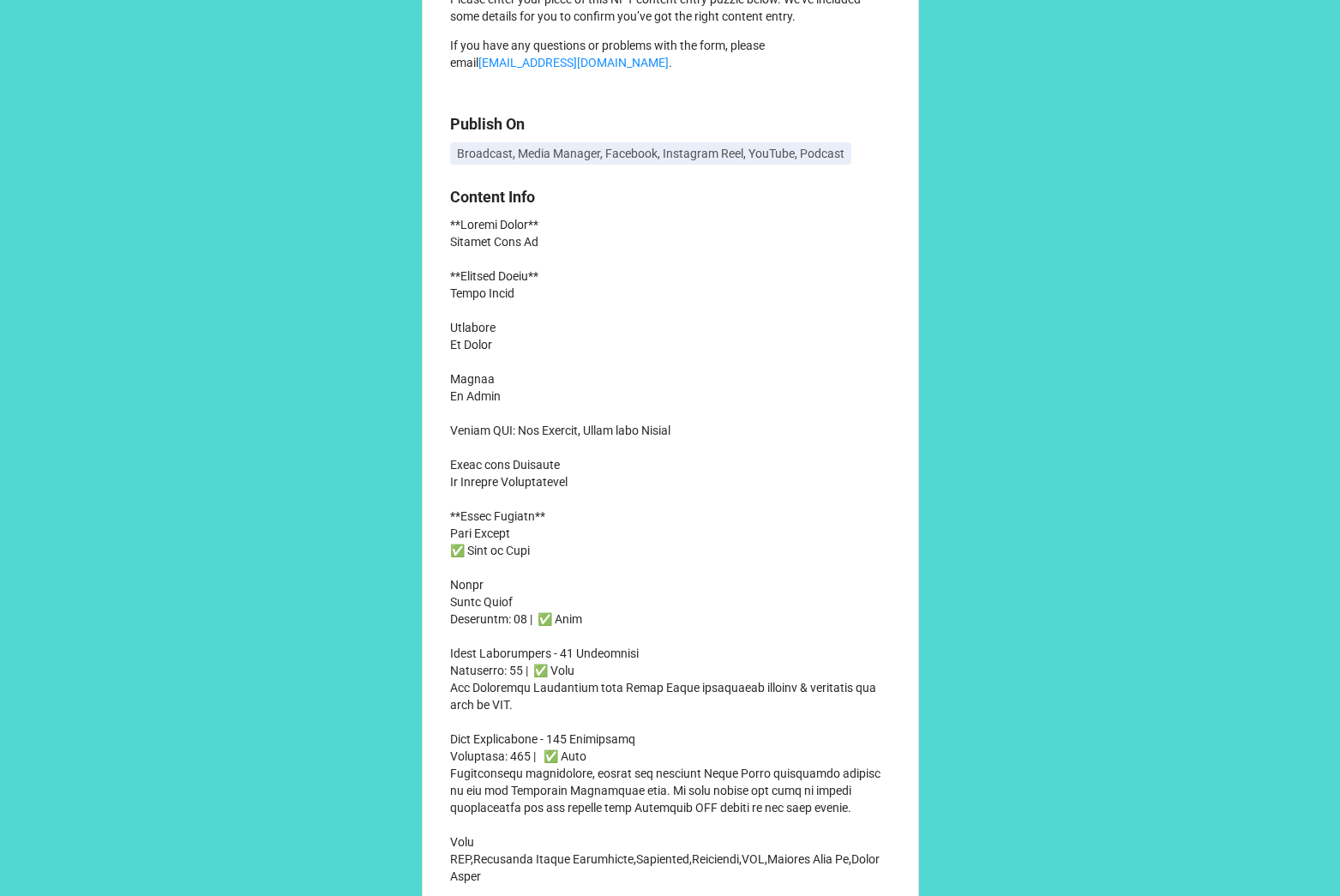
scroll to position [0, 0]
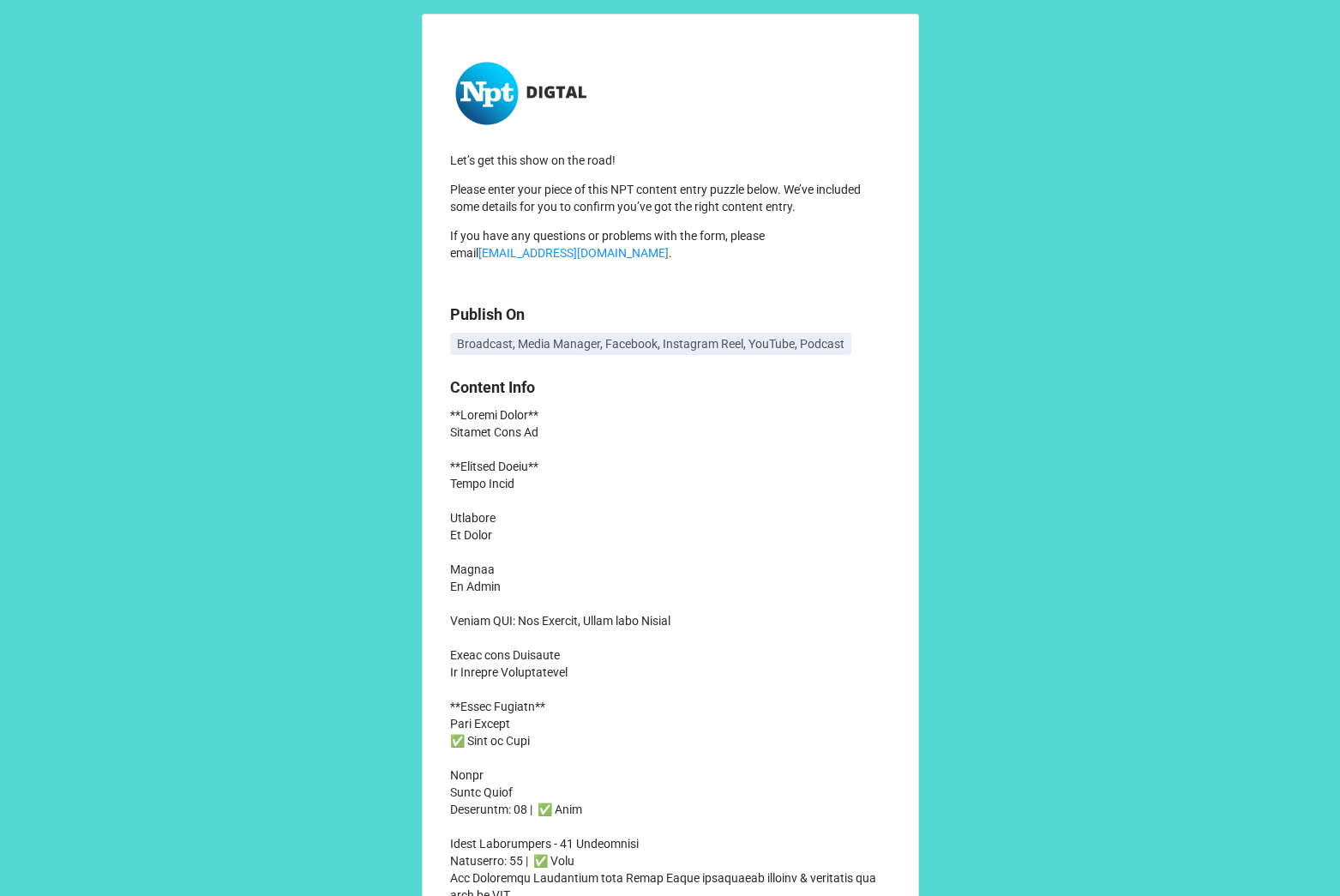
drag, startPoint x: 576, startPoint y: 396, endPoint x: 575, endPoint y: 421, distance: 25.0
click at [575, 396] on label "Content Info" at bounding box center [670, 387] width 440 height 24
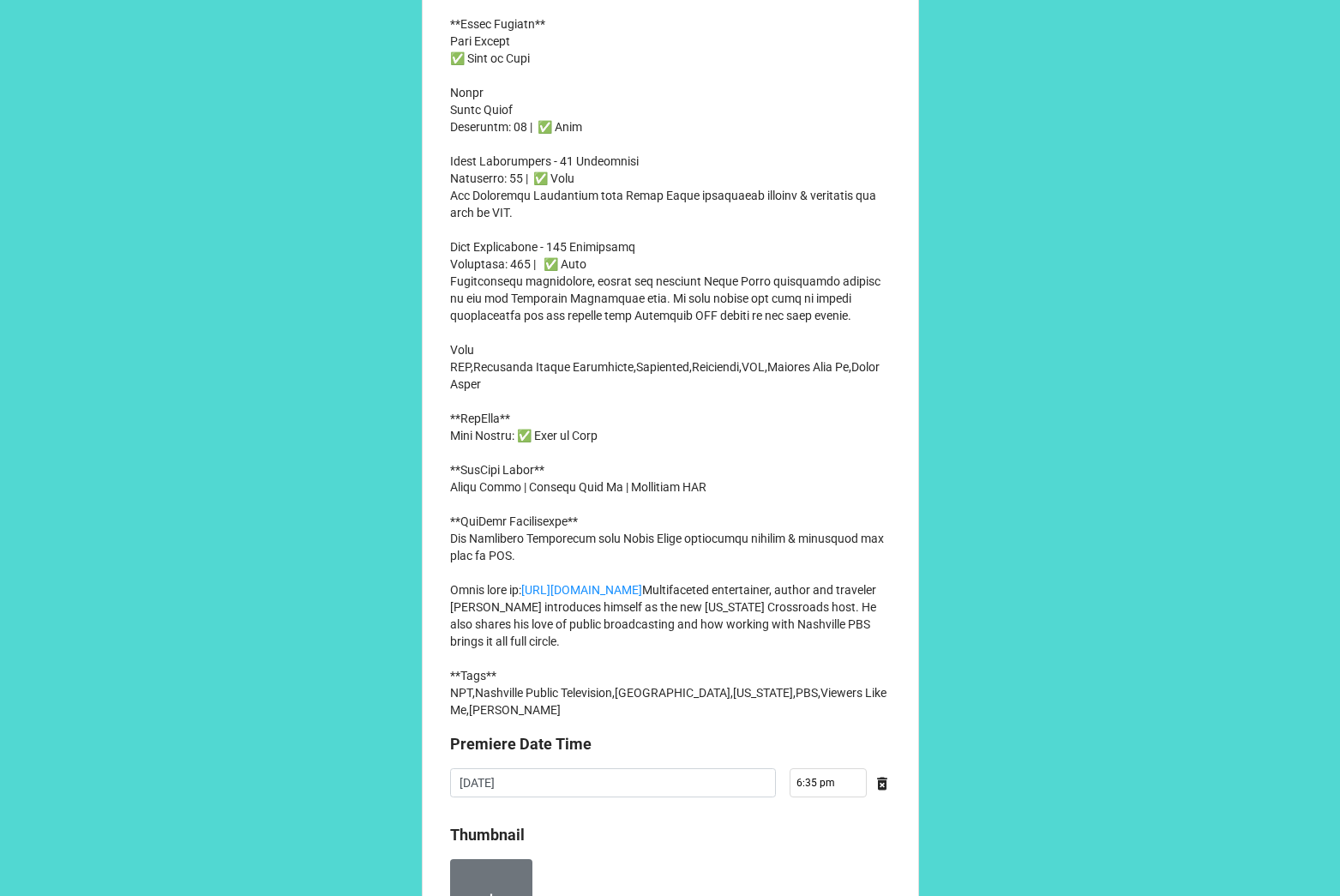
scroll to position [1036, 0]
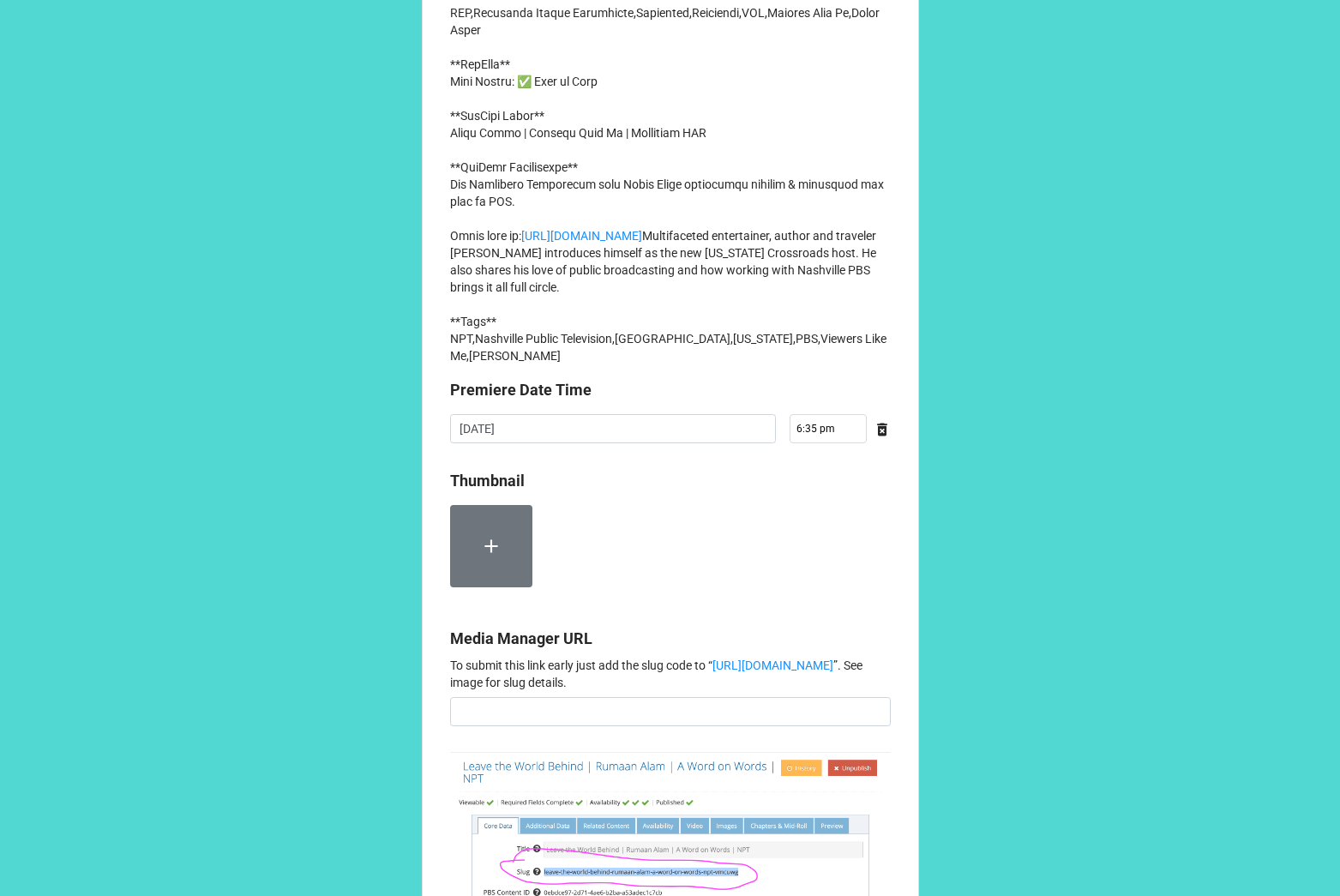
click at [467, 587] on label at bounding box center [491, 546] width 82 height 82
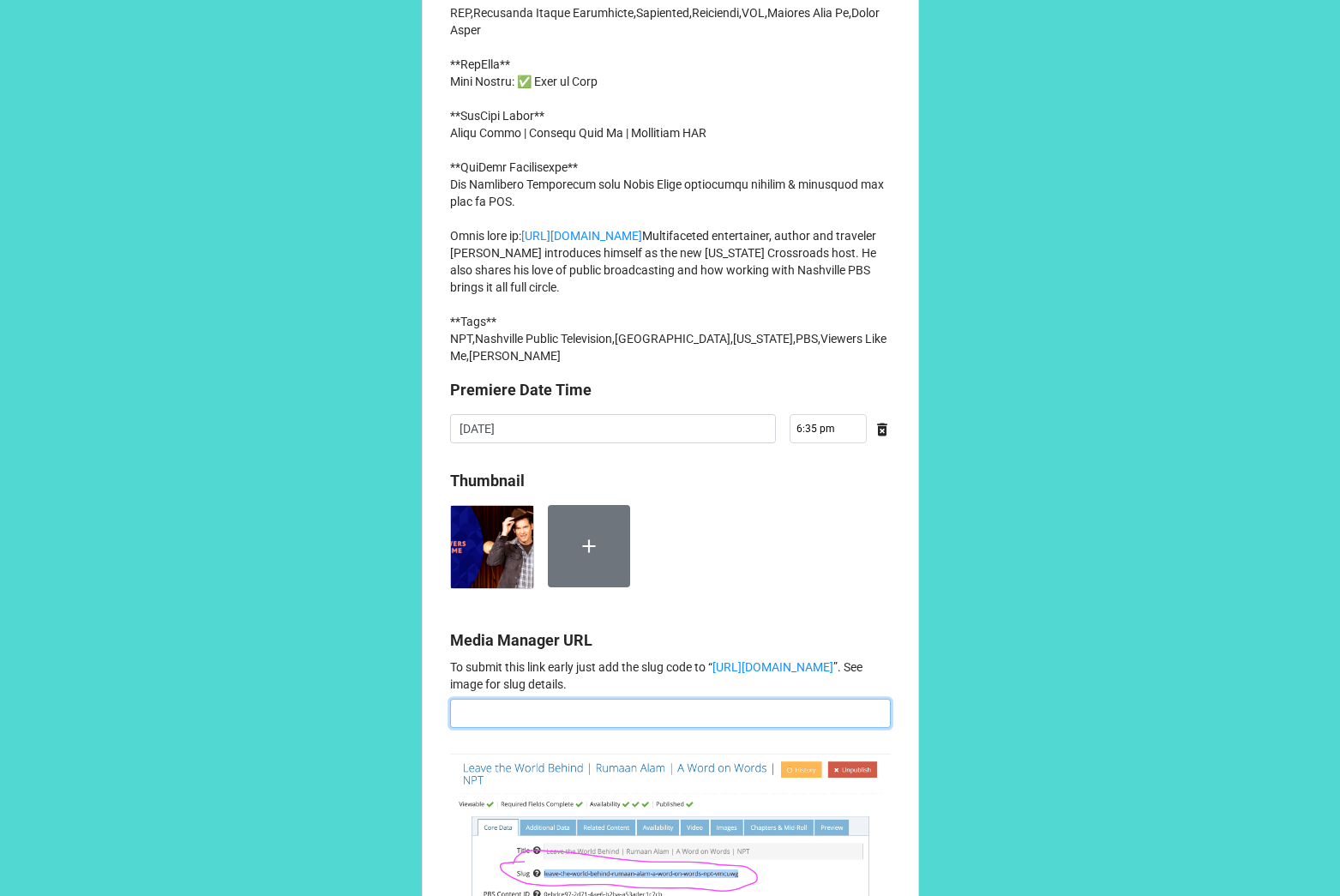
click at [580, 729] on input at bounding box center [670, 713] width 440 height 29
paste input "ketch-secor-2bb7nh"
copy link "[URL][DOMAIN_NAME]"
drag, startPoint x: 452, startPoint y: 783, endPoint x: 499, endPoint y: 785, distance: 47.0
click at [452, 729] on input "ketch-secor-2bb7nh" at bounding box center [670, 713] width 440 height 29
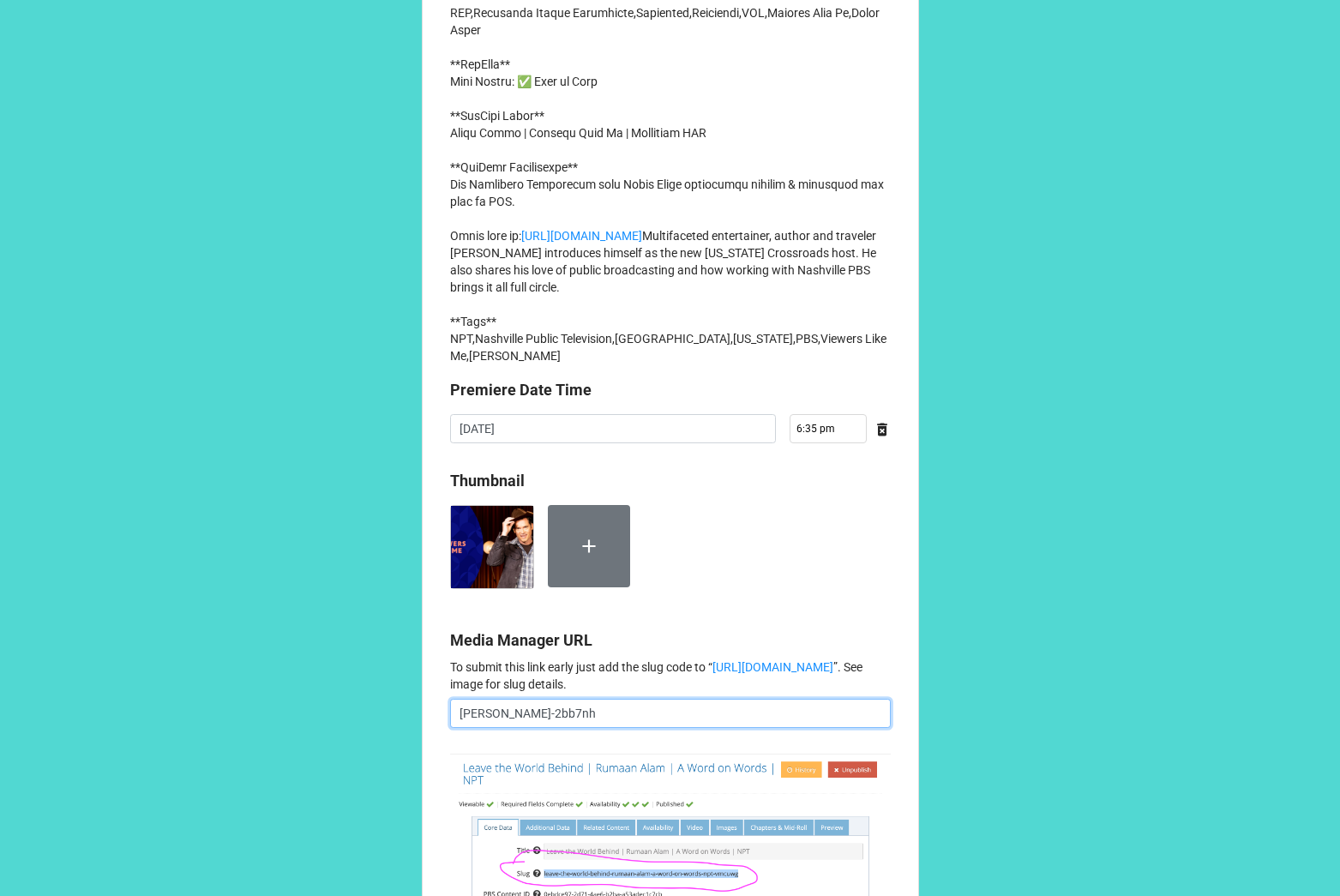
paste input "[URL][DOMAIN_NAME]"
type input "https://video.wnpt.org/video/ketch-secor-2bb7nh"
click at [793, 658] on b "Media Manager URL" at bounding box center [670, 643] width 440 height 30
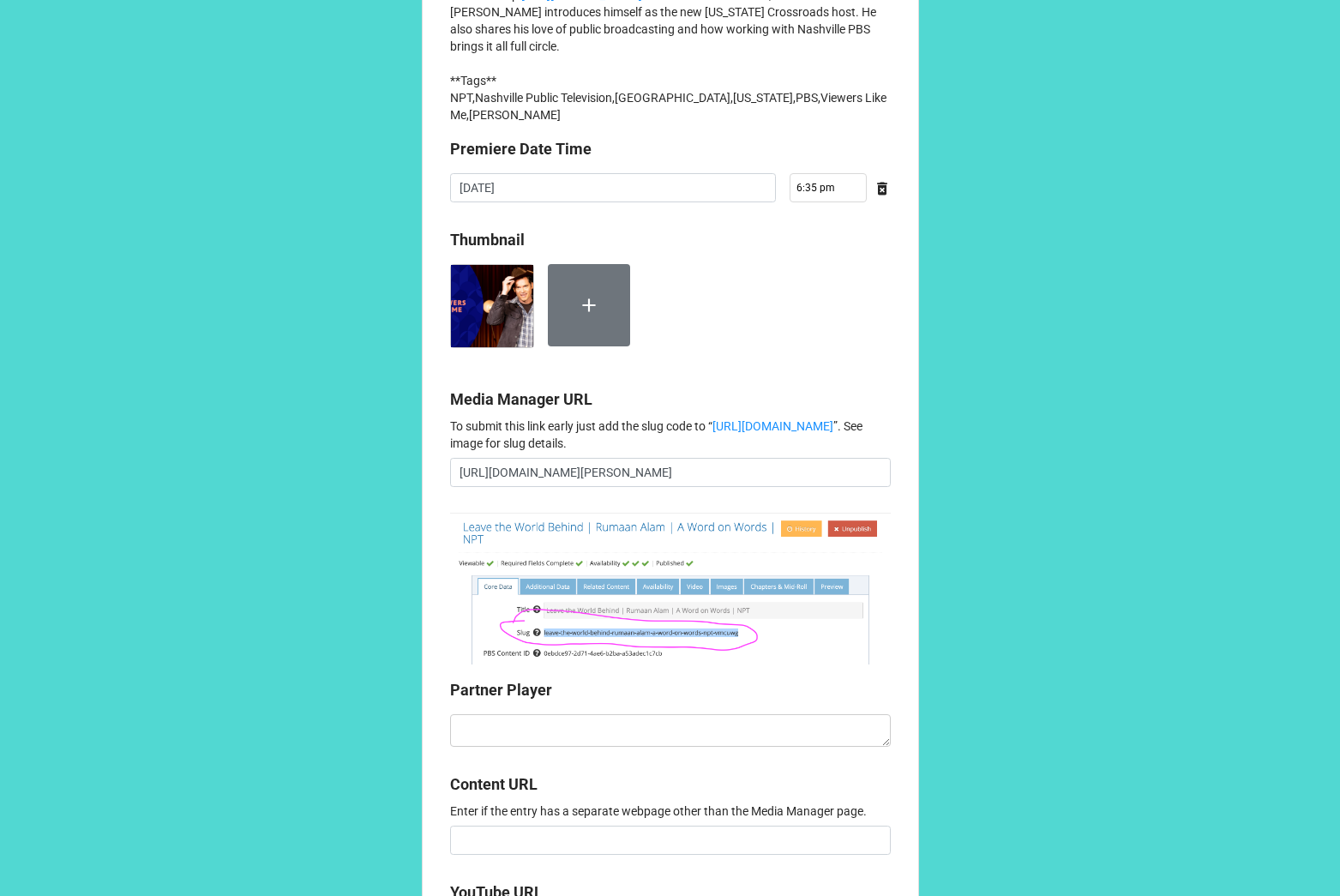
scroll to position [1281, 0]
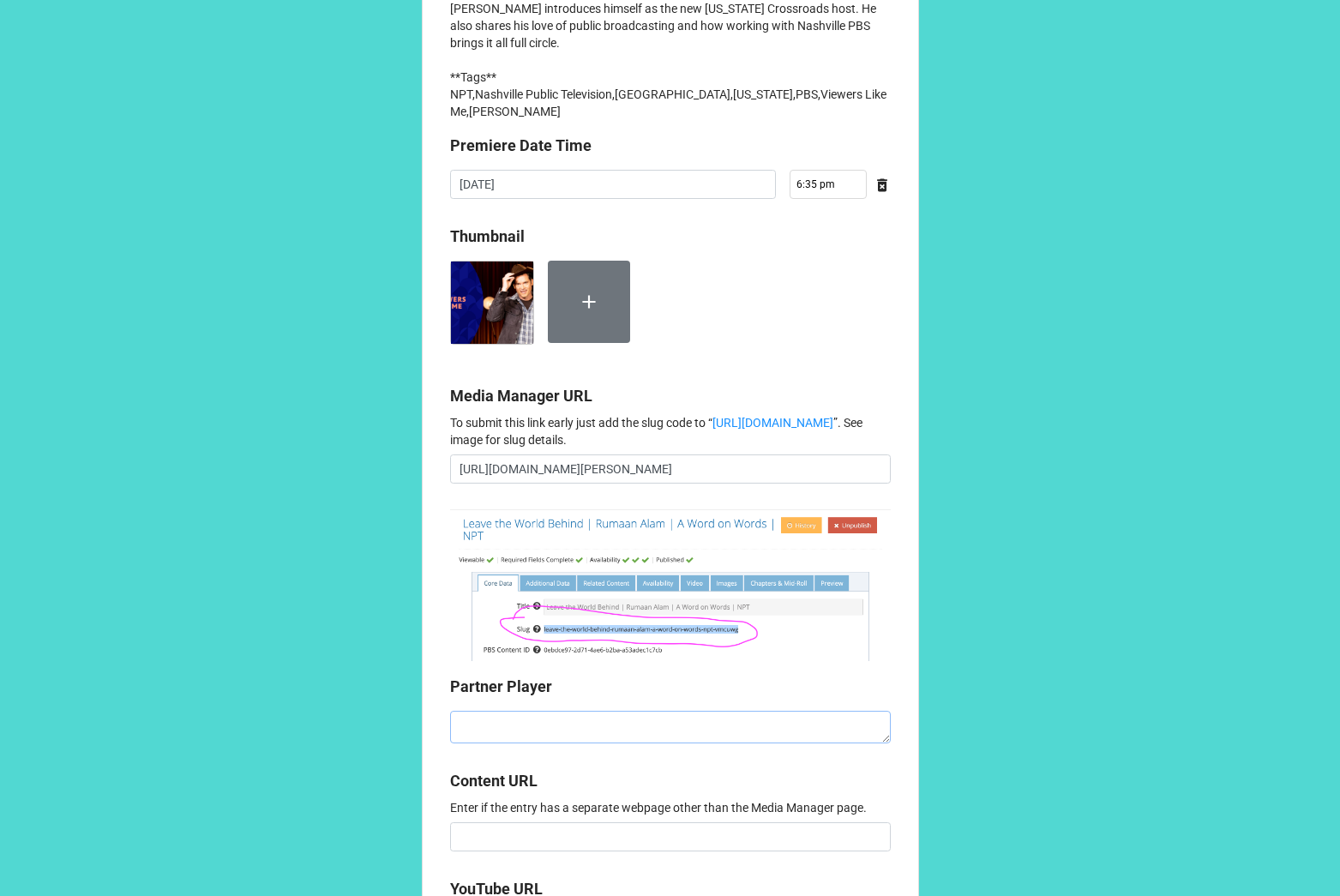
click at [557, 744] on textarea at bounding box center [670, 727] width 440 height 32
paste textarea "<iframe style="aspect-ratio: 16/9; width: 100%; border: 0;" id="partnerPlayer" …"
type textarea "x"
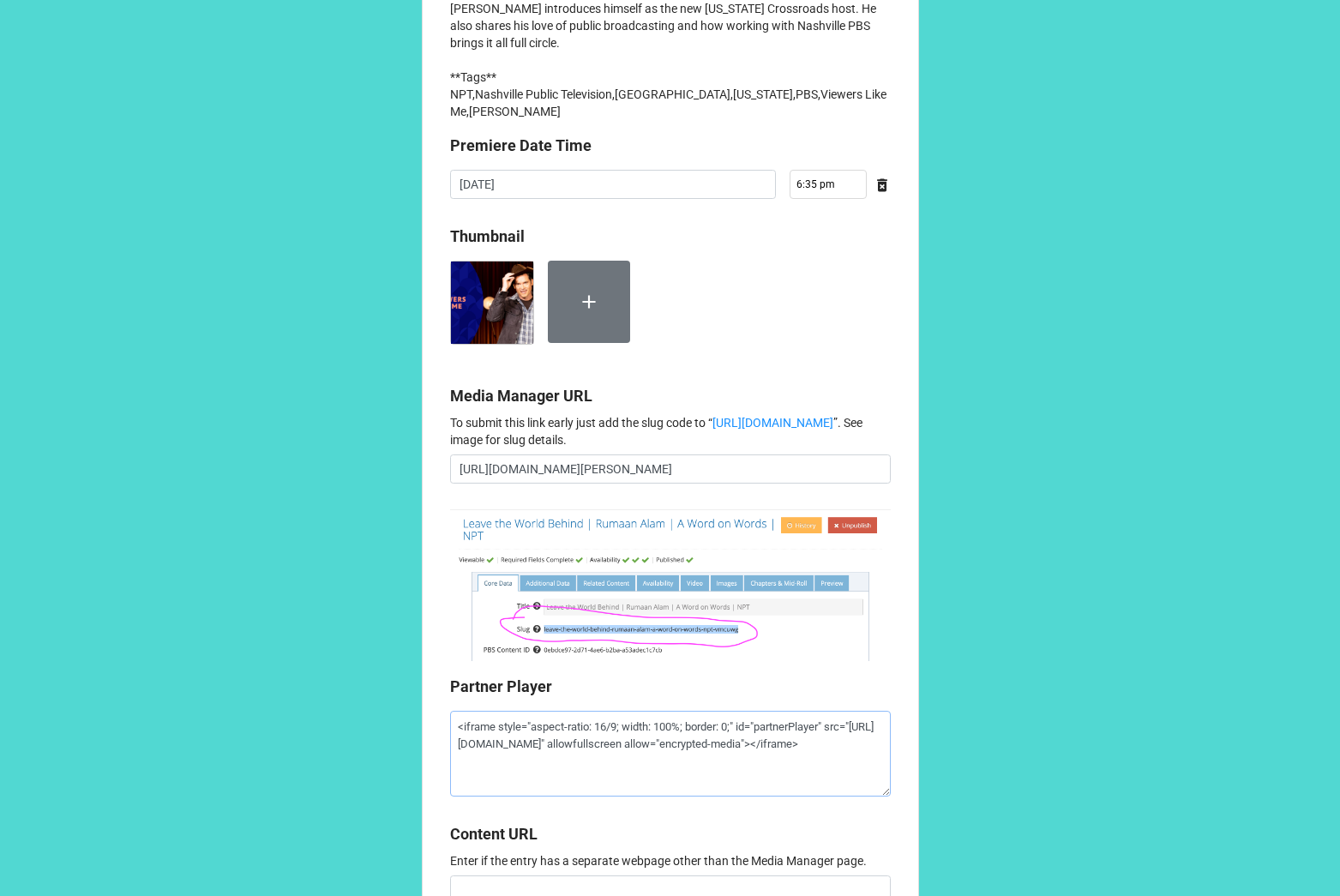
type textarea "<iframe style="aspect-ratio: 16/9; width: 100%; border: 0;" id="partnerPlayer" …"
click at [716, 705] on b "Partner Player" at bounding box center [670, 689] width 440 height 30
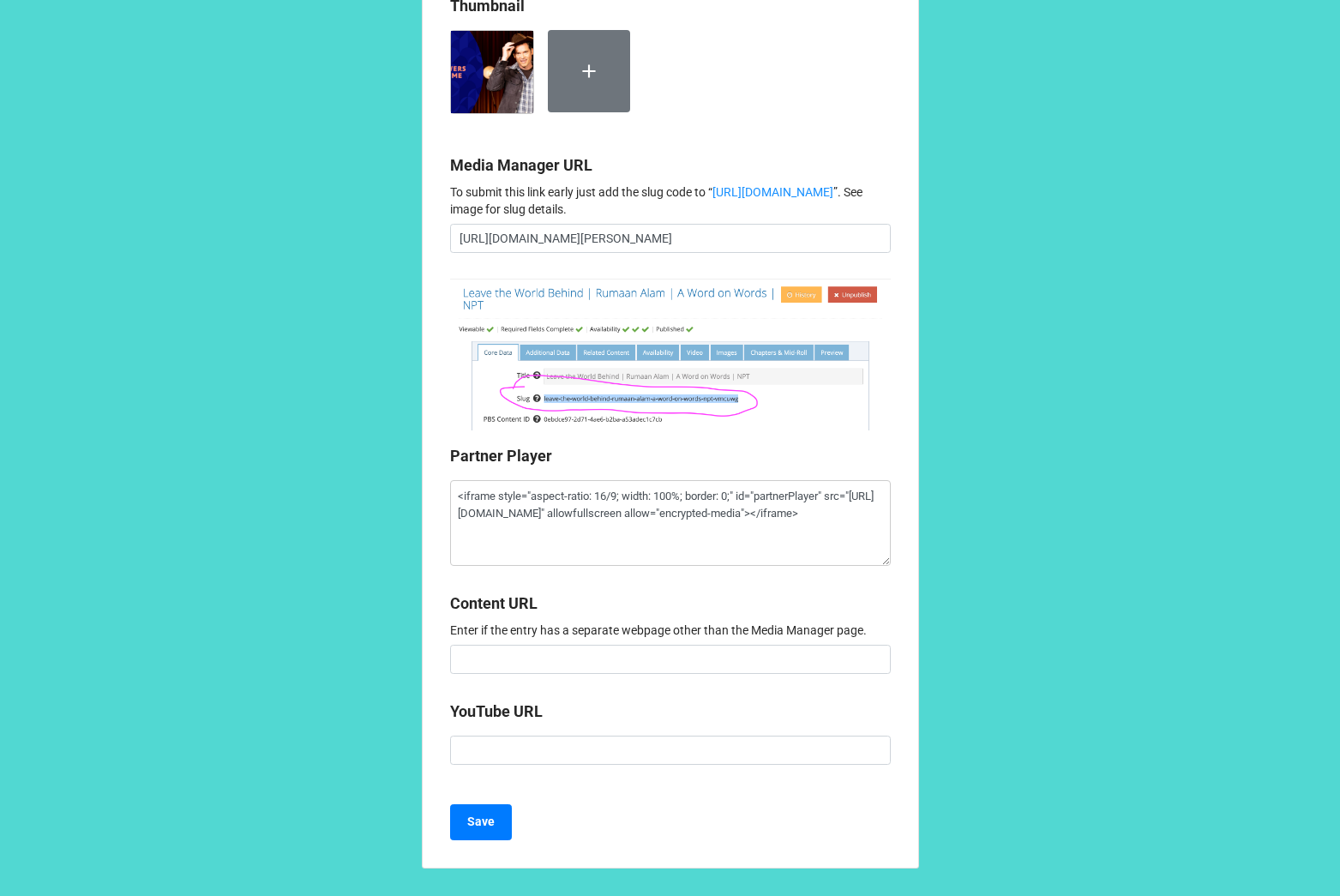
scroll to position [1575, 0]
click at [500, 835] on button "Save" at bounding box center [481, 822] width 62 height 36
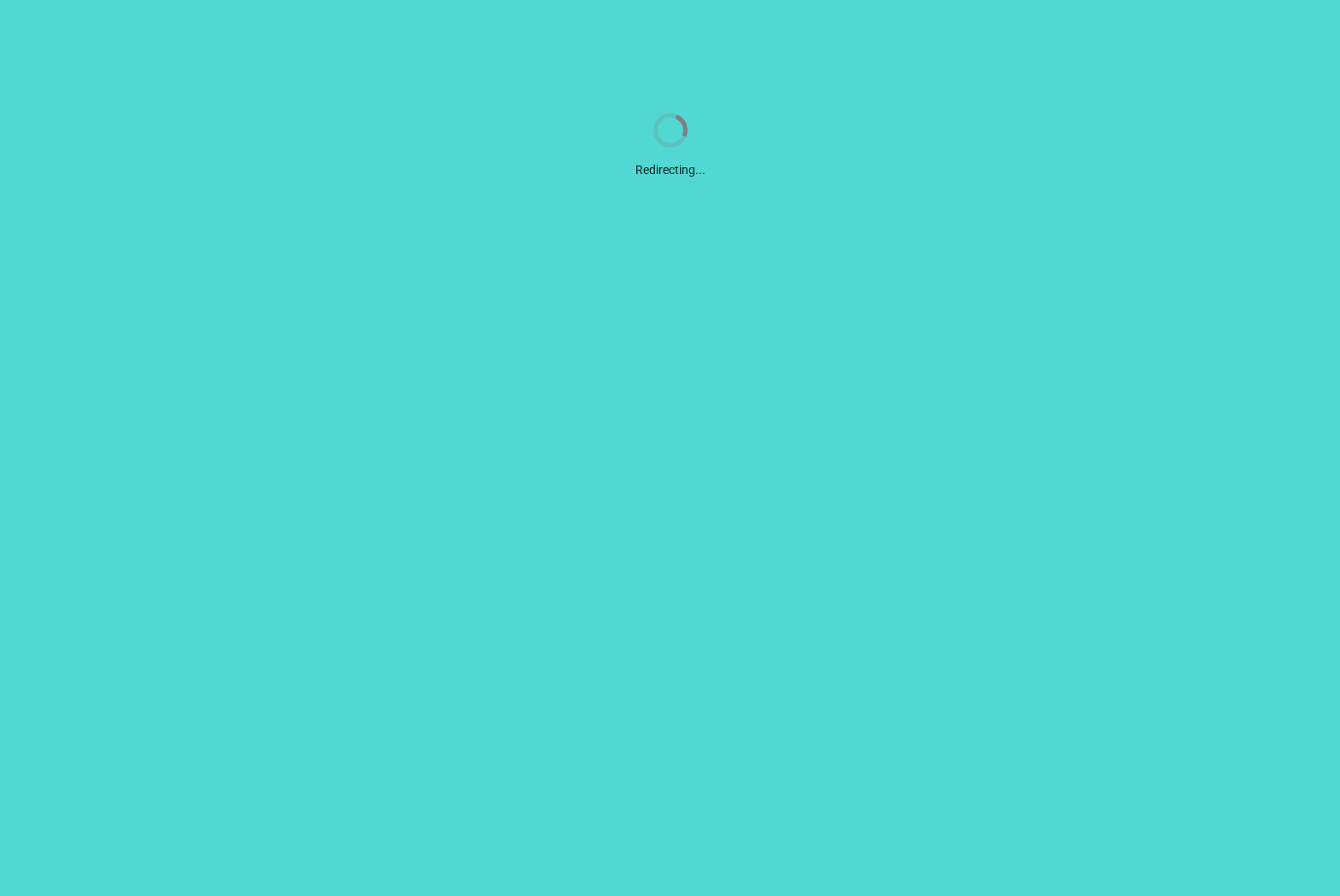
scroll to position [0, 0]
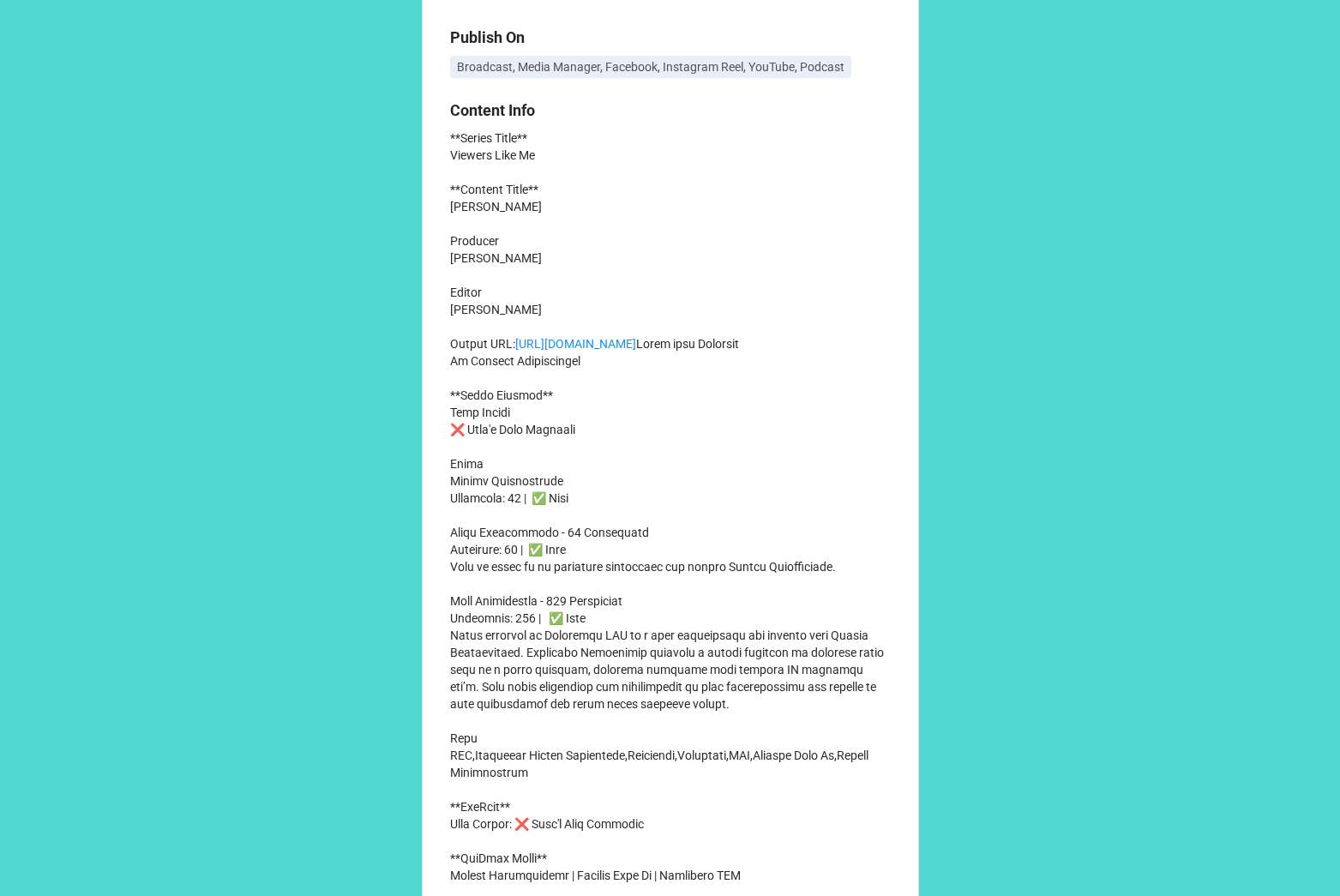
scroll to position [309, 0]
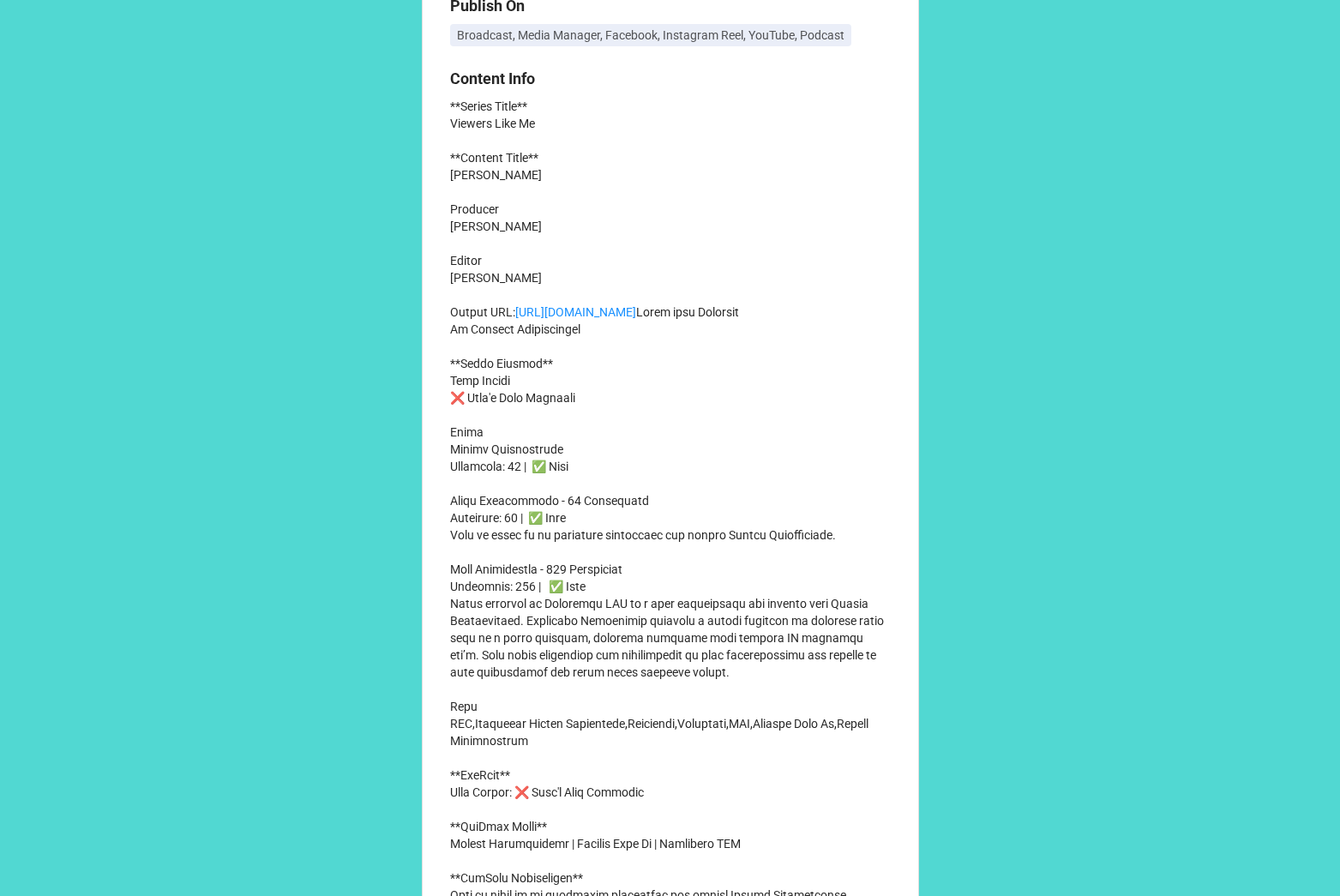
click at [501, 171] on p "**Series Title** Viewers Like Me **Content Title** [PERSON_NAME] Producer [PERS…" at bounding box center [670, 587] width 440 height 978
click at [500, 171] on p "**Series Title** Viewers Like Me **Content Title** [PERSON_NAME] Producer [PERS…" at bounding box center [670, 587] width 440 height 978
copy p "[PERSON_NAME]"
drag, startPoint x: 445, startPoint y: 584, endPoint x: 860, endPoint y: 591, distance: 415.1
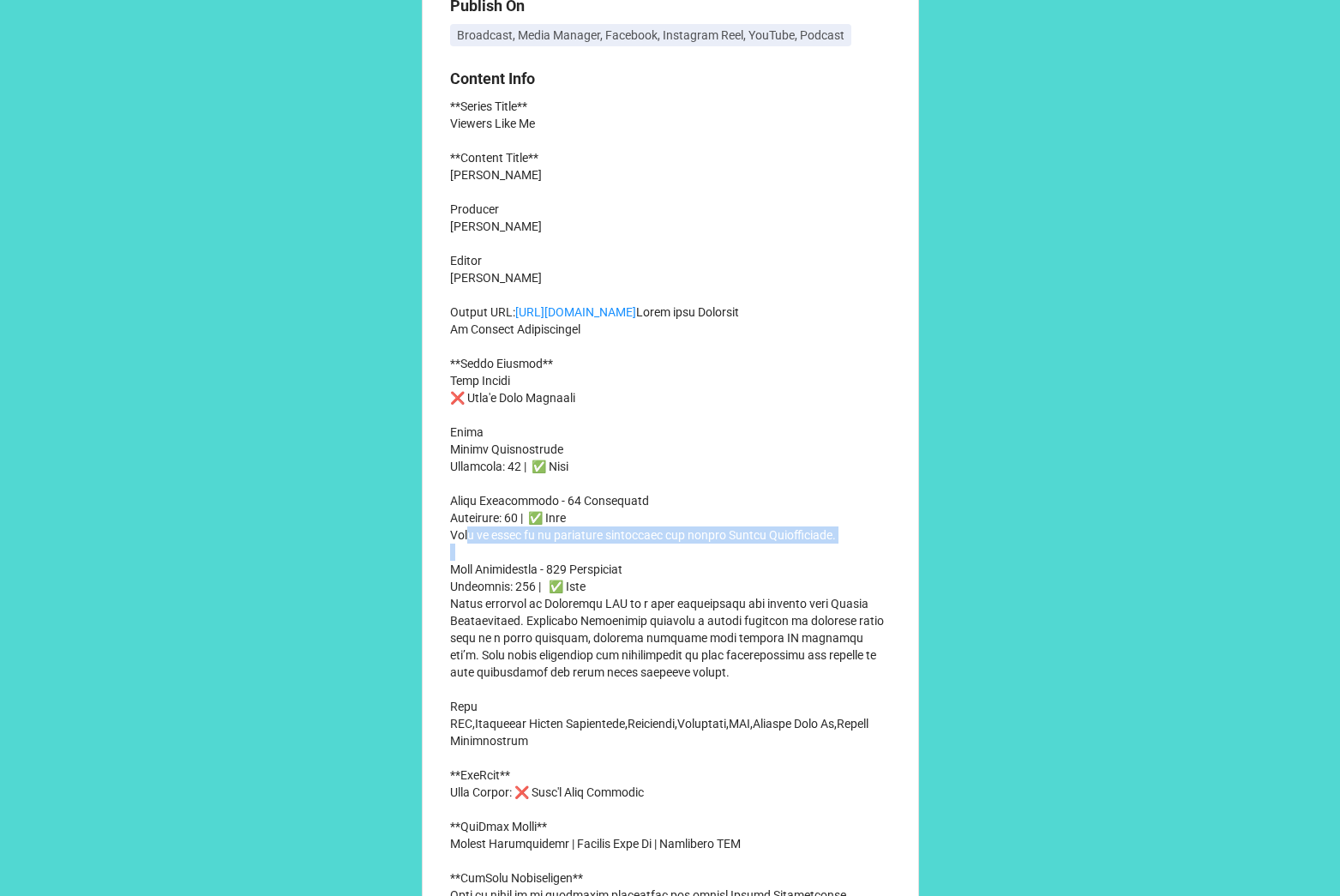
click at [860, 591] on p "**Series Title** Viewers Like Me **Content Title** [PERSON_NAME] Producer [PERS…" at bounding box center [670, 587] width 440 height 978
copy p "What it means to be showcased nationally for artist [PERSON_NAME]."
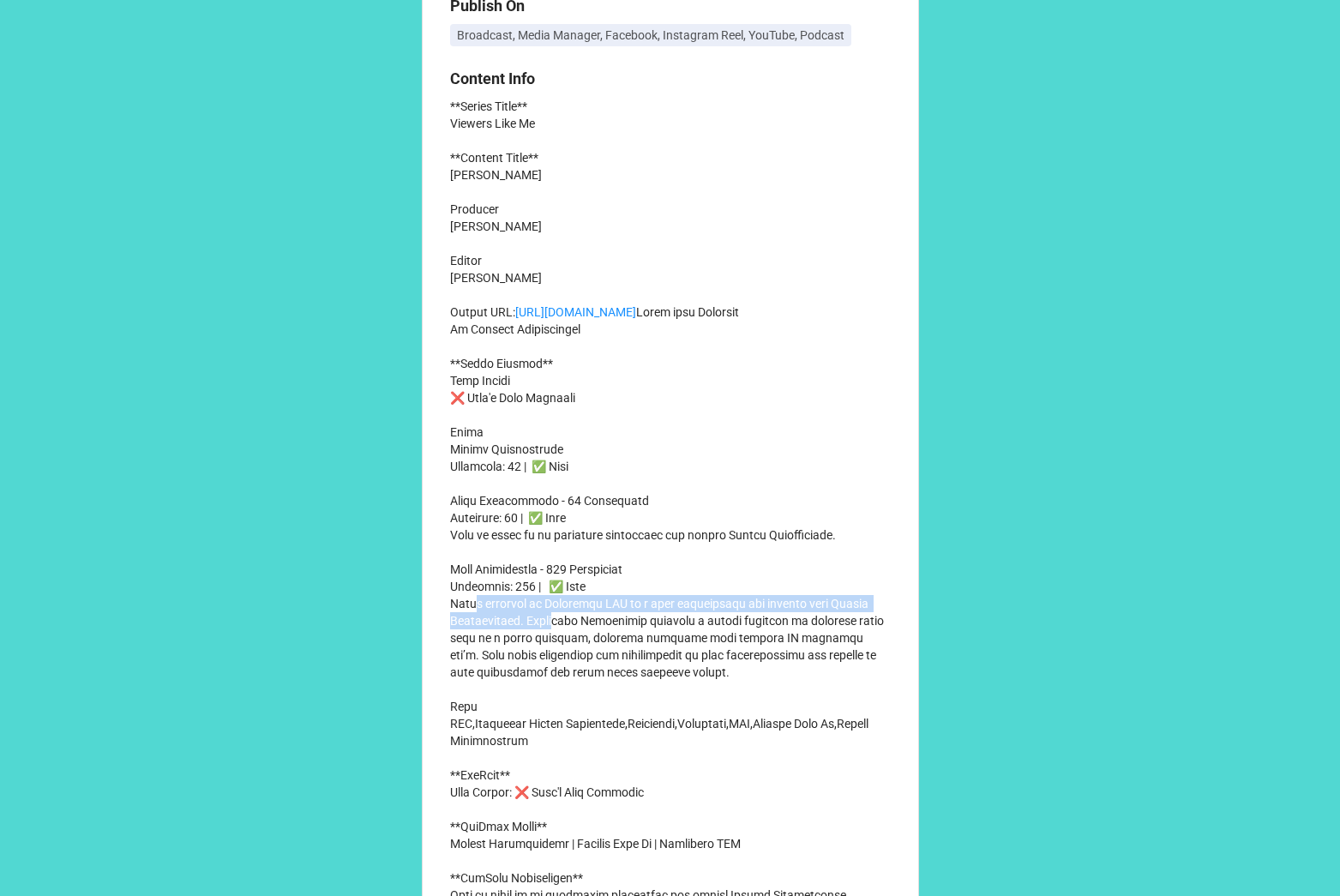
drag, startPoint x: 450, startPoint y: 653, endPoint x: 521, endPoint y: 674, distance: 74.0
click at [524, 675] on p "**Series Title** Viewers Like Me **Content Title** [PERSON_NAME] Producer [PERS…" at bounding box center [670, 587] width 440 height 978
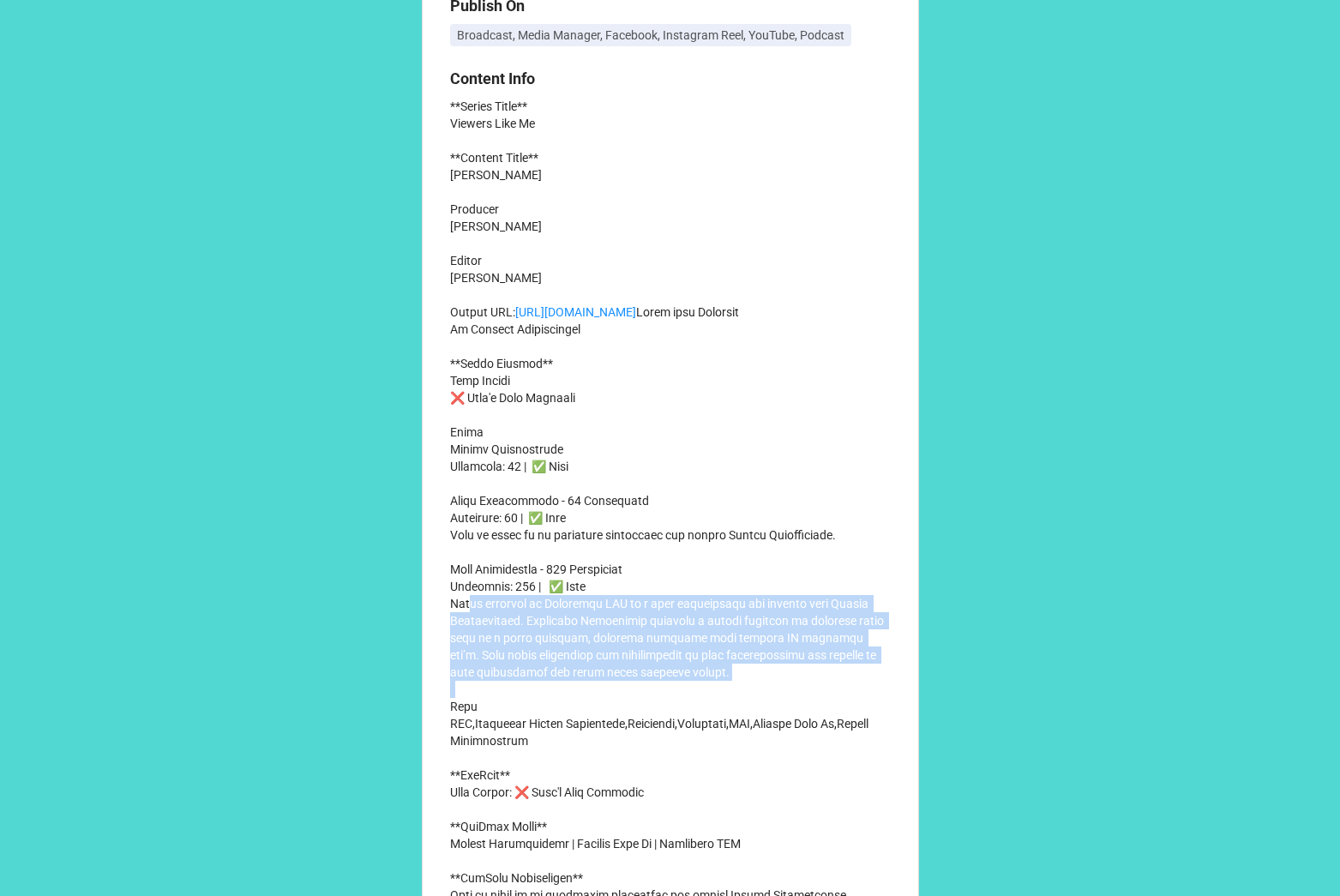
drag, startPoint x: 447, startPoint y: 656, endPoint x: 712, endPoint y: 721, distance: 272.9
click at [712, 721] on p "**Series Title** Viewers Like Me **Content Title** [PERSON_NAME] Producer [PERS…" at bounding box center [670, 587] width 440 height 978
copy p "Being featured on Nashville PBS is a rare opportunity for artists like [PERSON_…"
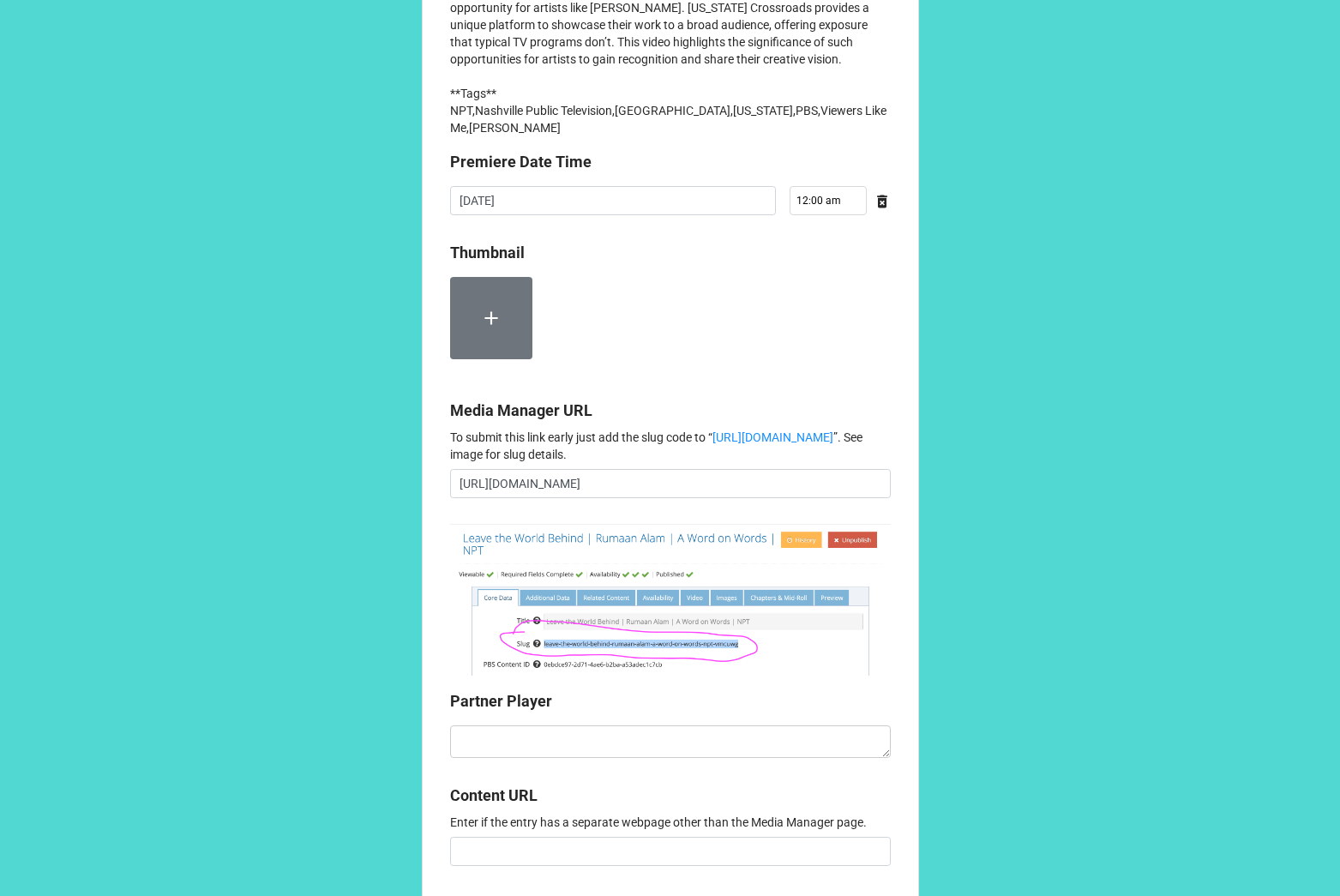
scroll to position [1423, 0]
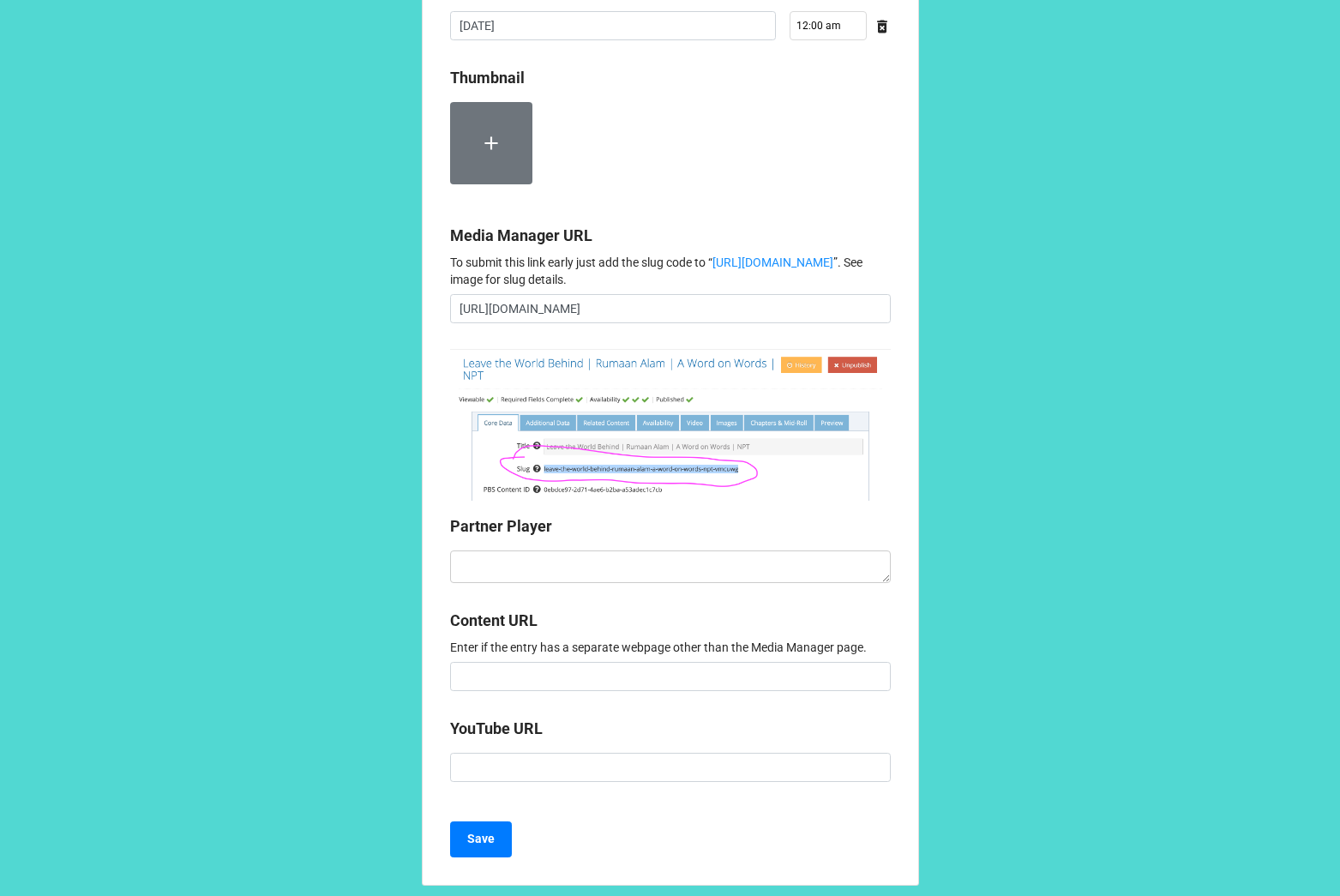
click at [478, 185] on label at bounding box center [491, 142] width 82 height 82
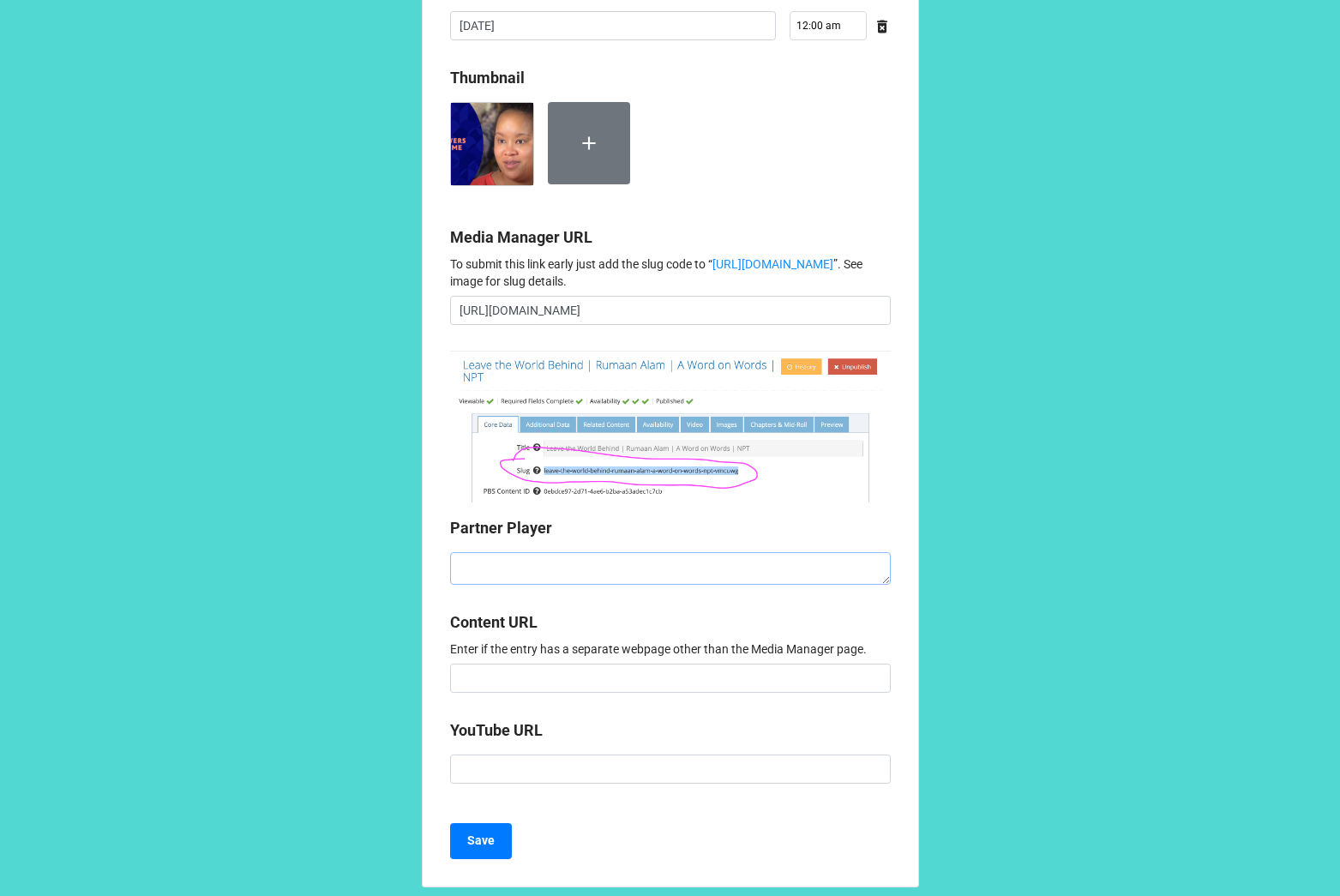
click at [526, 584] on textarea at bounding box center [670, 568] width 440 height 32
paste textarea "<iframe style="aspect-ratio: 16/9; width: 100%; border: 0;" id="partnerPlayer" …"
type textarea "x"
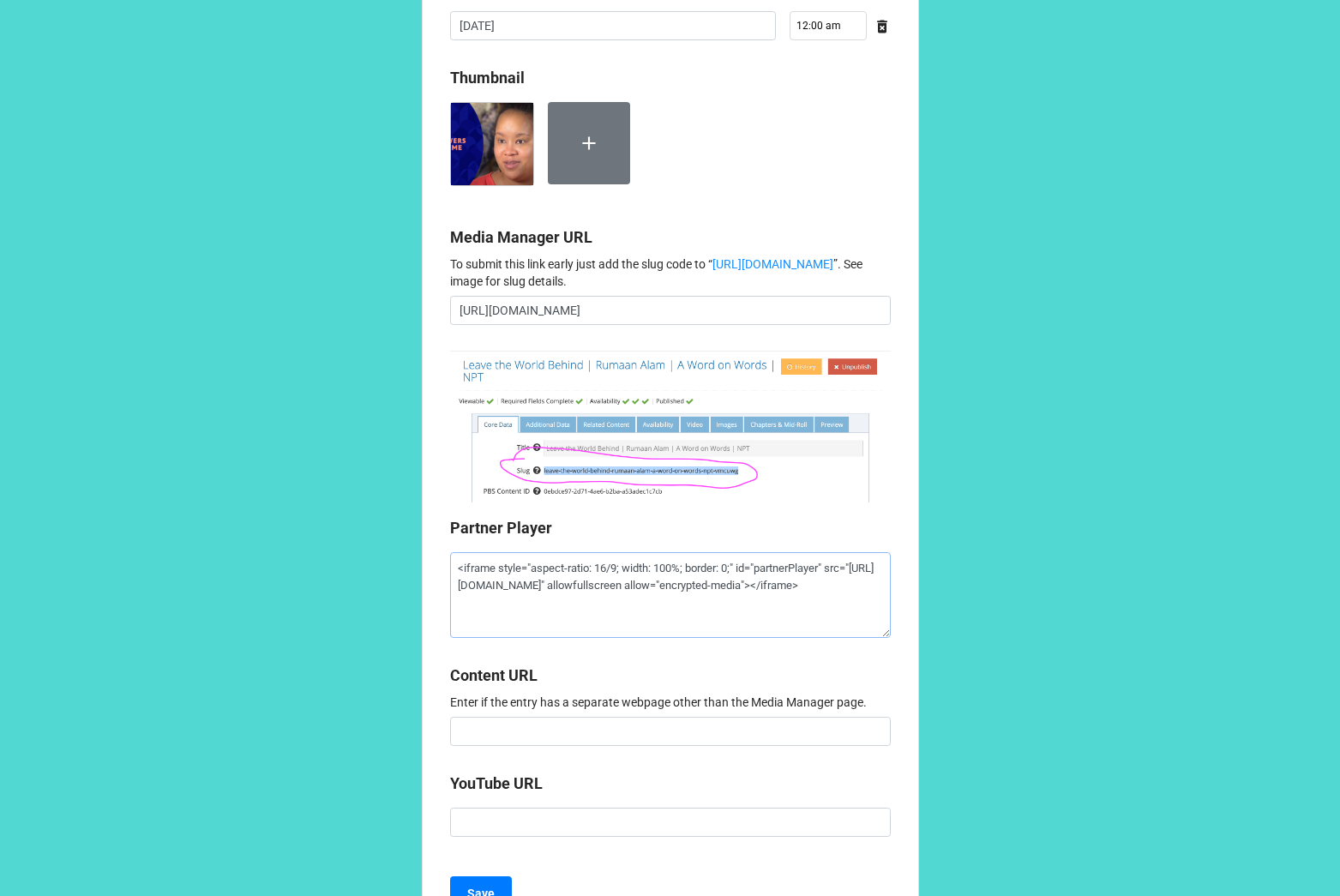
type textarea "<iframe style="aspect-ratio: 16/9; width: 100%; border: 0;" id="partnerPlayer" …"
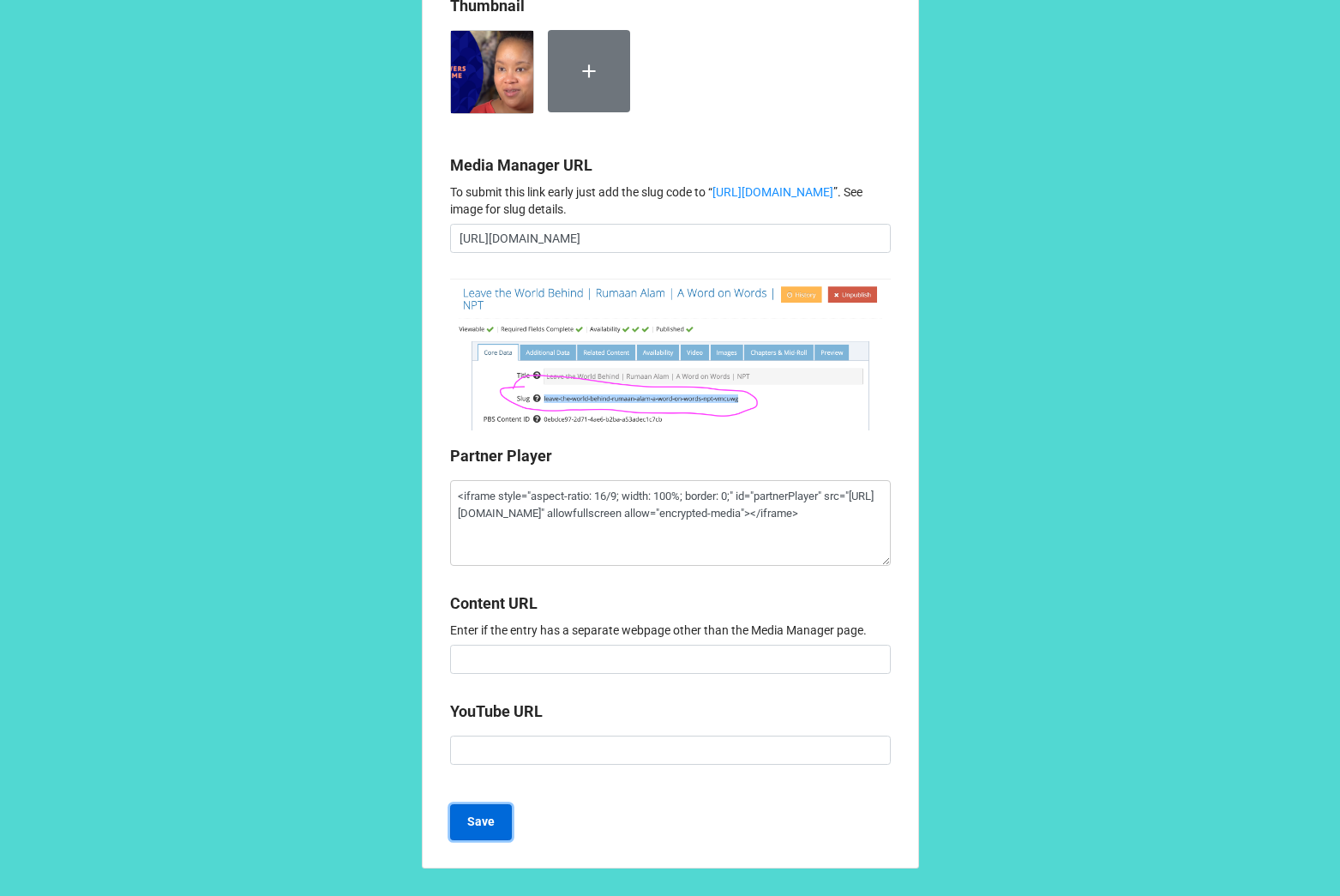
click at [486, 828] on b "Save" at bounding box center [481, 822] width 27 height 18
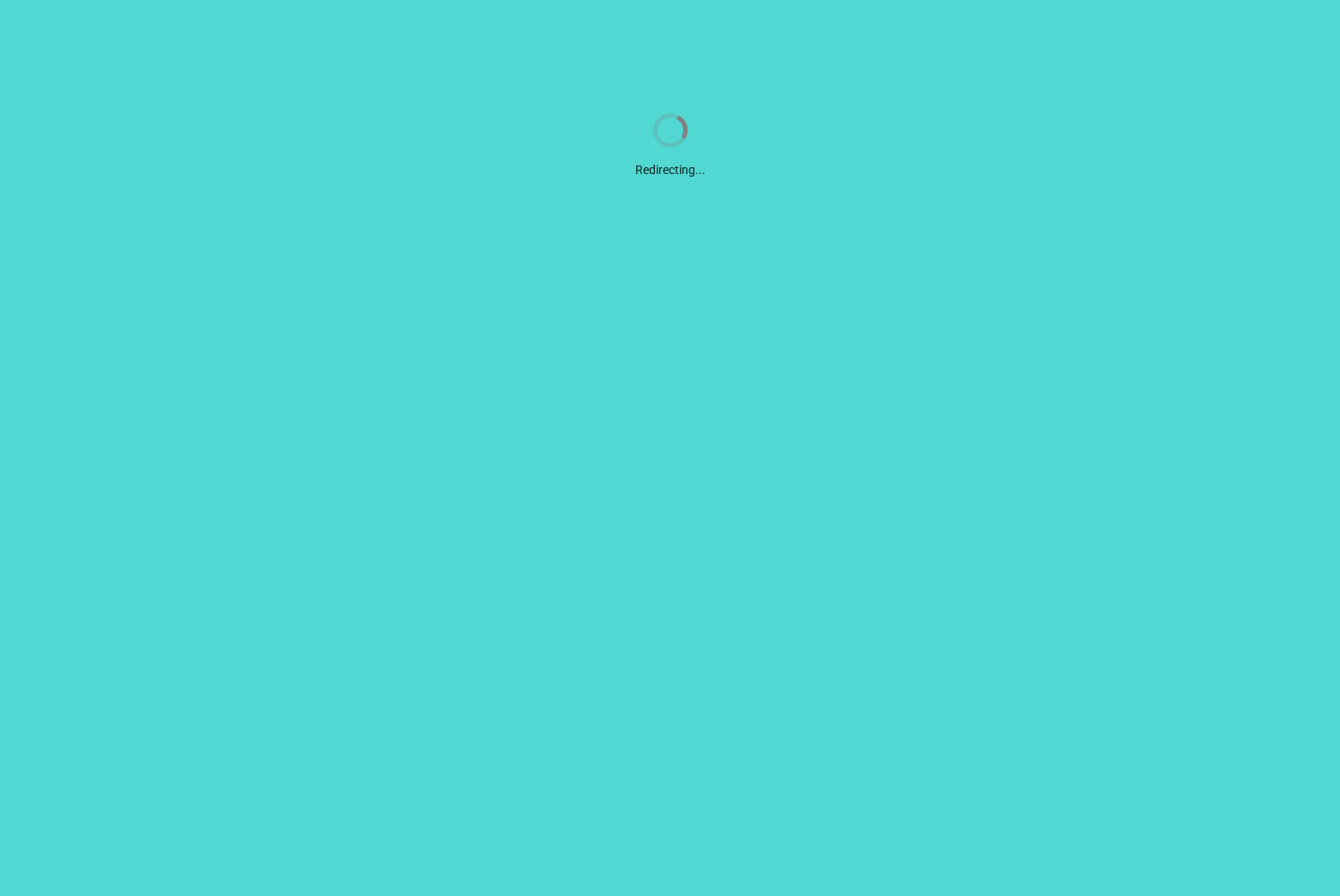
scroll to position [0, 0]
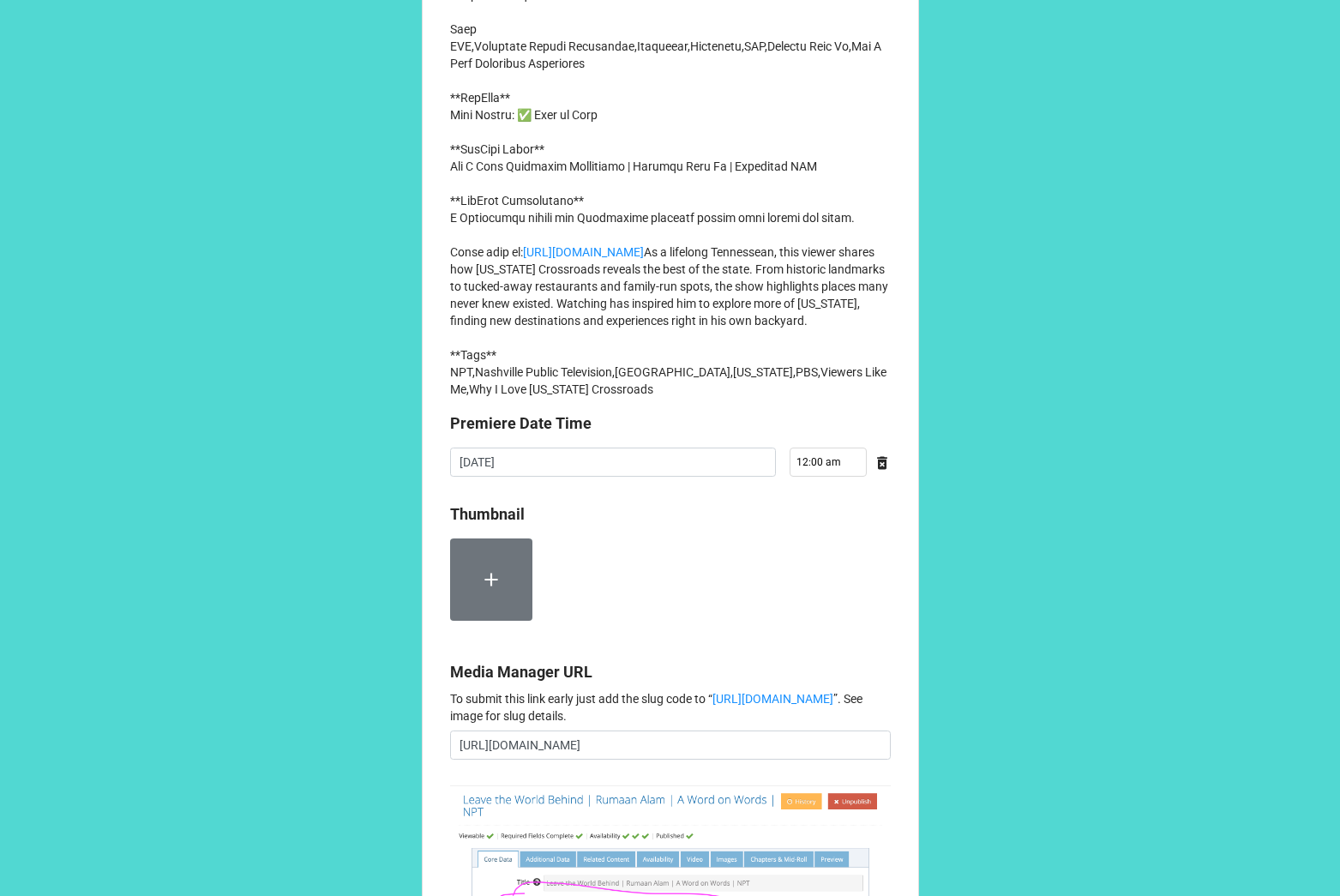
scroll to position [1171, 0]
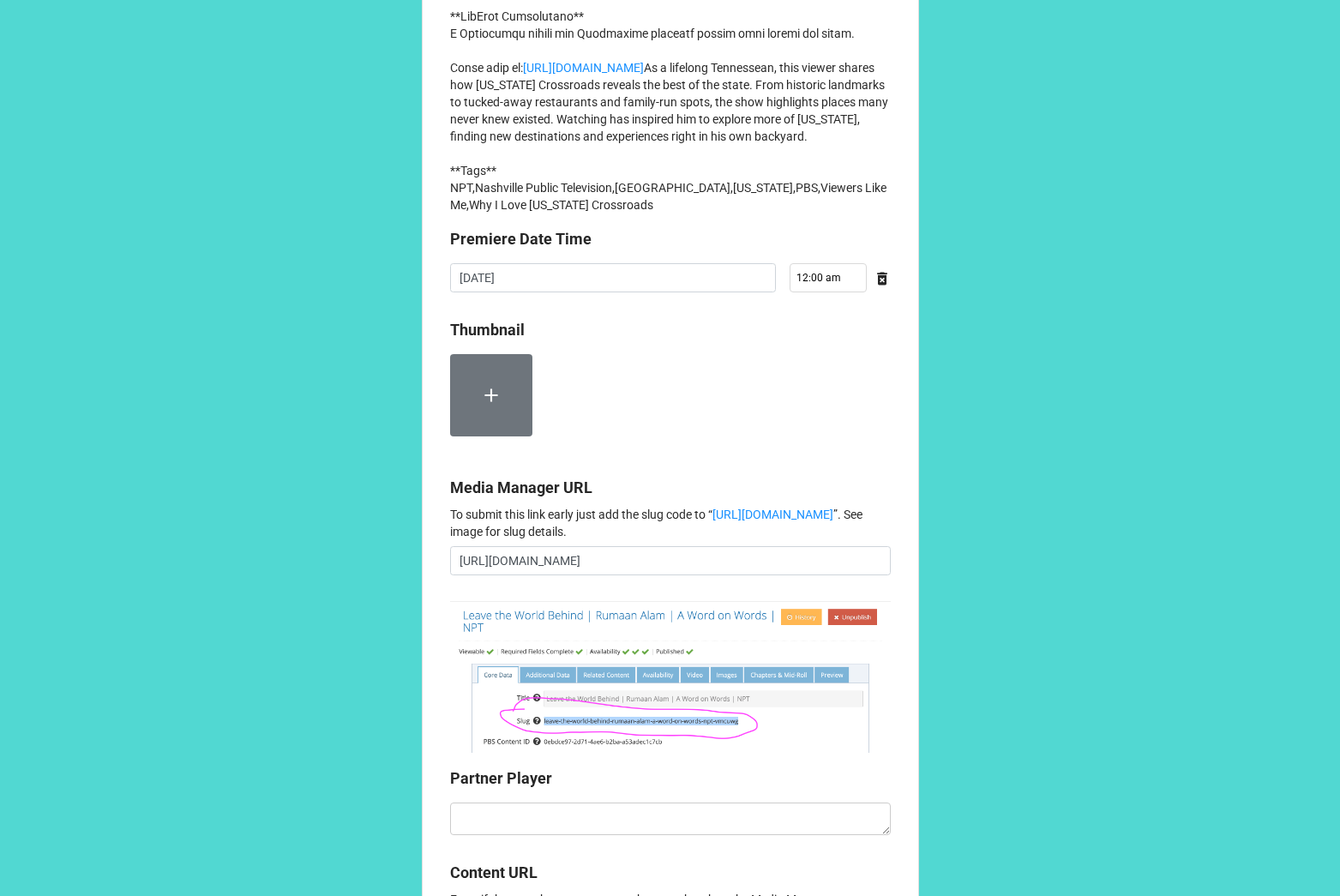
click at [513, 437] on label at bounding box center [491, 394] width 82 height 82
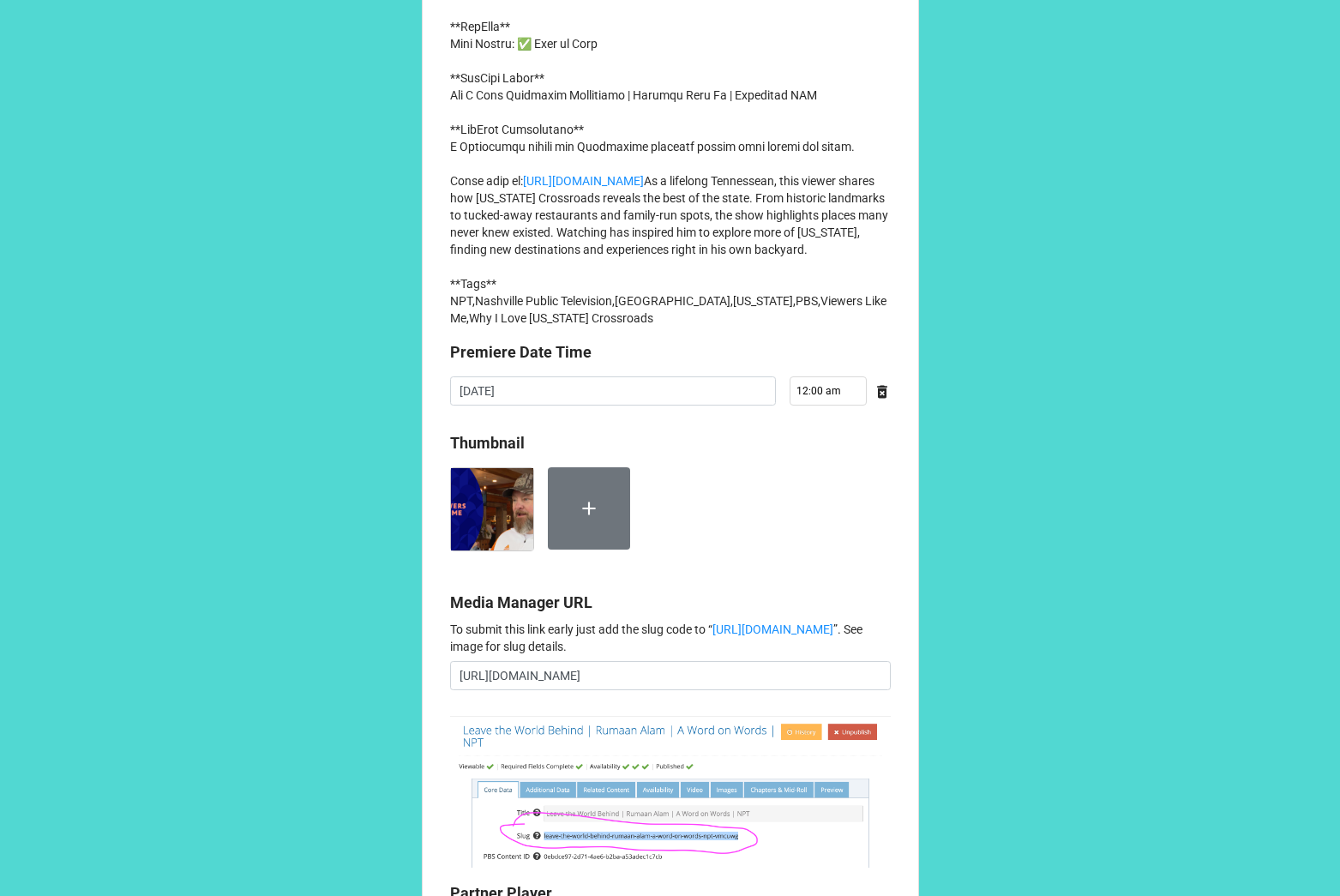
scroll to position [644, 0]
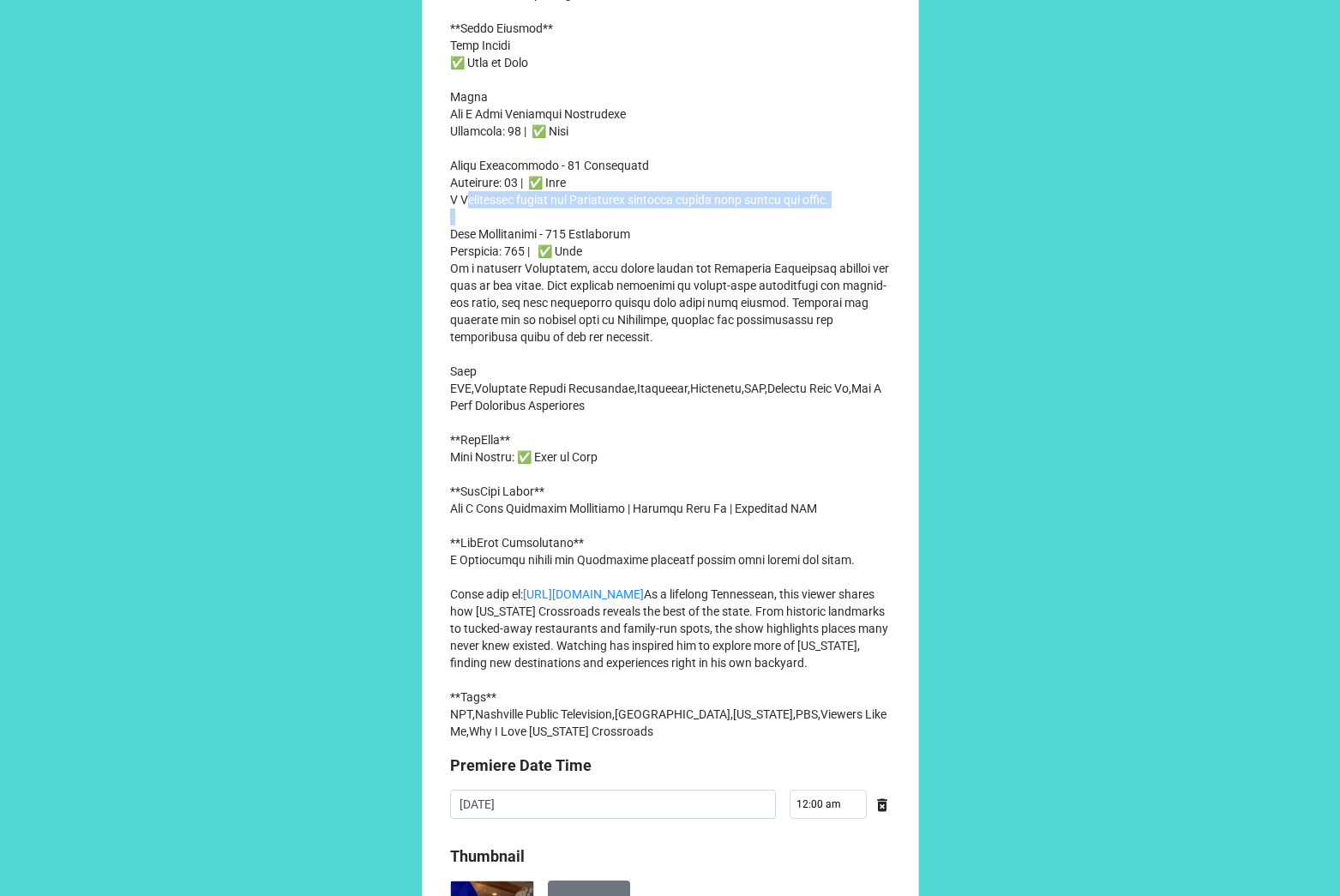
drag, startPoint x: 461, startPoint y: 248, endPoint x: 886, endPoint y: 256, distance: 425.1
click at [887, 256] on div "Let’s get this show on the road! Please enter your piece of this NPT content en…" at bounding box center [671, 518] width 497 height 2296
copy p "A Tennessean shares how Crossroads uncovers hidden gems across the state."
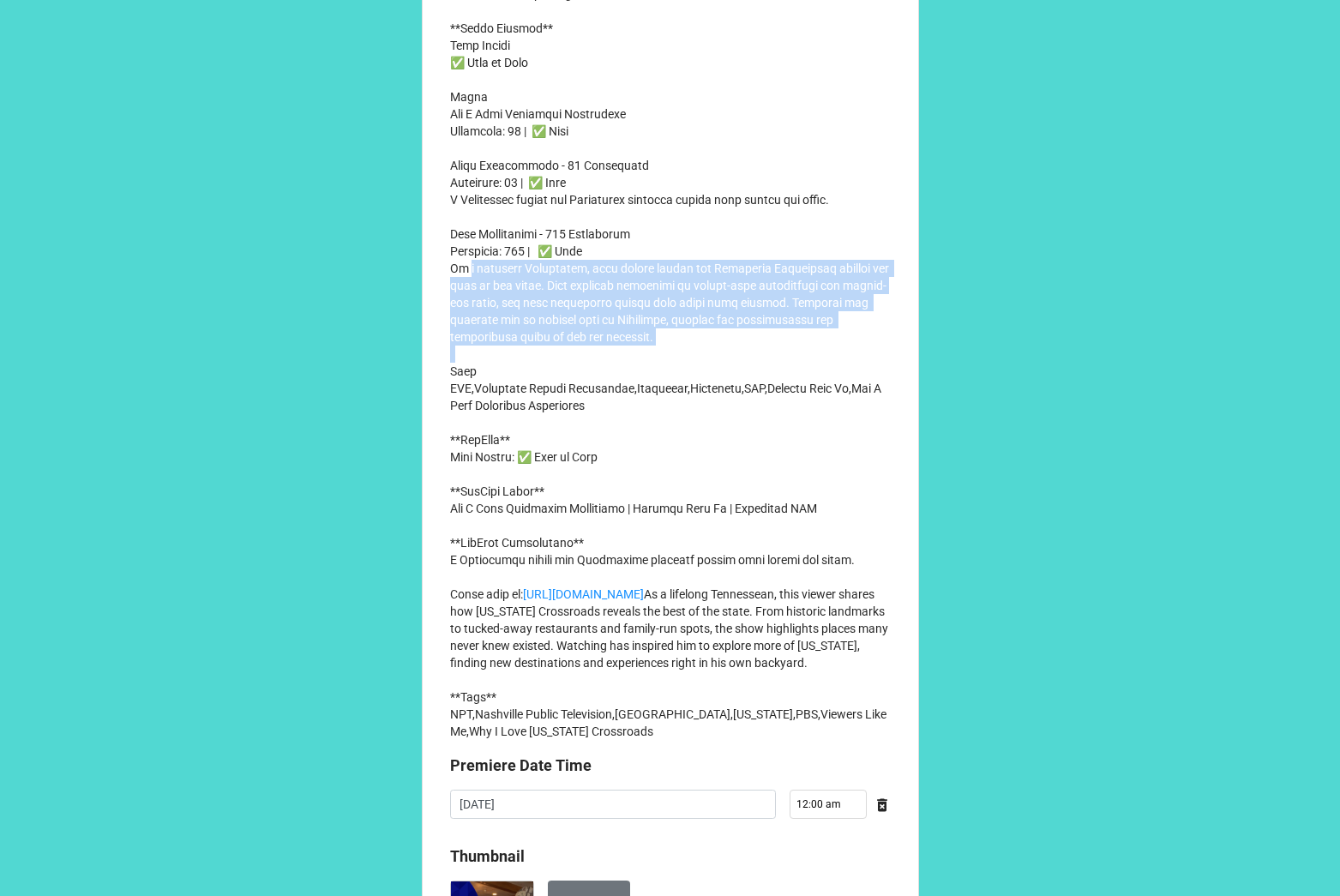
drag, startPoint x: 447, startPoint y: 320, endPoint x: 795, endPoint y: 386, distance: 354.2
click at [795, 386] on p "**Series Title** Viewers Like Me **Content Title** Why I Love Tennessee Crossro…" at bounding box center [670, 251] width 440 height 978
copy p "As a lifelong Tennessean, this viewer shares how Tennessee Crossroads reveals t…"
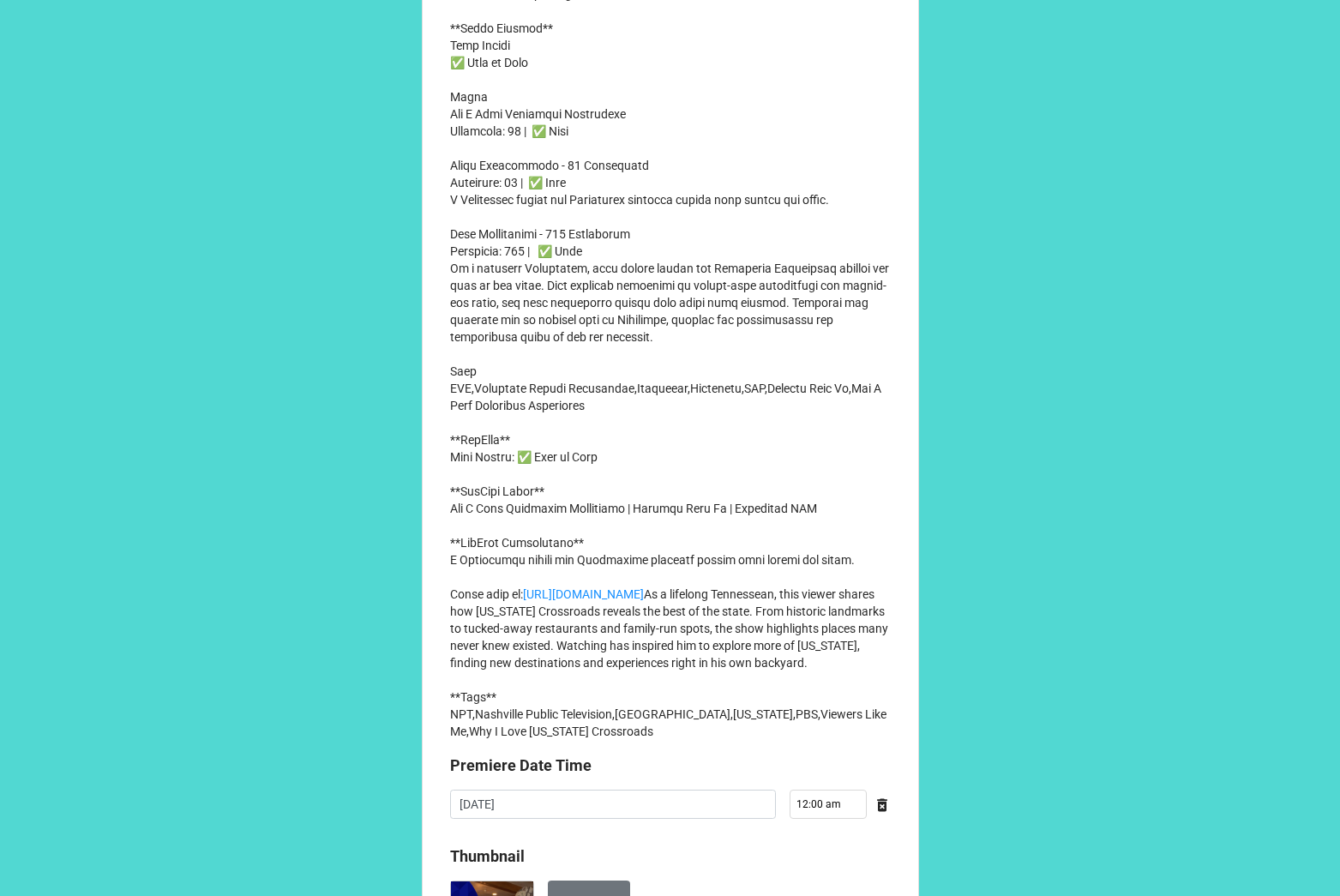
click at [666, 507] on p "**Series Title** Viewers Like Me **Content Title** Why I Love Tennessee Crossro…" at bounding box center [670, 251] width 440 height 978
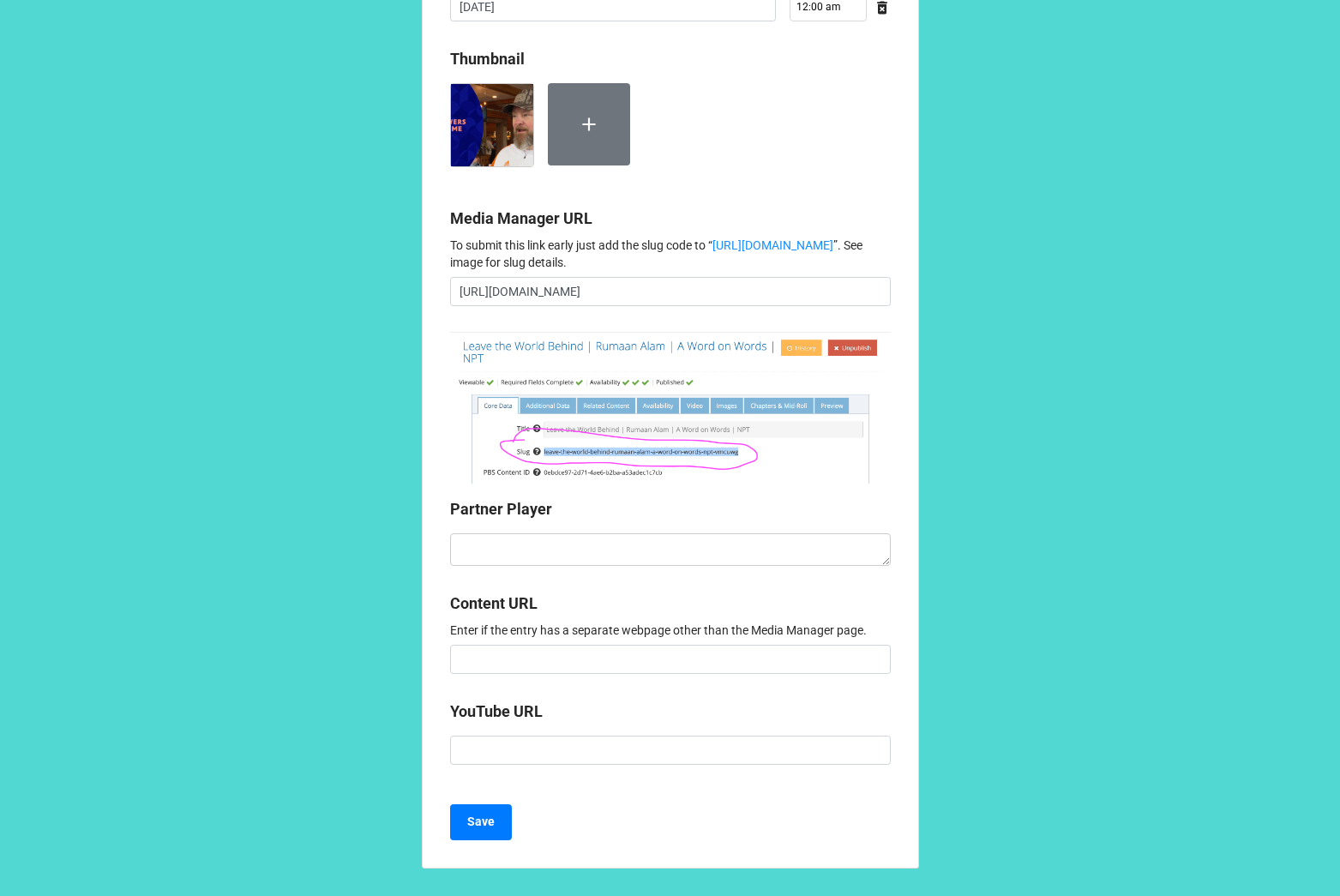
scroll to position [1539, 0]
click at [523, 566] on textarea at bounding box center [670, 549] width 440 height 32
paste textarea "<iframe style="aspect-ratio: 16/9; width: 100%; border: 0;" id="partnerPlayer" …"
type textarea "x"
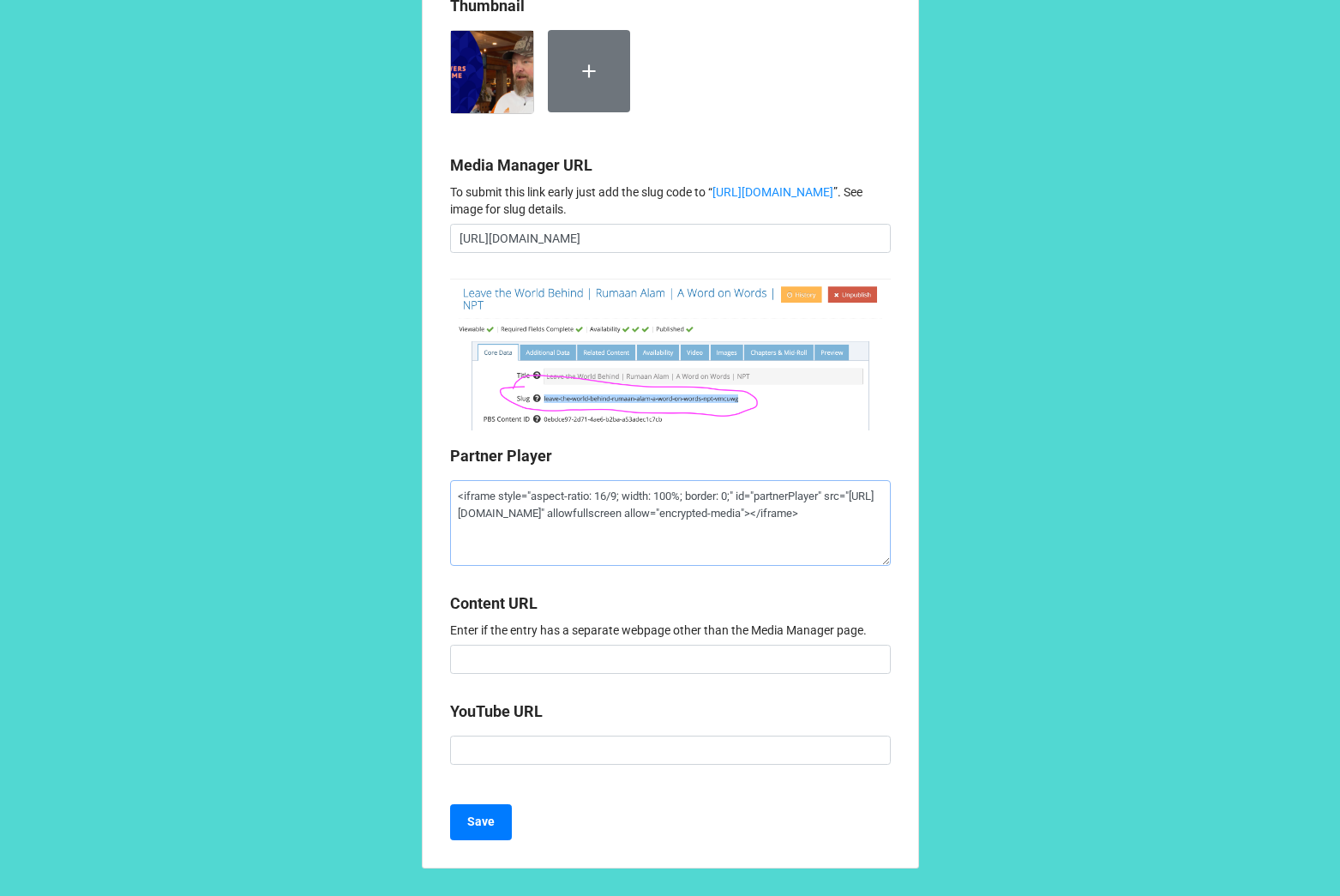
scroll to position [1631, 0]
type textarea "<iframe style="aspect-ratio: 16/9; width: 100%; border: 0;" id="partnerPlayer" …"
click at [463, 831] on button "Save" at bounding box center [481, 822] width 62 height 36
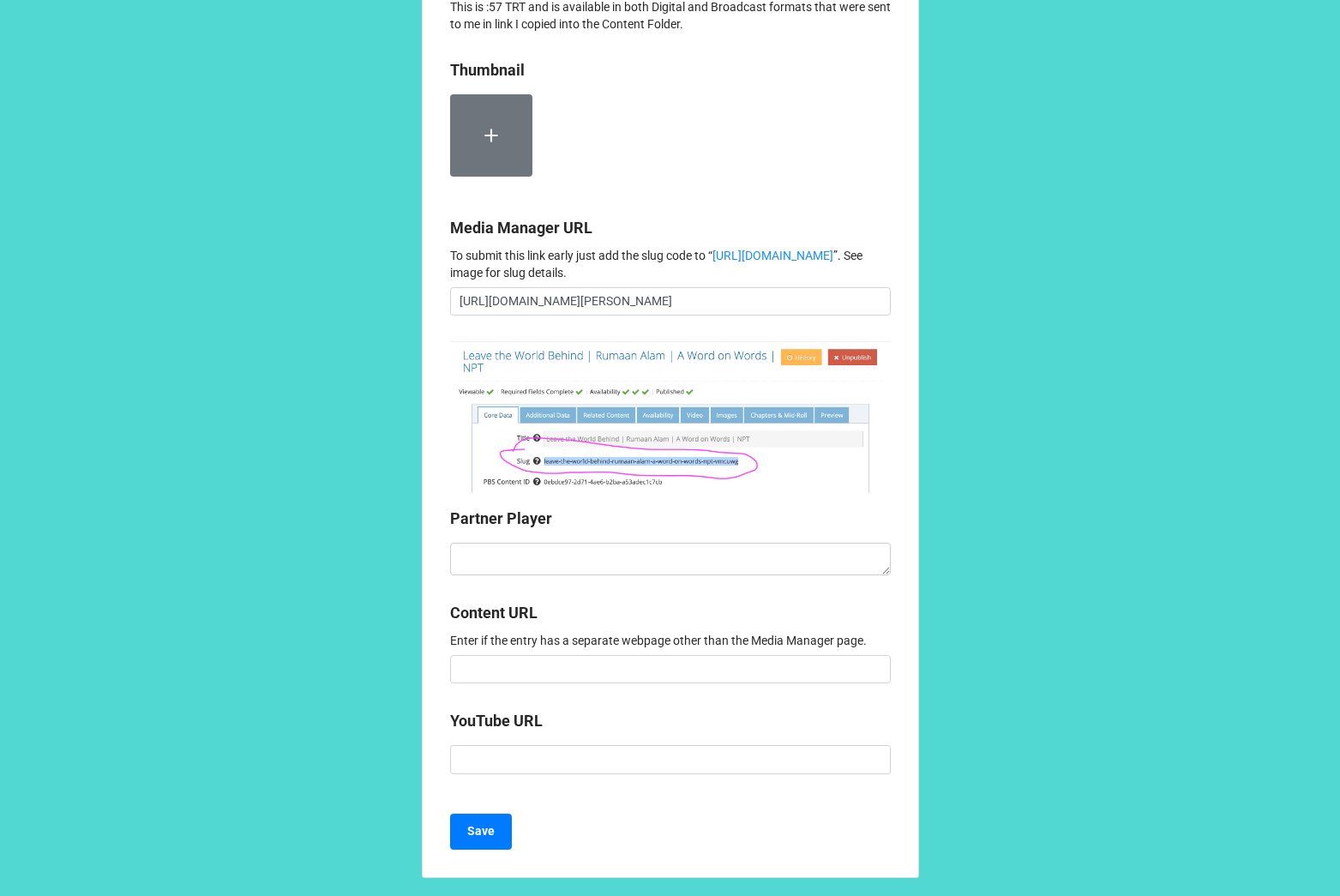
scroll to position [1690, 0]
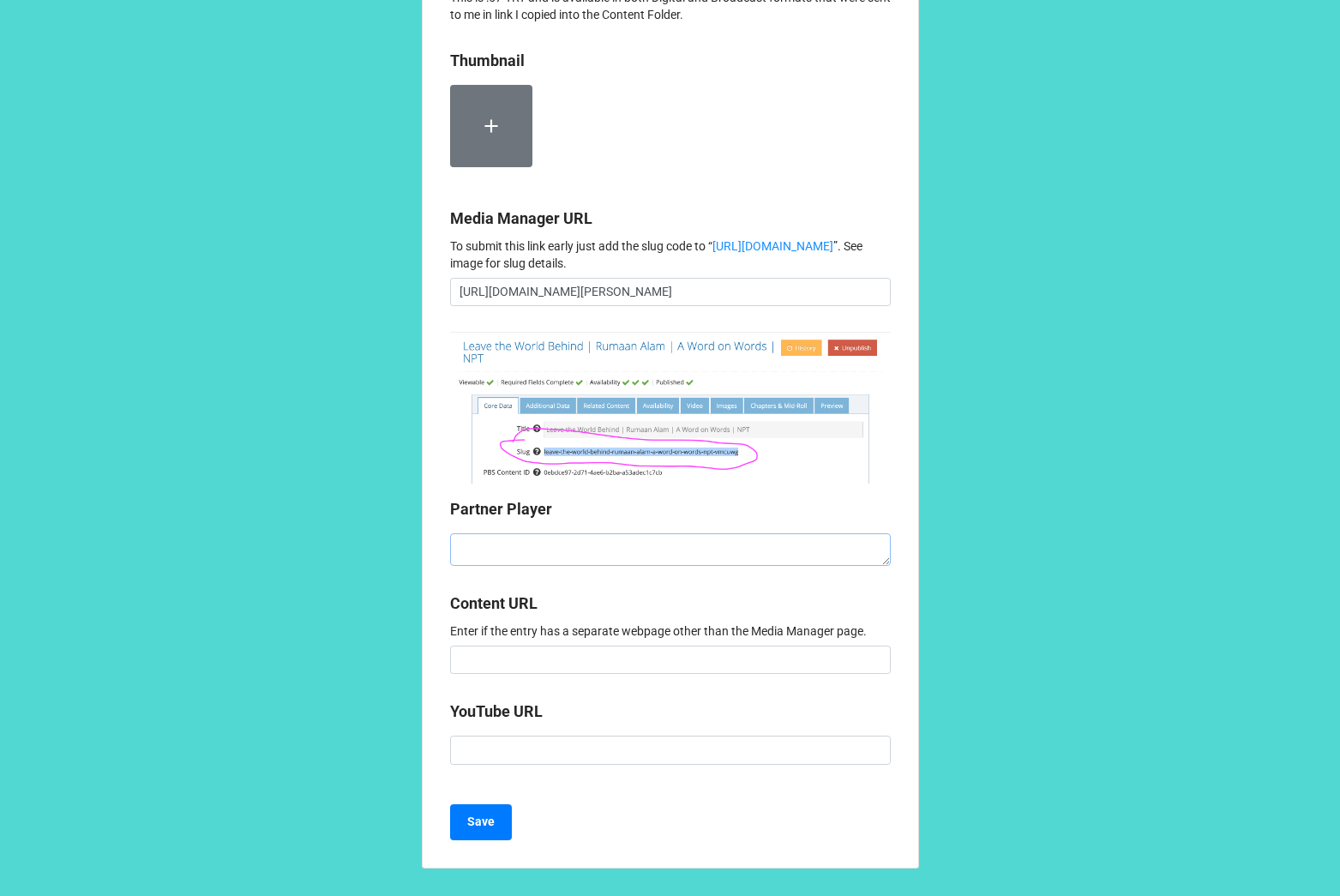
click at [551, 548] on textarea at bounding box center [670, 549] width 440 height 32
paste textarea "<iframe style="aspect-ratio: 16/9; width: 100%; border: 0;" id="partnerPlayer" …"
type textarea "x"
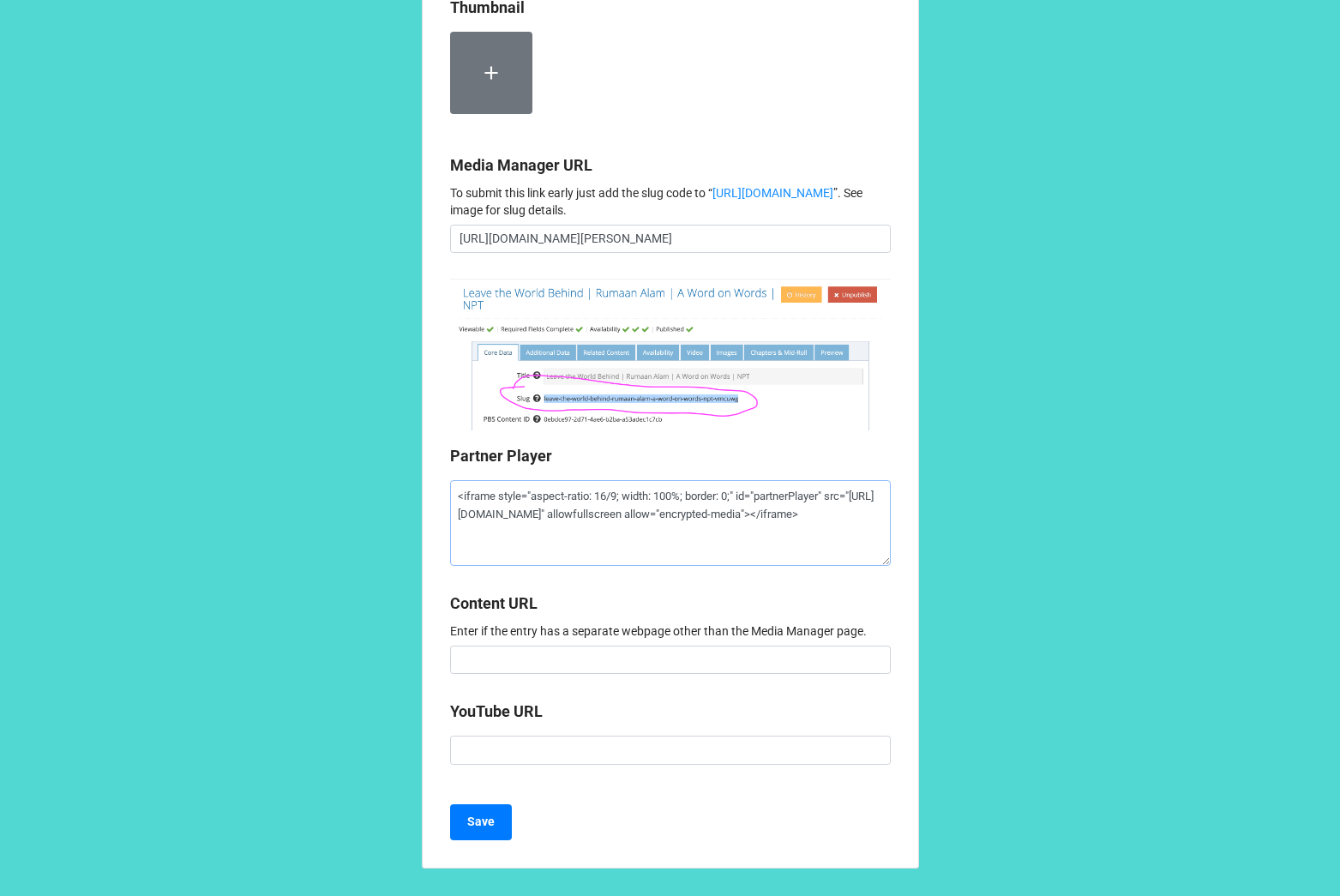
type textarea "<iframe style="aspect-ratio: 16/9; width: 100%; border: 0;" id="partnerPlayer" …"
click at [471, 114] on label at bounding box center [491, 72] width 82 height 82
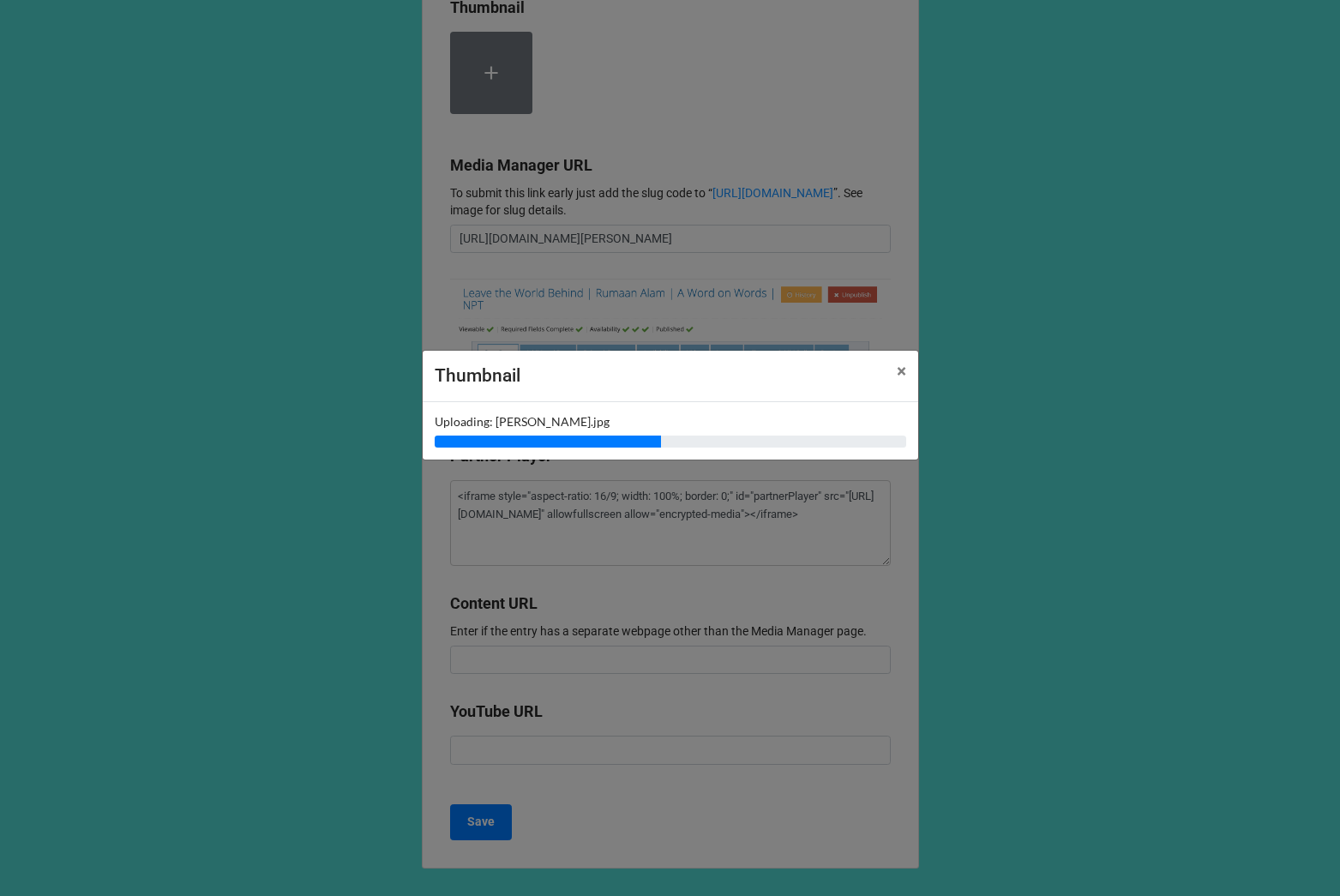
type textarea "x"
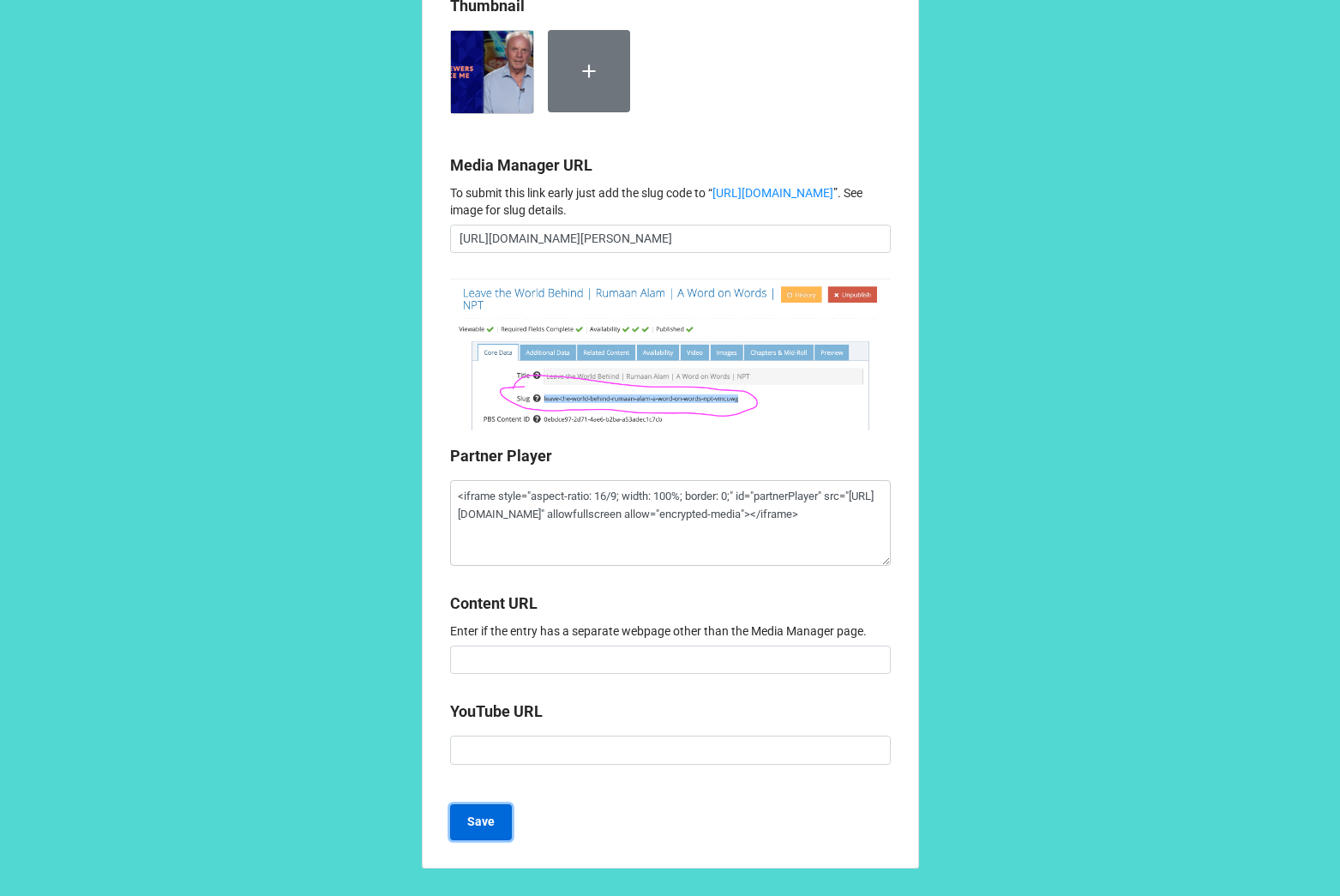
click at [474, 831] on b "Save" at bounding box center [481, 822] width 27 height 18
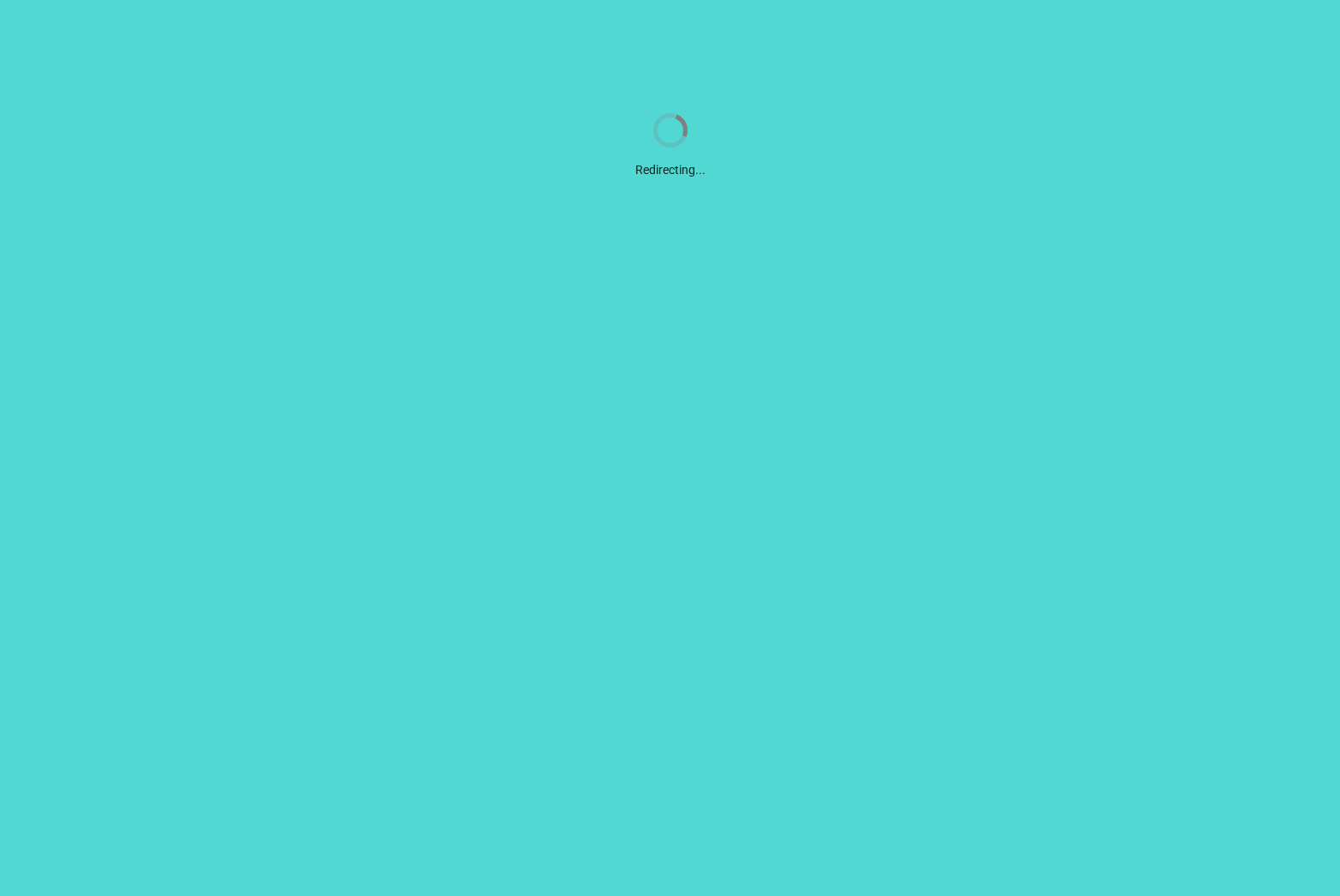
scroll to position [0, 0]
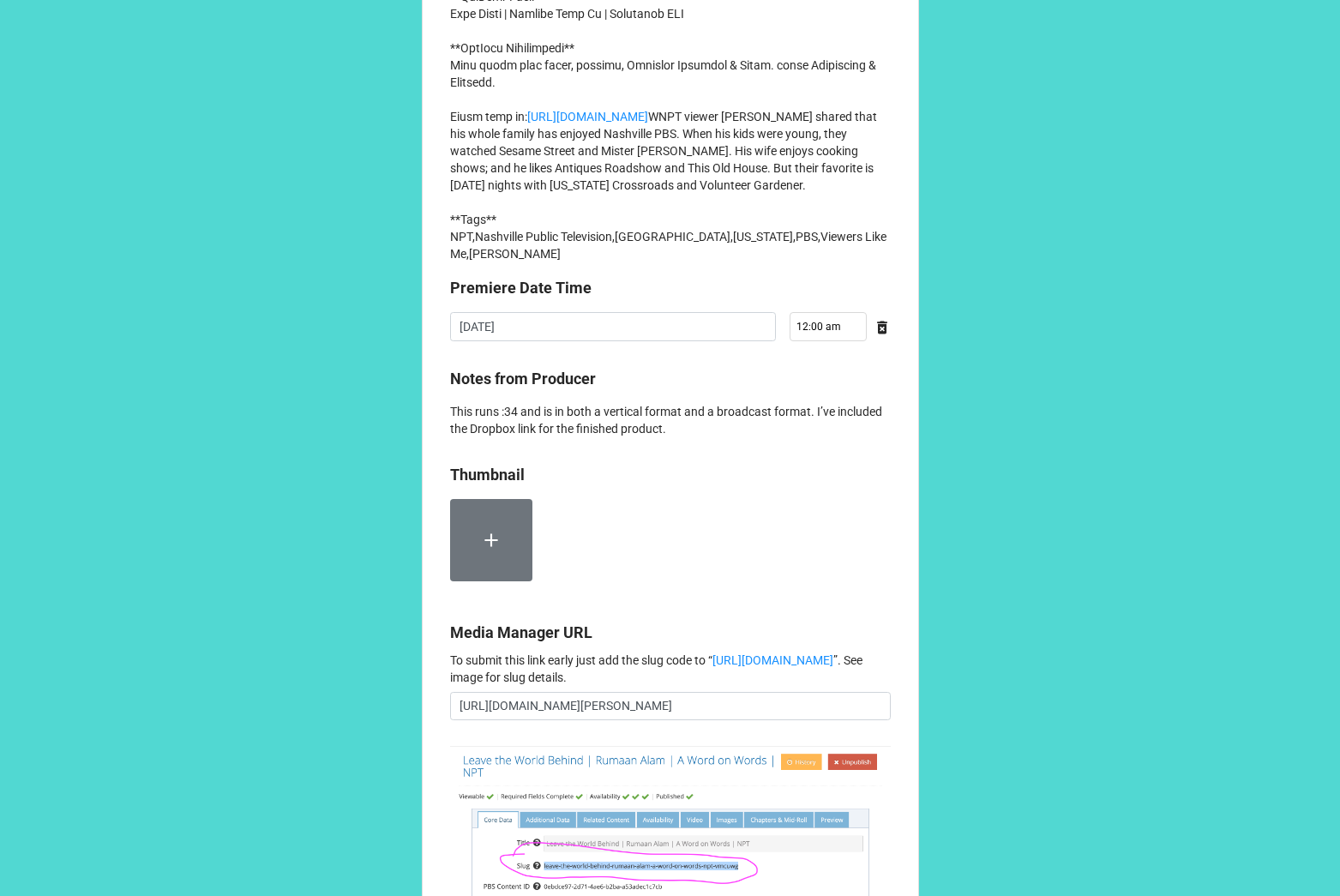
scroll to position [1318, 0]
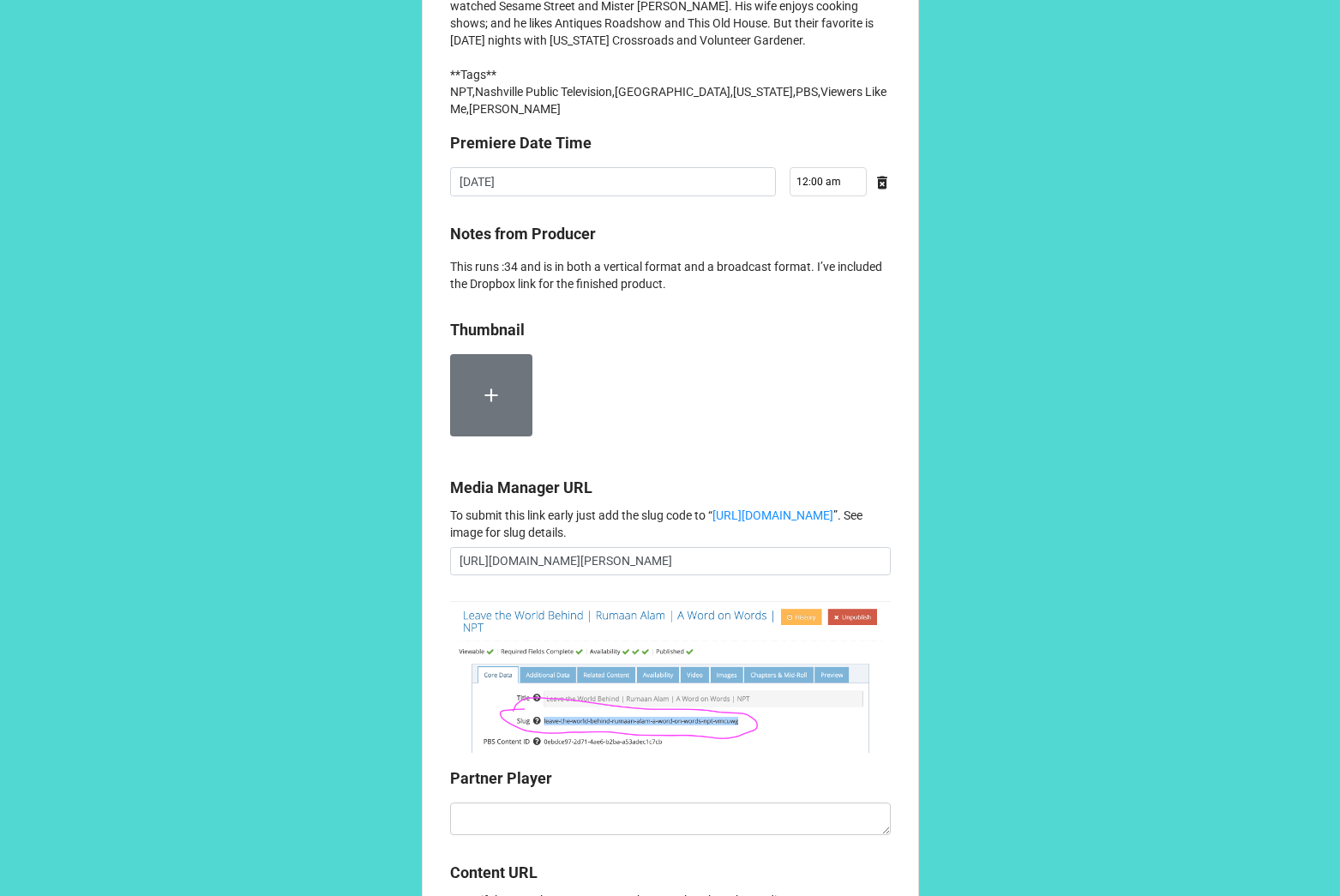
click at [487, 437] on label at bounding box center [491, 394] width 82 height 82
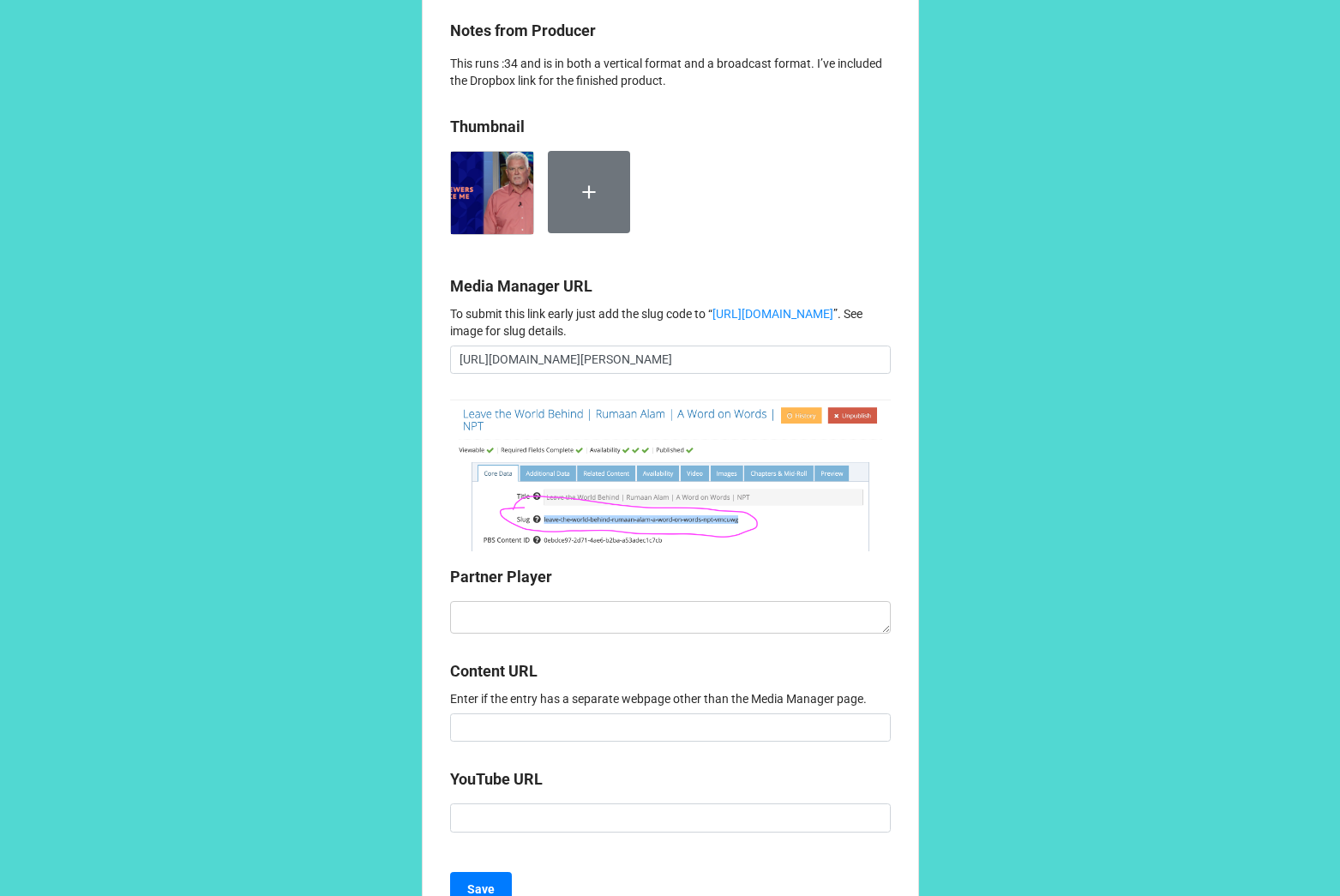
scroll to position [1655, 0]
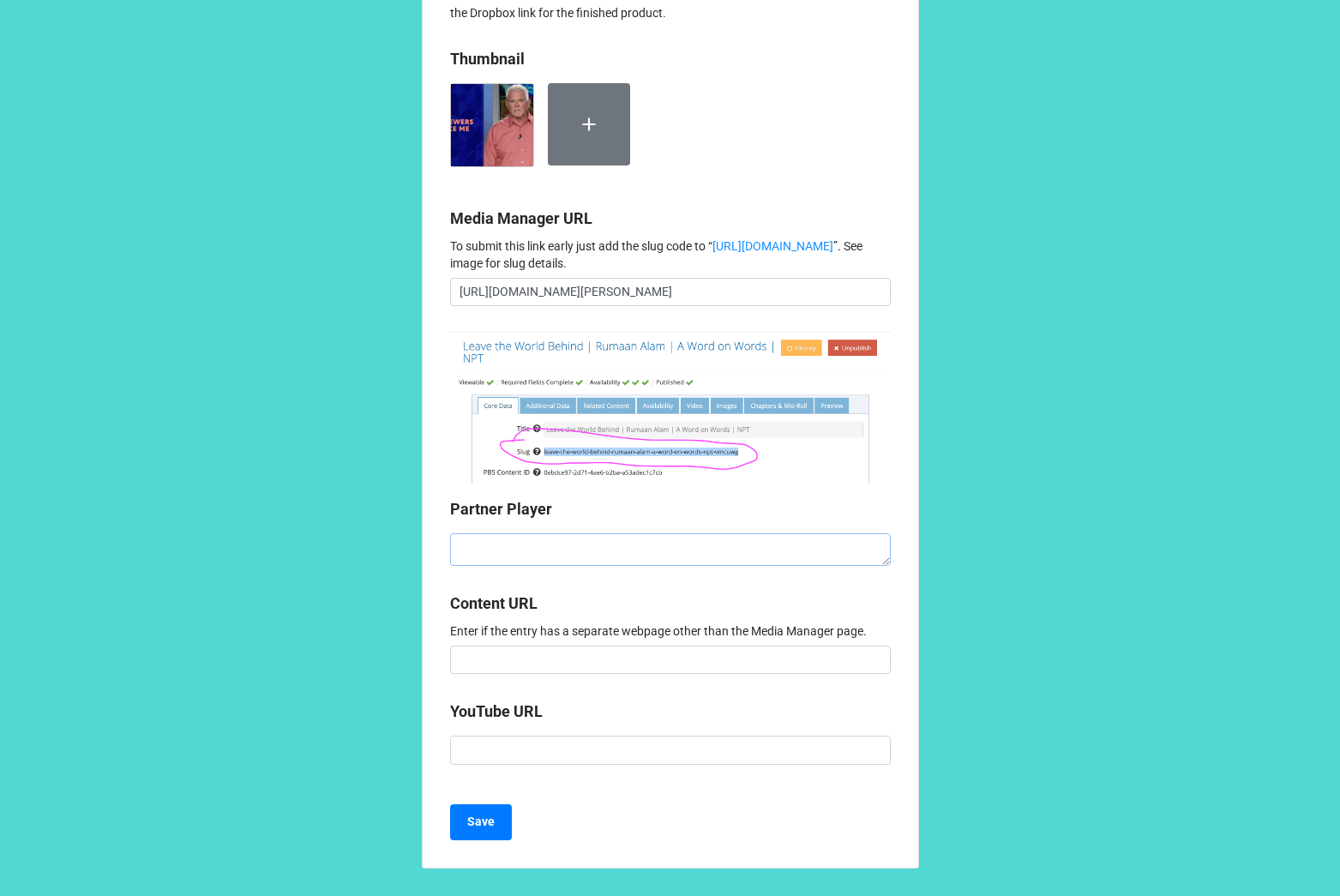
click at [508, 566] on textarea at bounding box center [670, 549] width 440 height 32
paste textarea "<iframe style="aspect-ratio: 16/9; width: 100%; border: 0;" id="partnerPlayer" …"
type textarea "x"
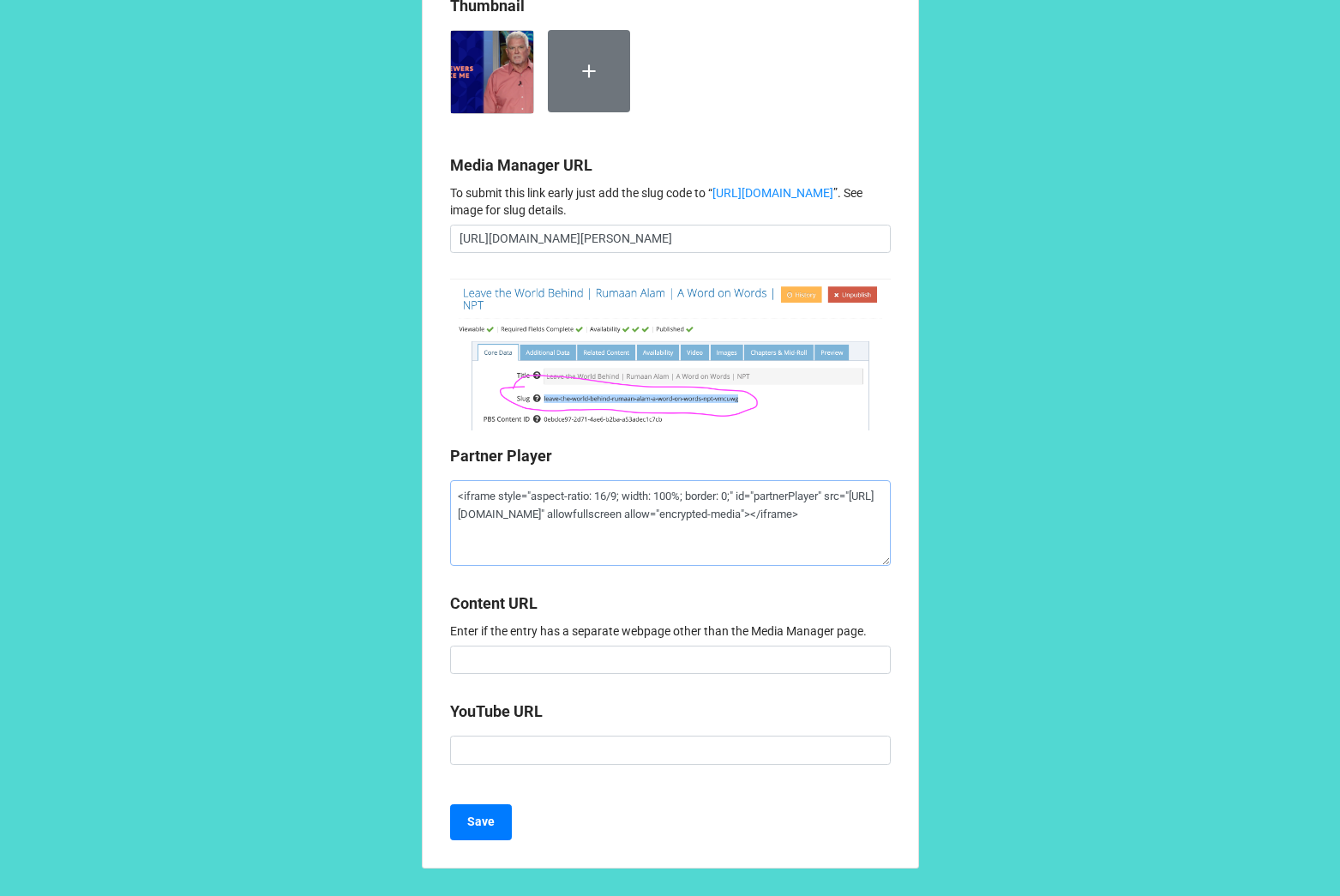
scroll to position [1751, 0]
type textarea "<iframe style="aspect-ratio: 16/9; width: 100%; border: 0;" id="partnerPlayer" …"
click at [654, 621] on b "Content URL" at bounding box center [670, 606] width 440 height 30
click at [482, 819] on b "Save" at bounding box center [481, 822] width 27 height 18
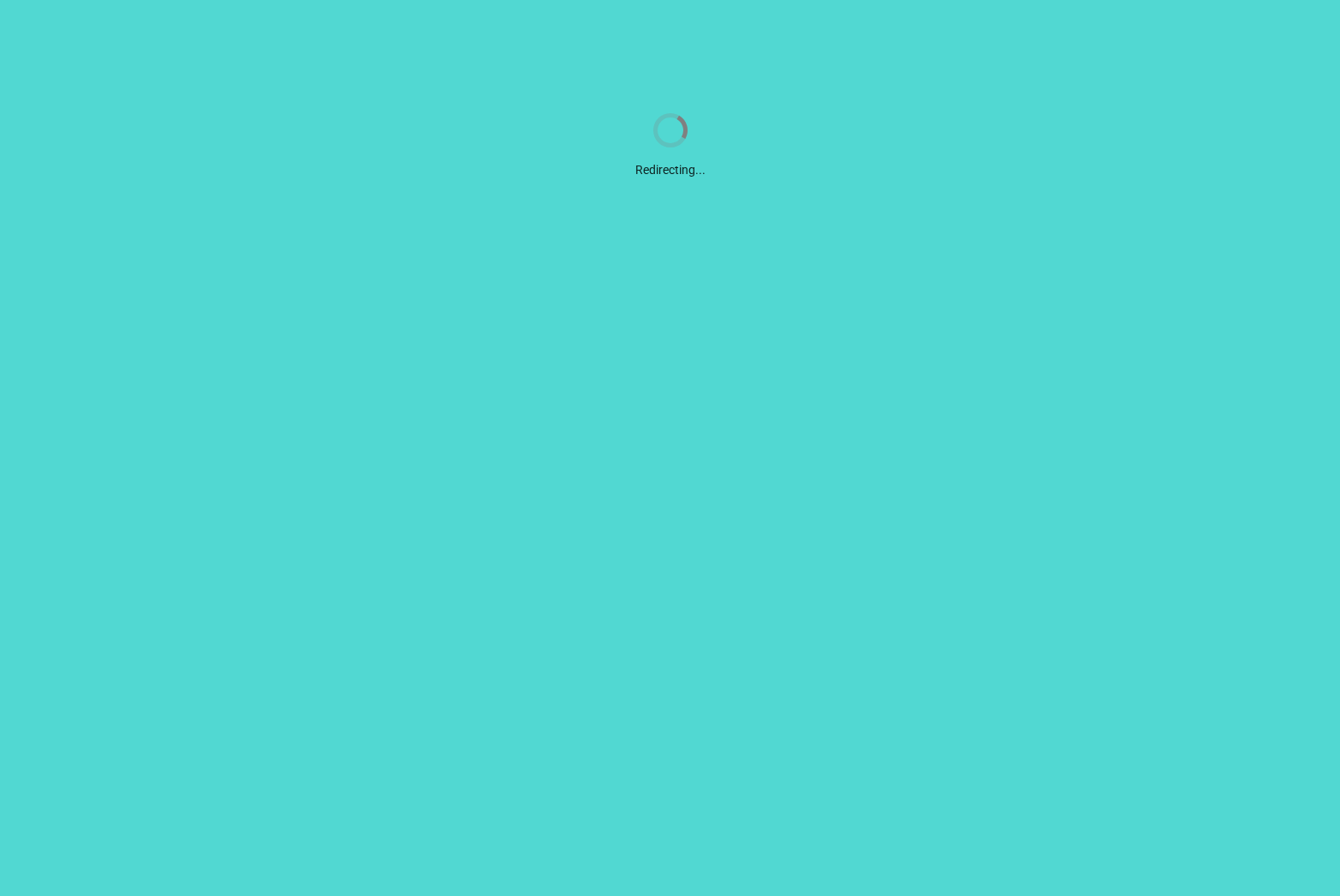
scroll to position [0, 0]
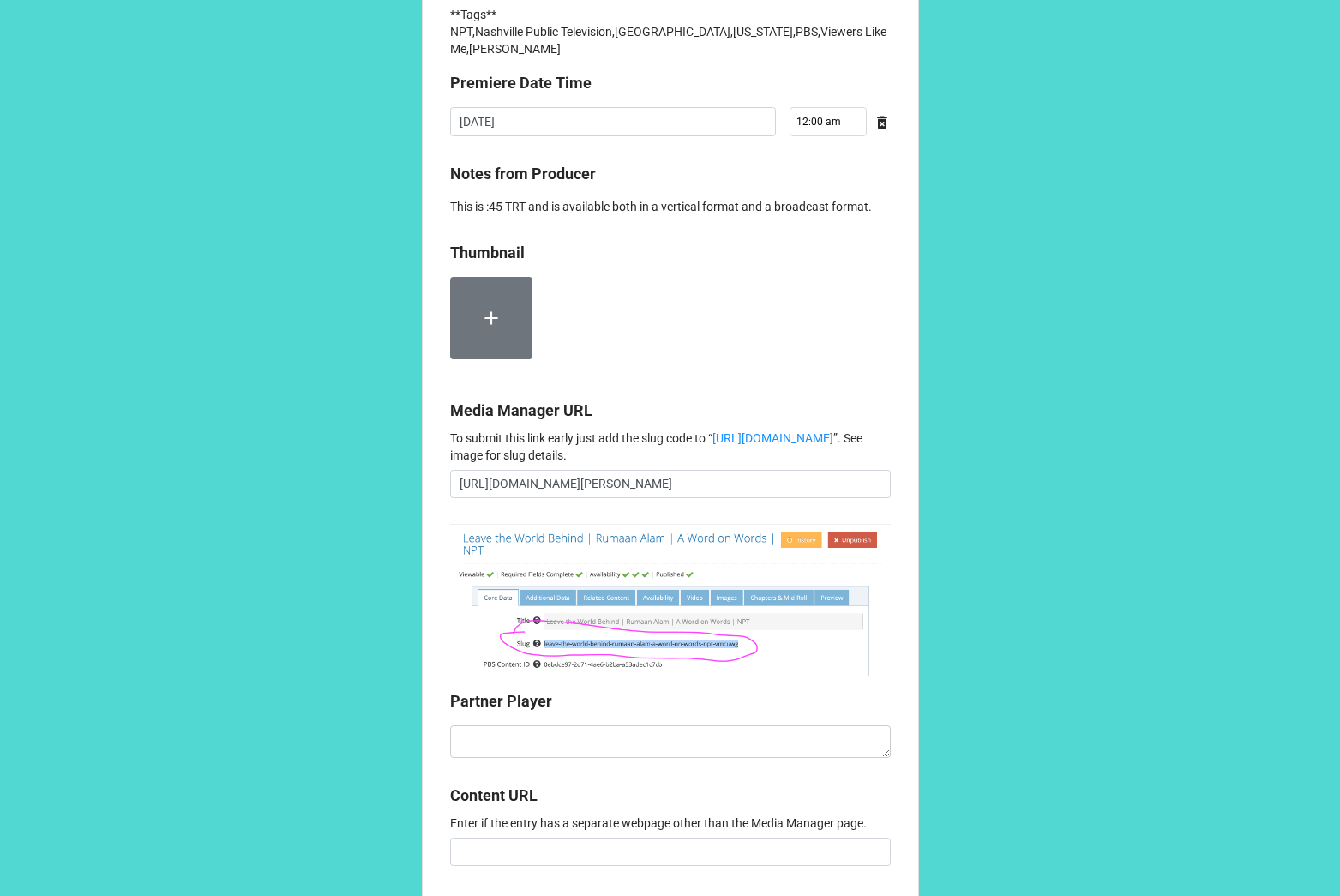
scroll to position [1312, 0]
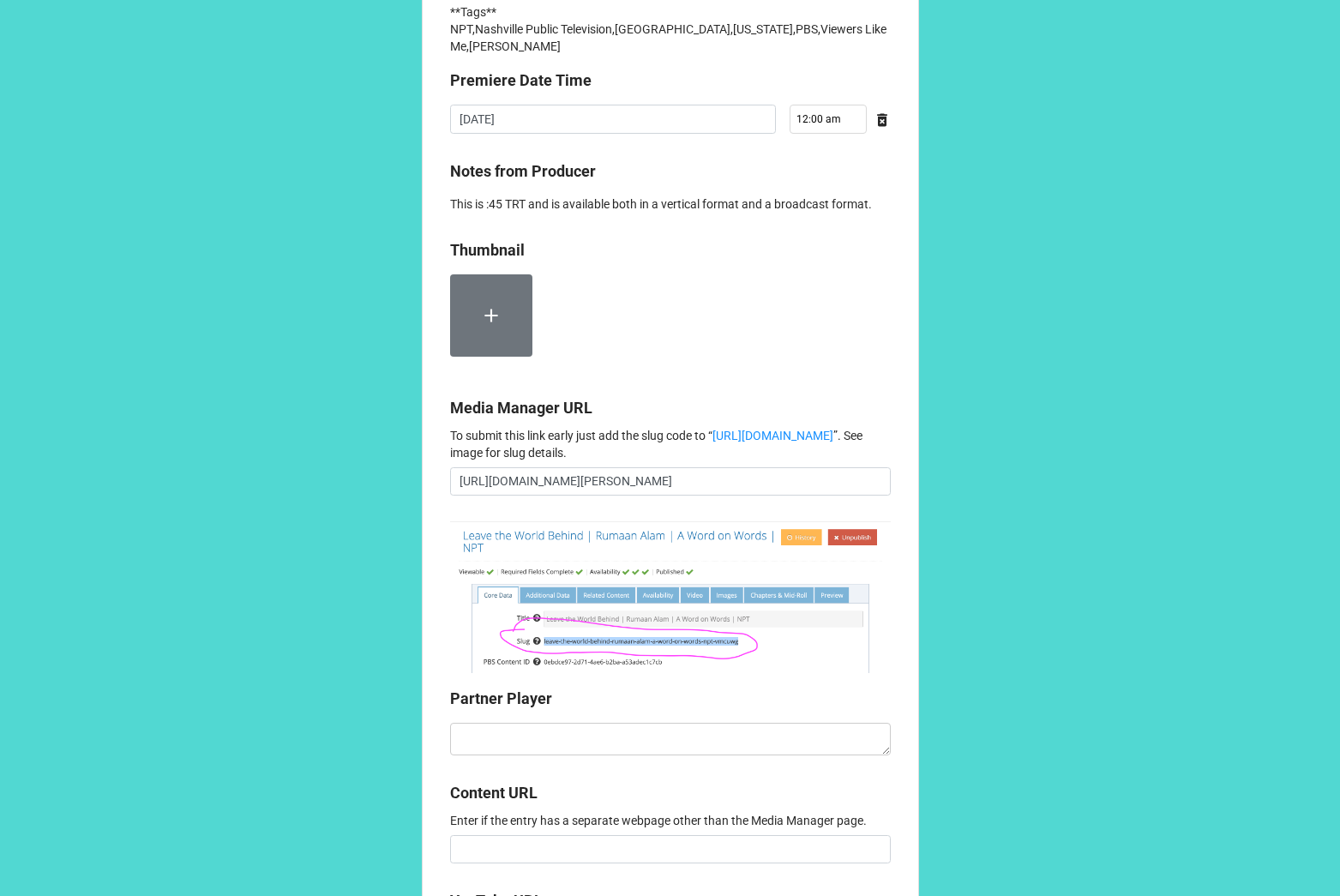
click at [483, 357] on label at bounding box center [491, 315] width 82 height 82
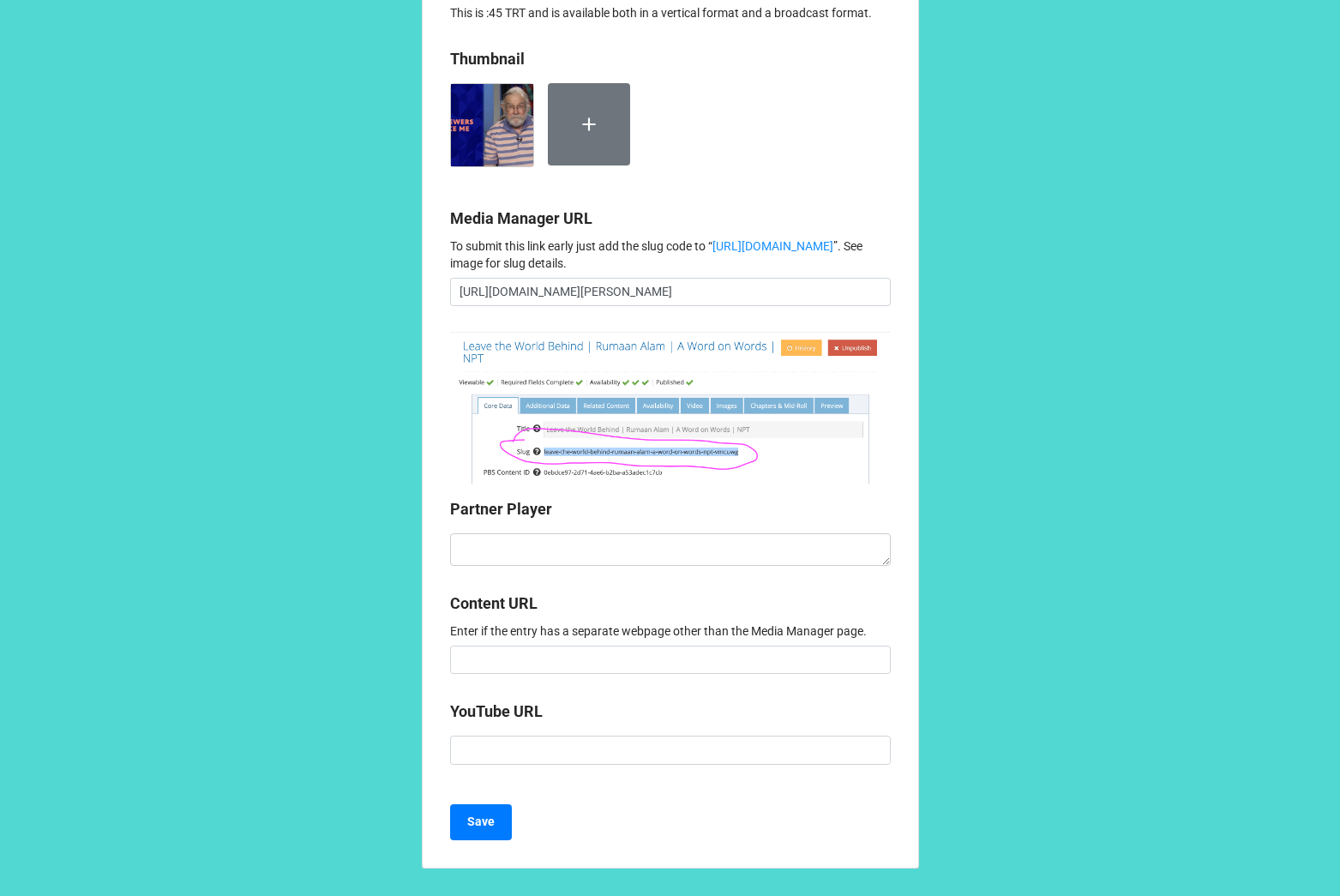
scroll to position [1692, 0]
click at [772, 550] on textarea at bounding box center [670, 549] width 440 height 32
paste textarea "<iframe style="aspect-ratio: 16/9; width: 100%; border: 0;" id="partnerPlayer" …"
type textarea "x"
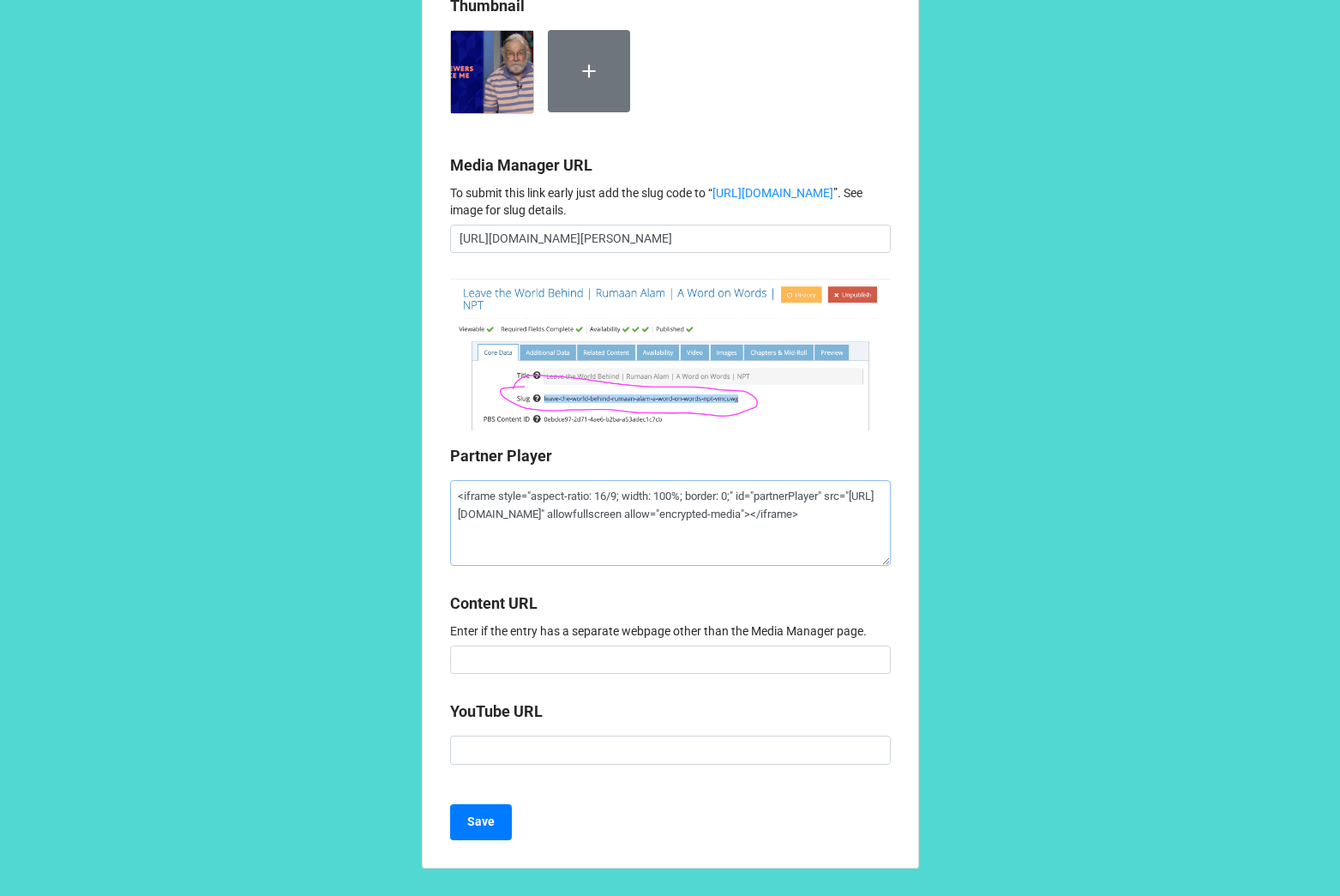
scroll to position [1745, 0]
type textarea "<iframe style="aspect-ratio: 16/9; width: 100%; border: 0;" id="partnerPlayer" …"
click at [484, 823] on b "Save" at bounding box center [481, 822] width 27 height 18
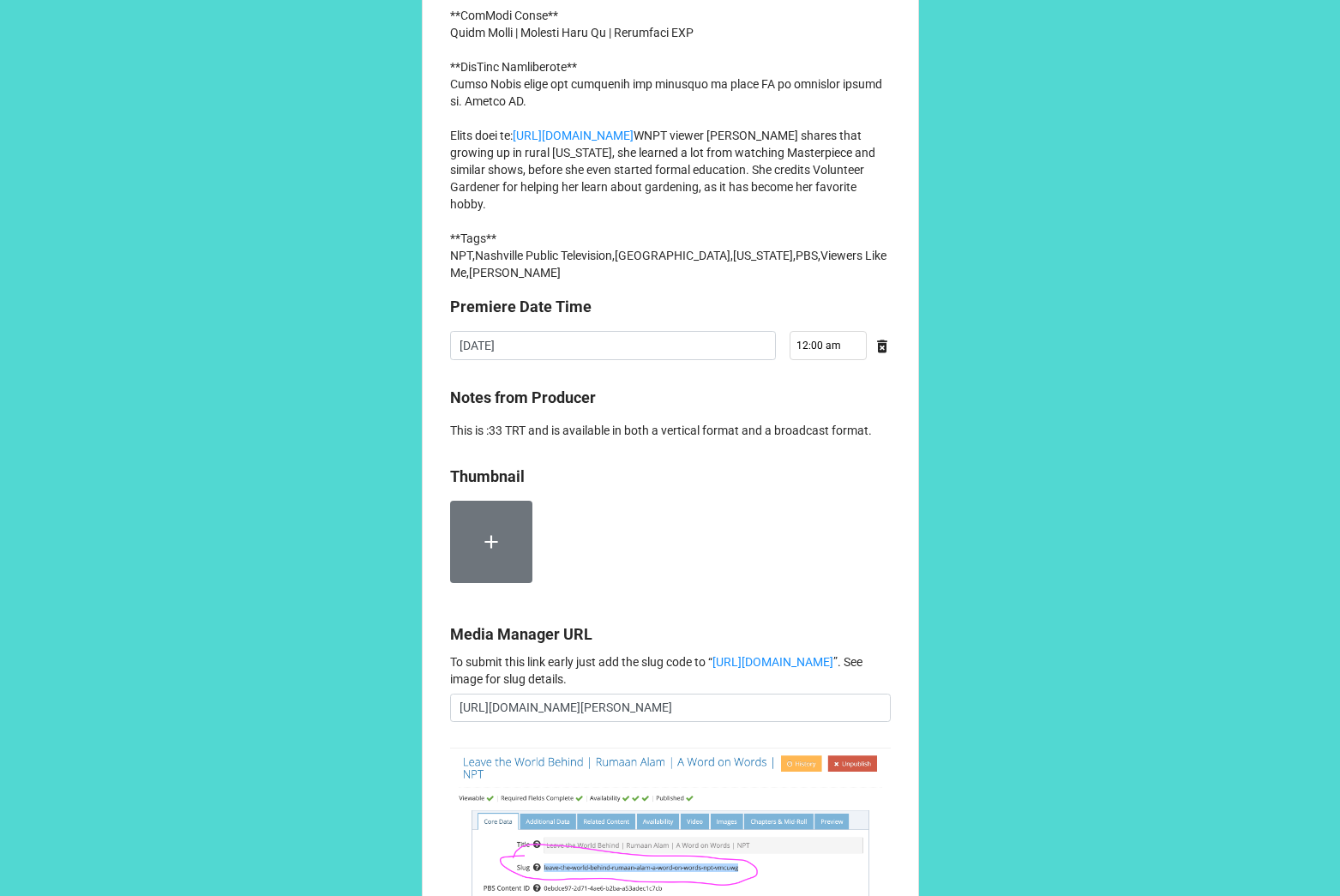
scroll to position [1156, 0]
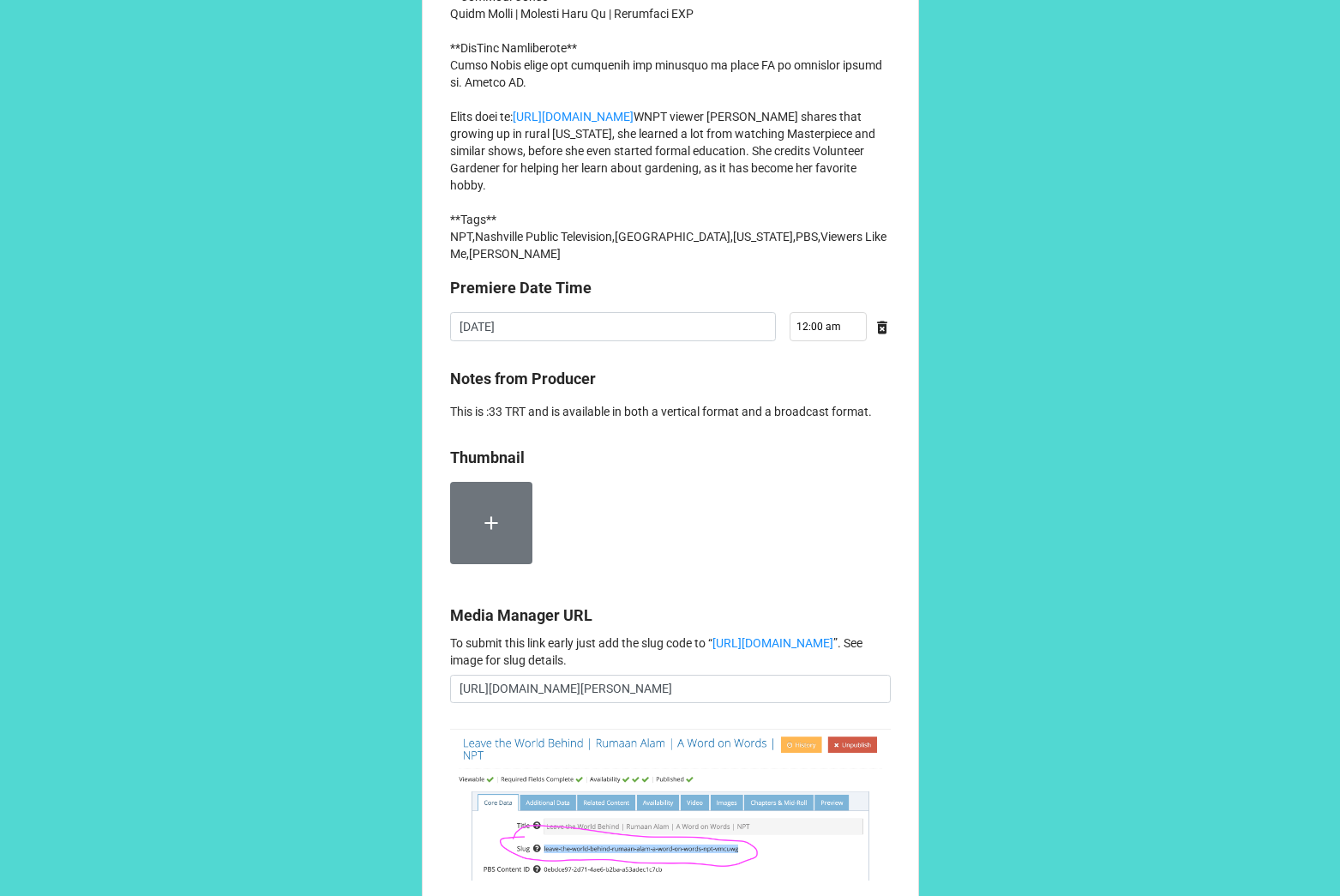
click at [489, 565] on label at bounding box center [491, 522] width 82 height 82
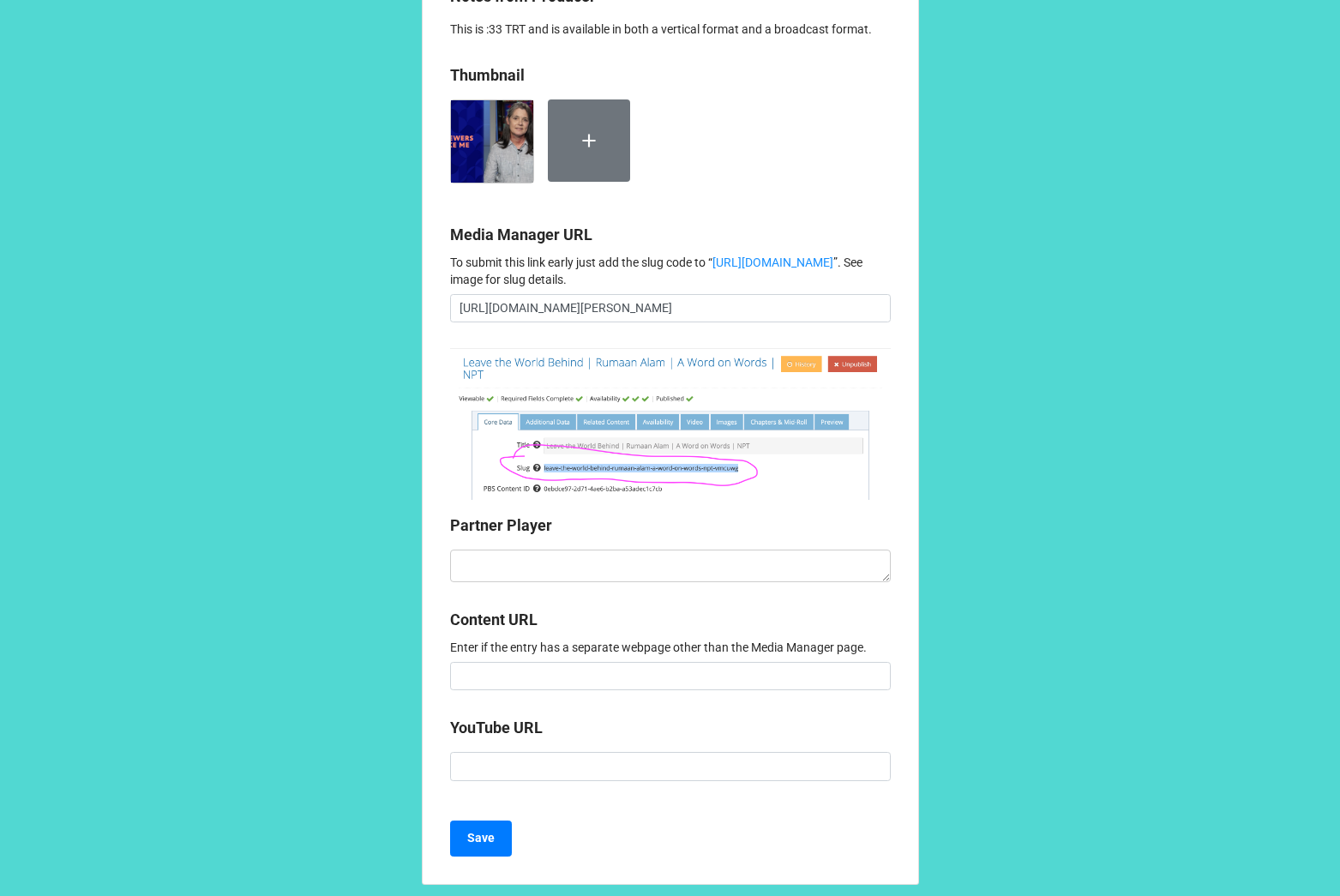
scroll to position [1576, 0]
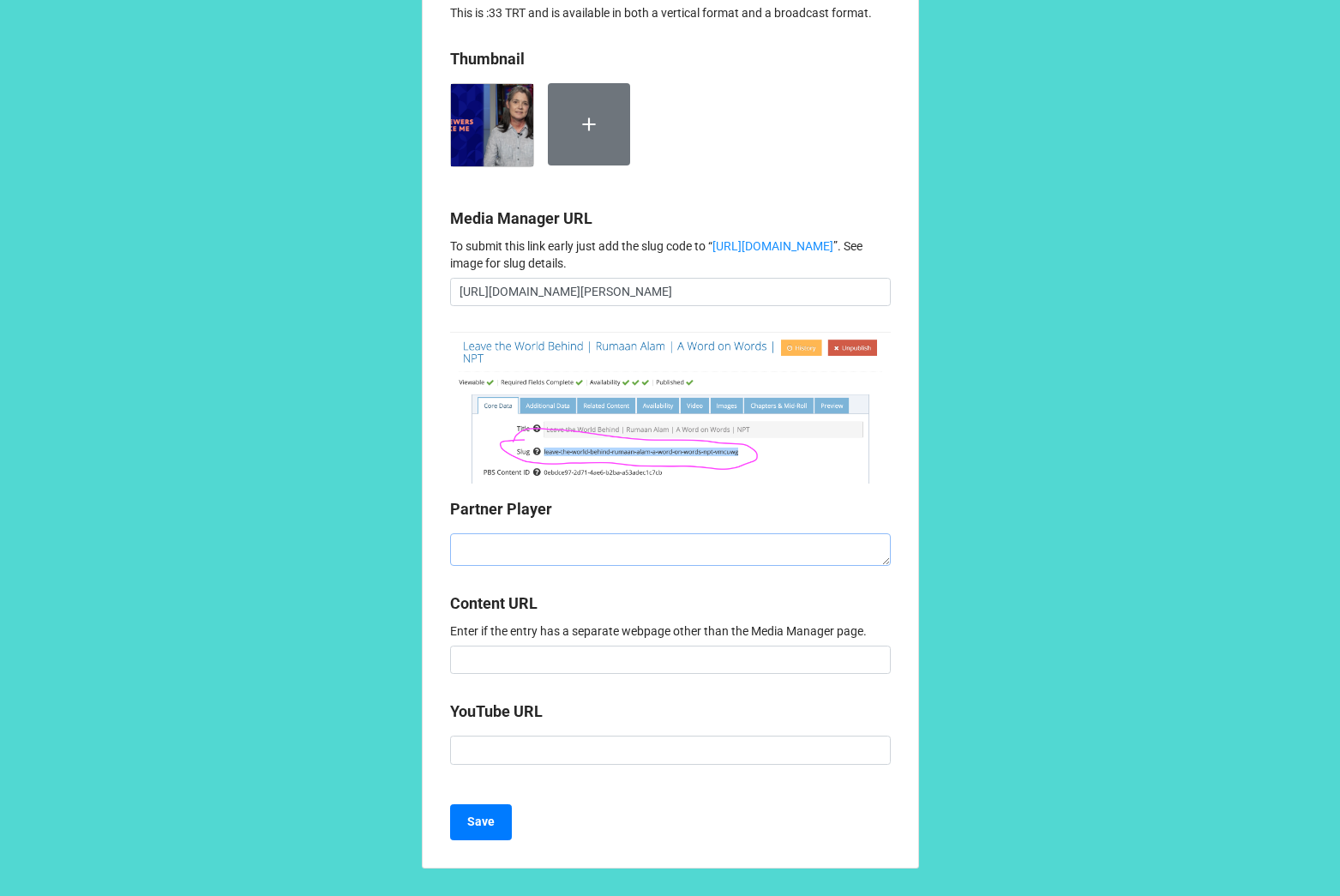
click at [629, 566] on textarea at bounding box center [670, 549] width 440 height 32
paste textarea "<iframe style="aspect-ratio: 16/9; width: 100%; border: 0;" id="partnerPlayer" …"
type textarea "x"
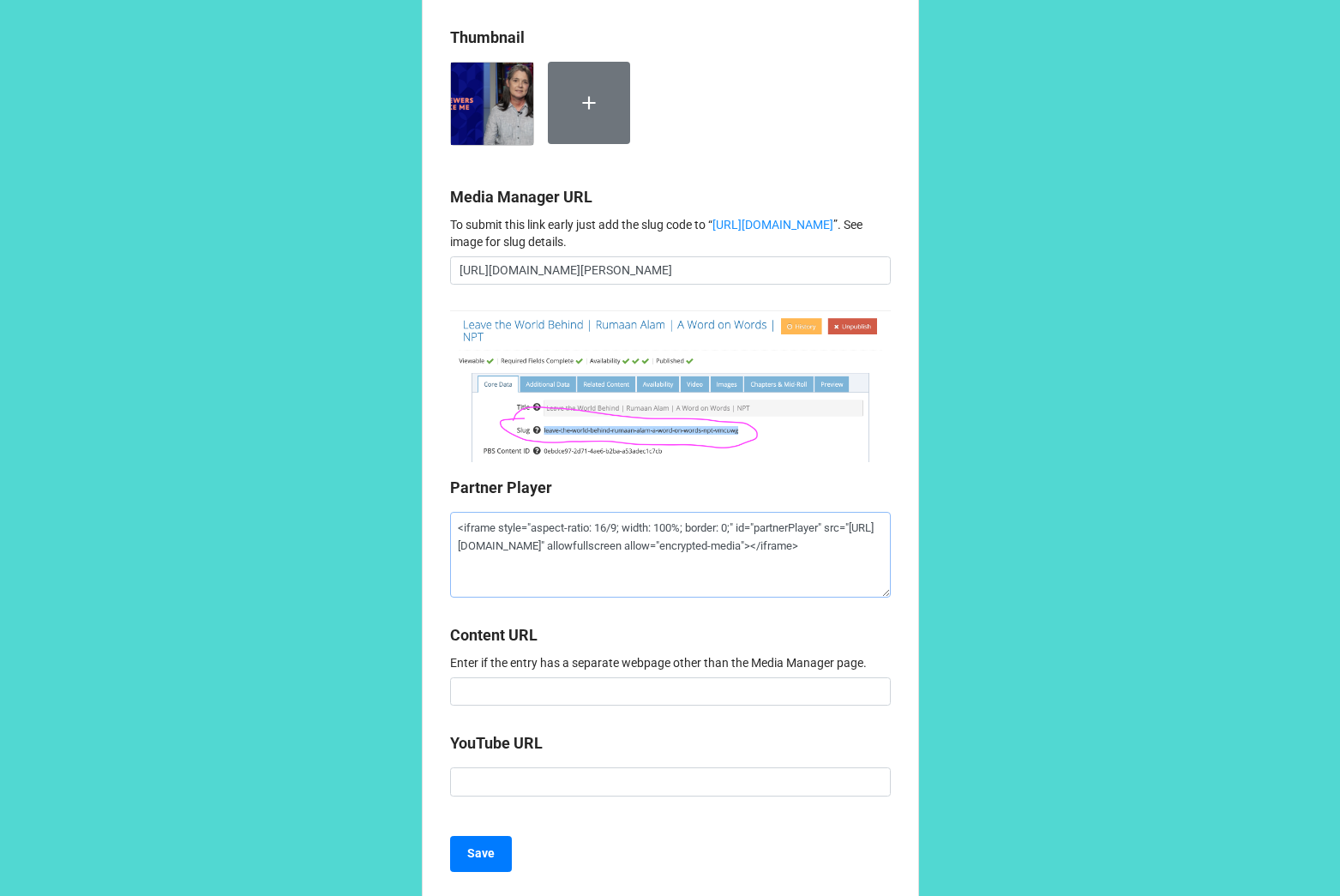
scroll to position [1745, 0]
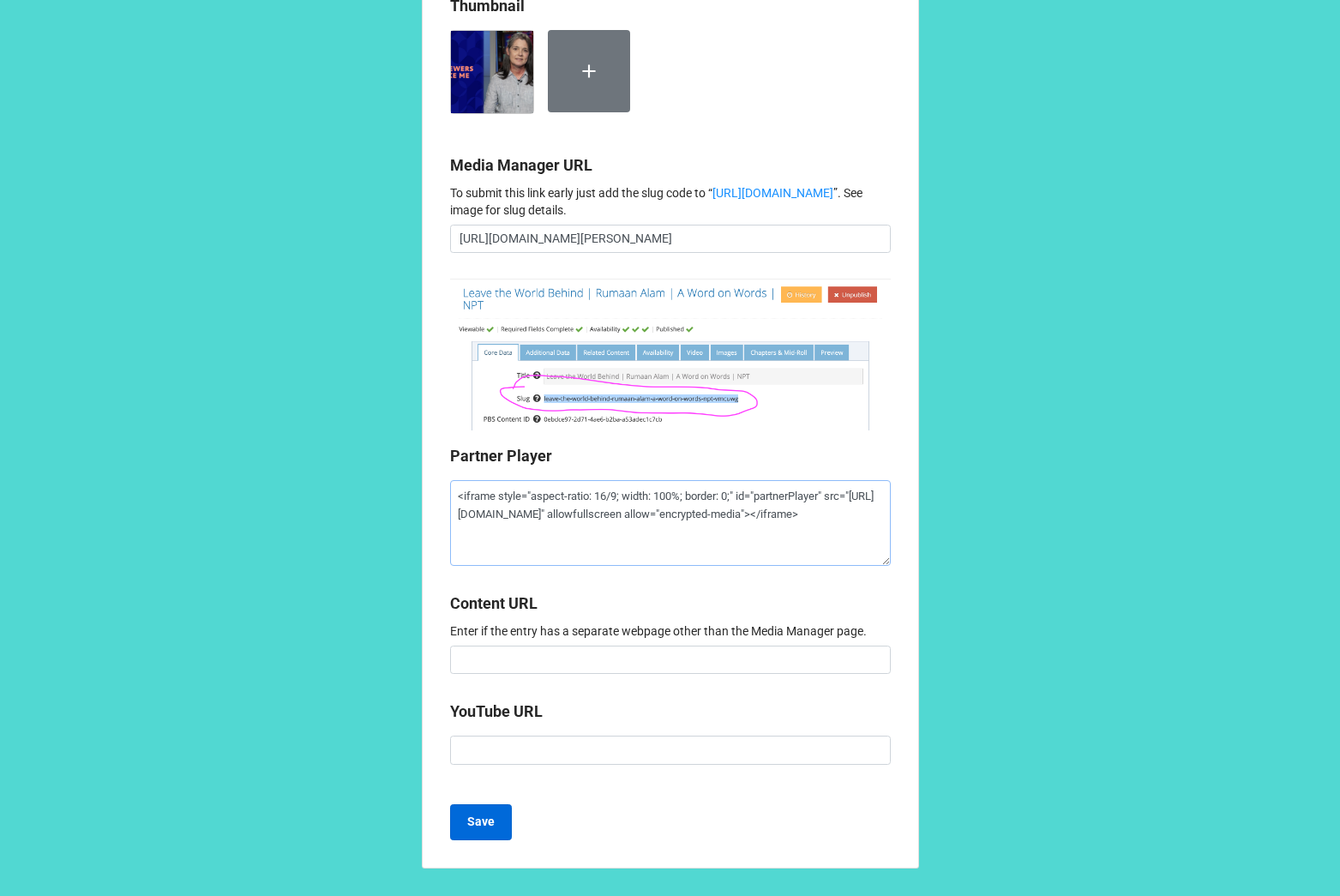
type textarea "<iframe style="aspect-ratio: 16/9; width: 100%; border: 0;" id="partnerPlayer" …"
drag, startPoint x: 493, startPoint y: 835, endPoint x: 502, endPoint y: 834, distance: 9.1
click at [493, 835] on button "Save" at bounding box center [481, 822] width 62 height 36
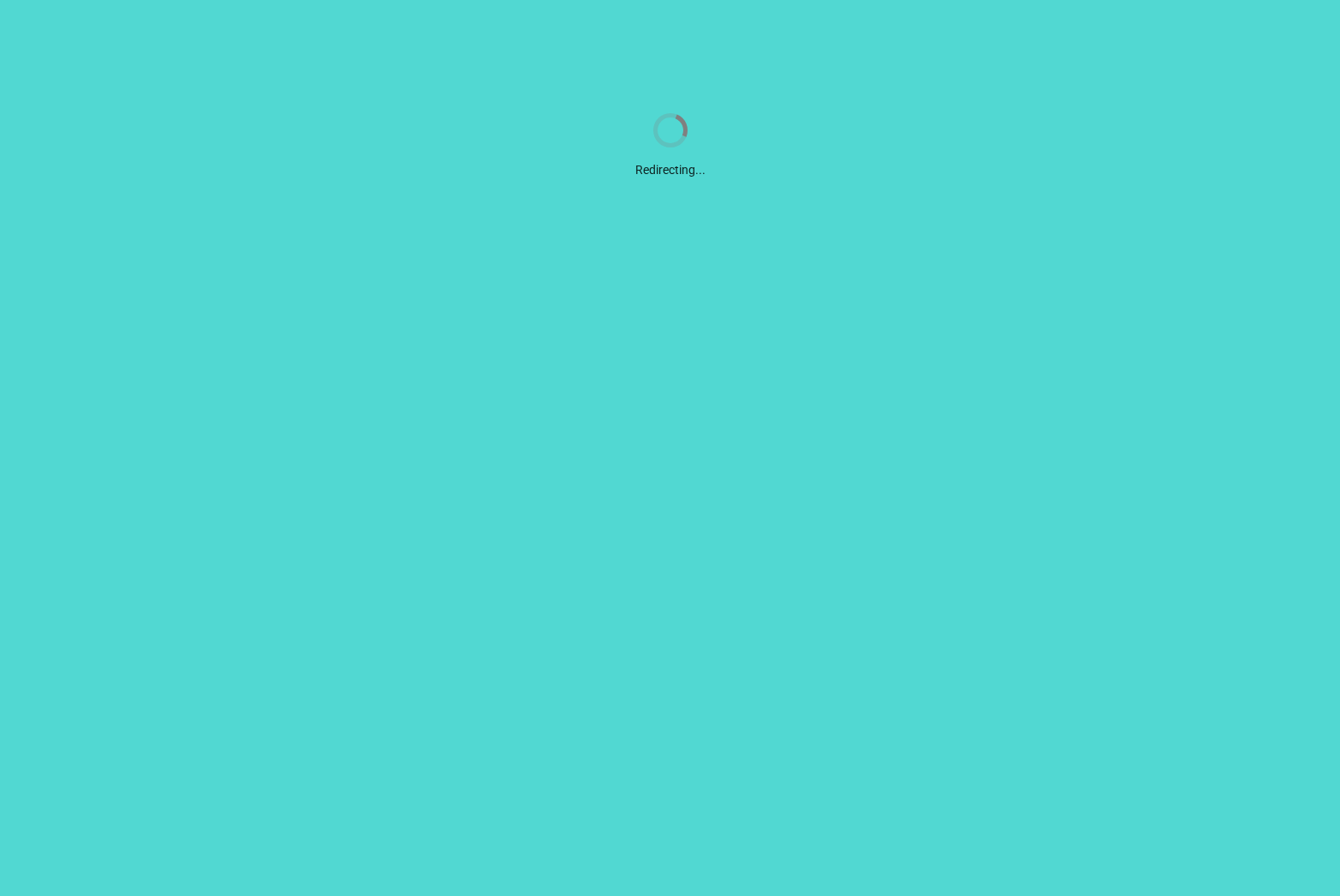
scroll to position [0, 0]
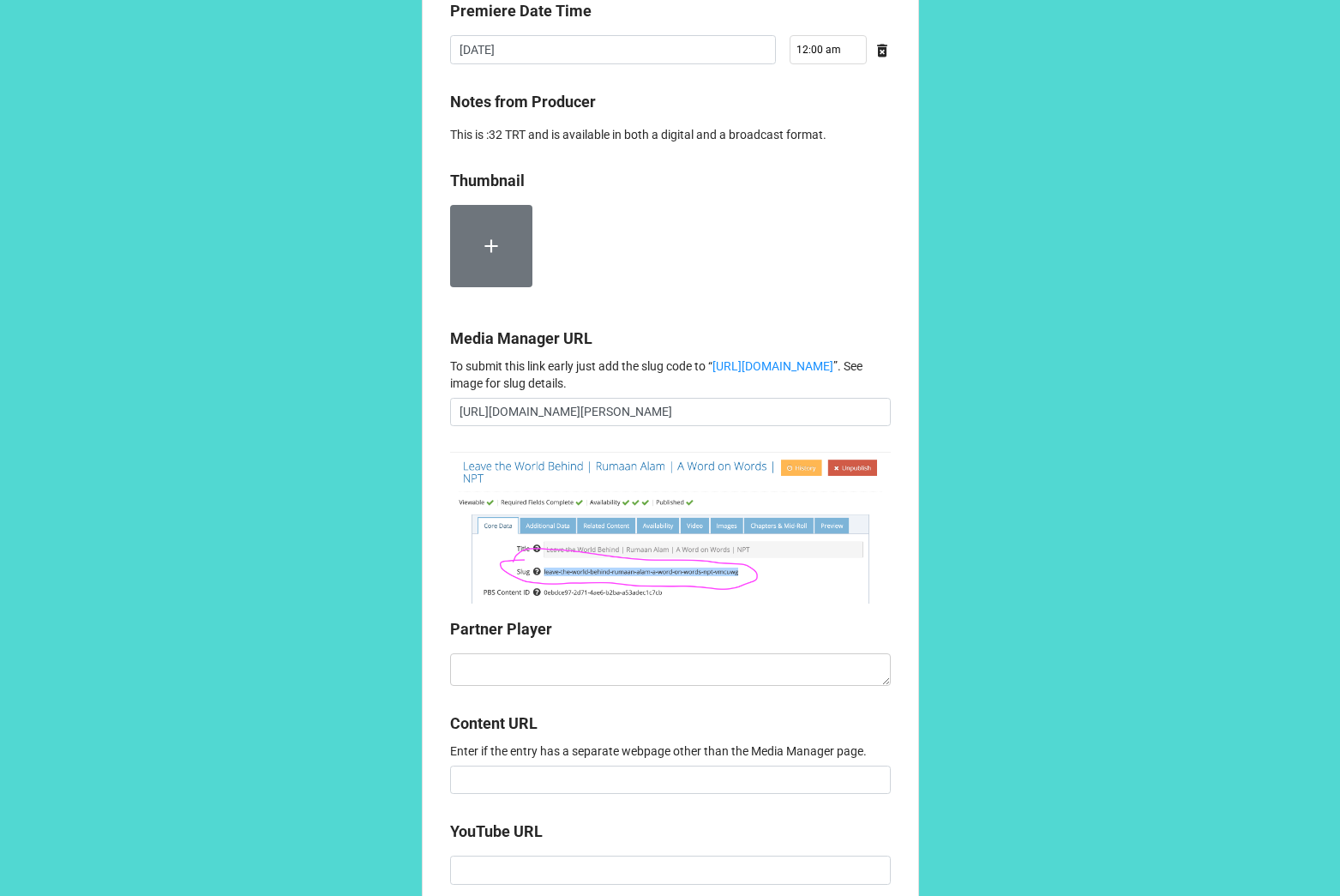
scroll to position [1419, 0]
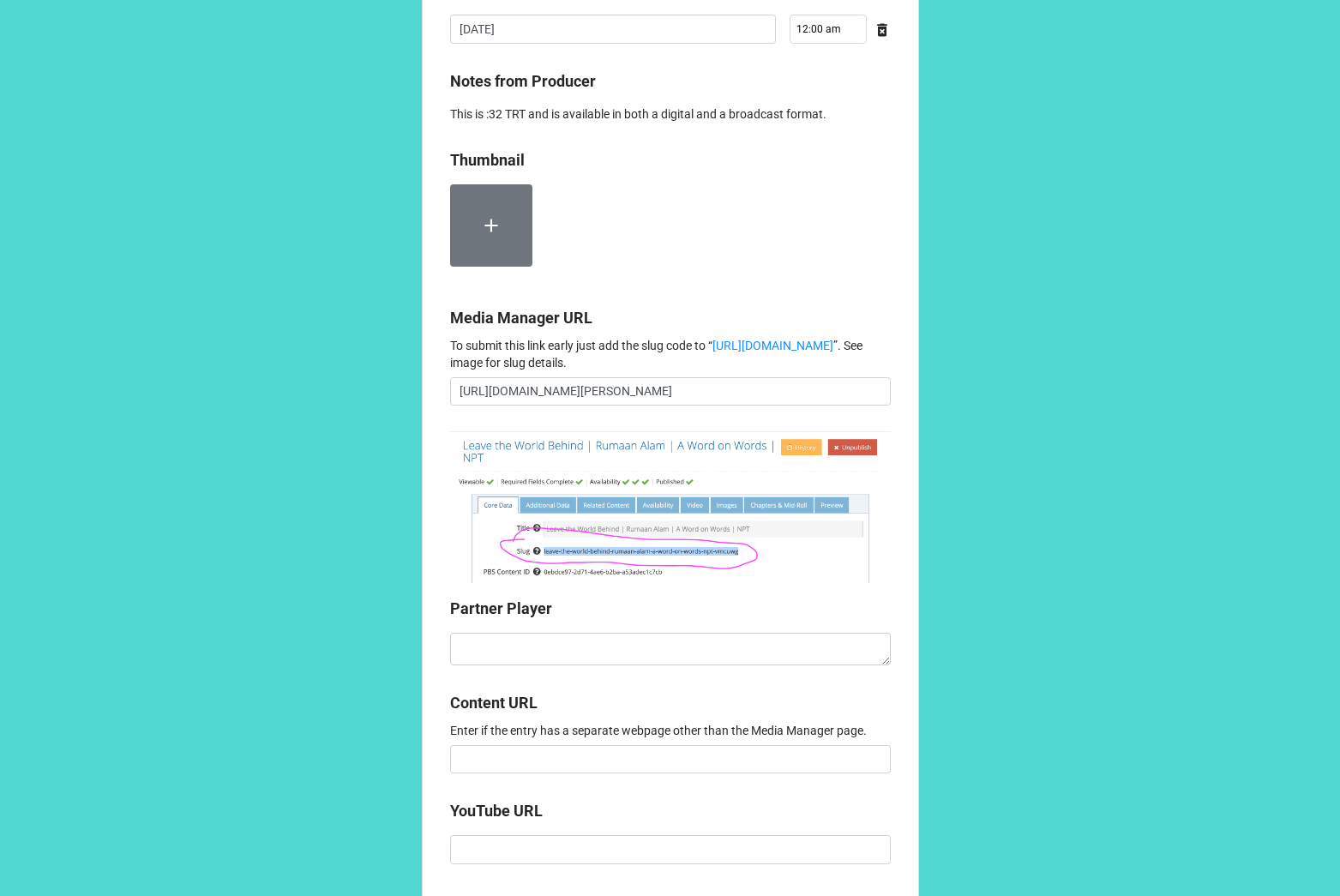
click at [512, 267] on label at bounding box center [491, 225] width 82 height 82
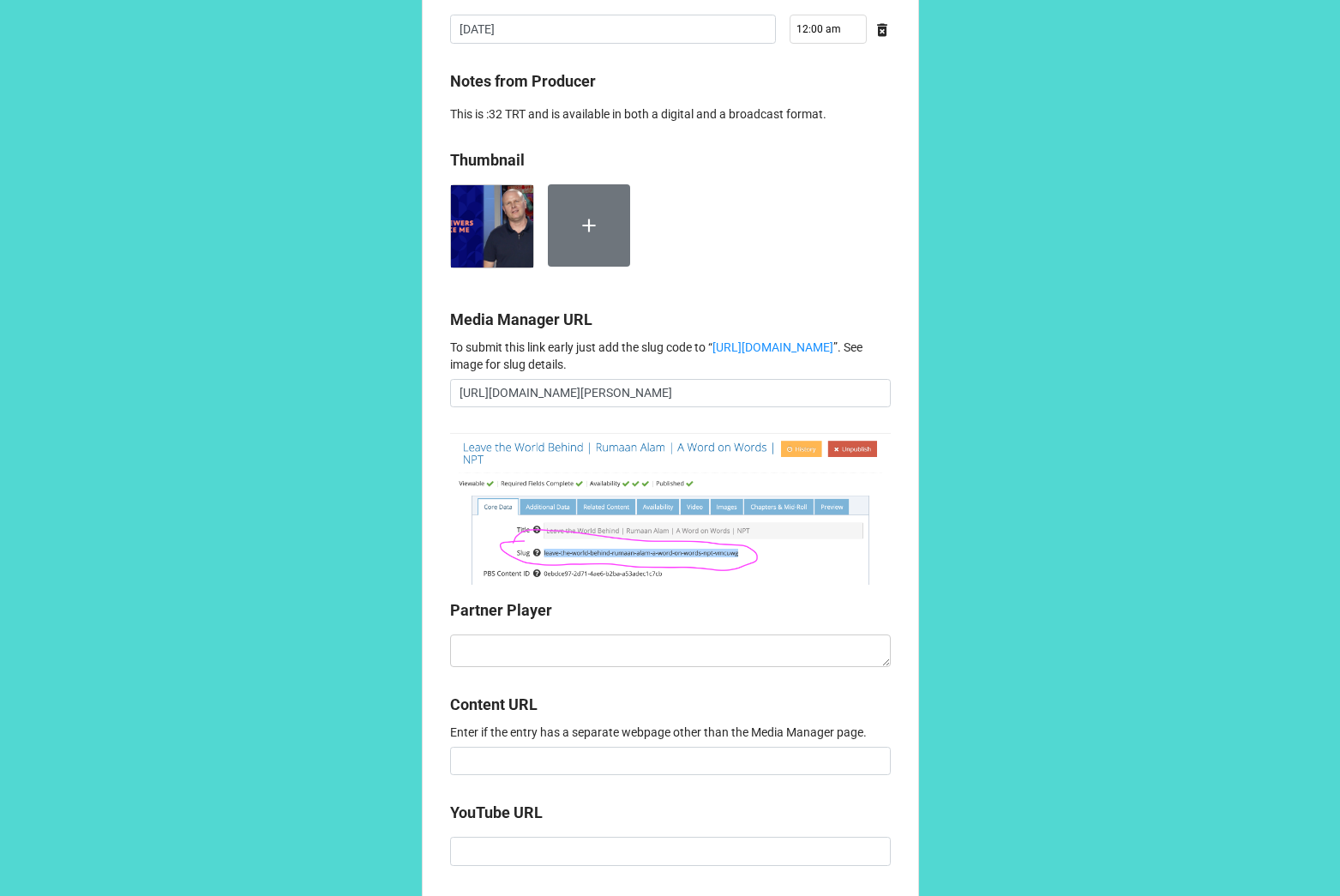
scroll to position [1549, 0]
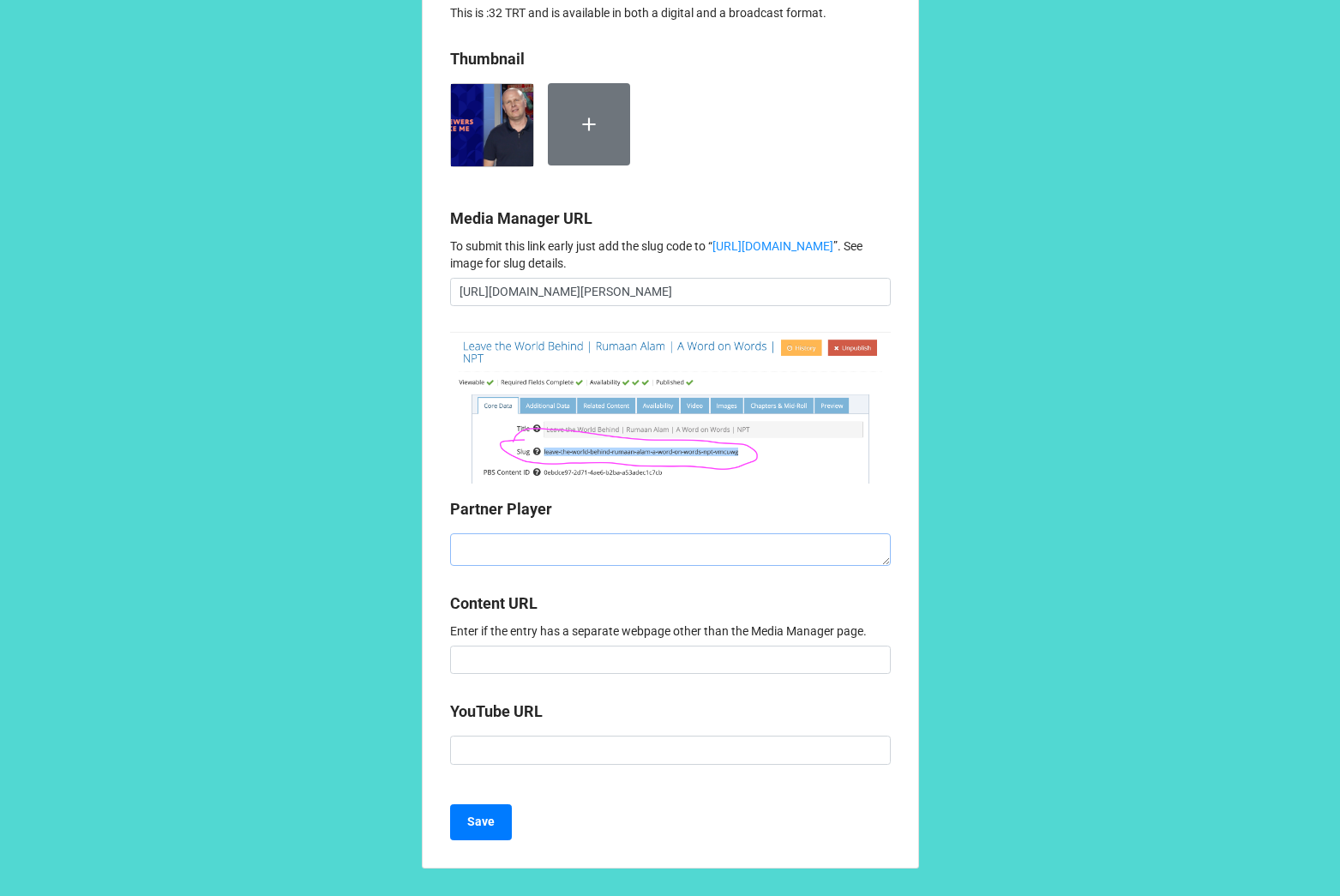
click at [735, 566] on textarea at bounding box center [670, 549] width 440 height 32
paste textarea "<iframe style="aspect-ratio: 16/9; width: 100%; border: 0;" id="partnerPlayer" …"
type textarea "x"
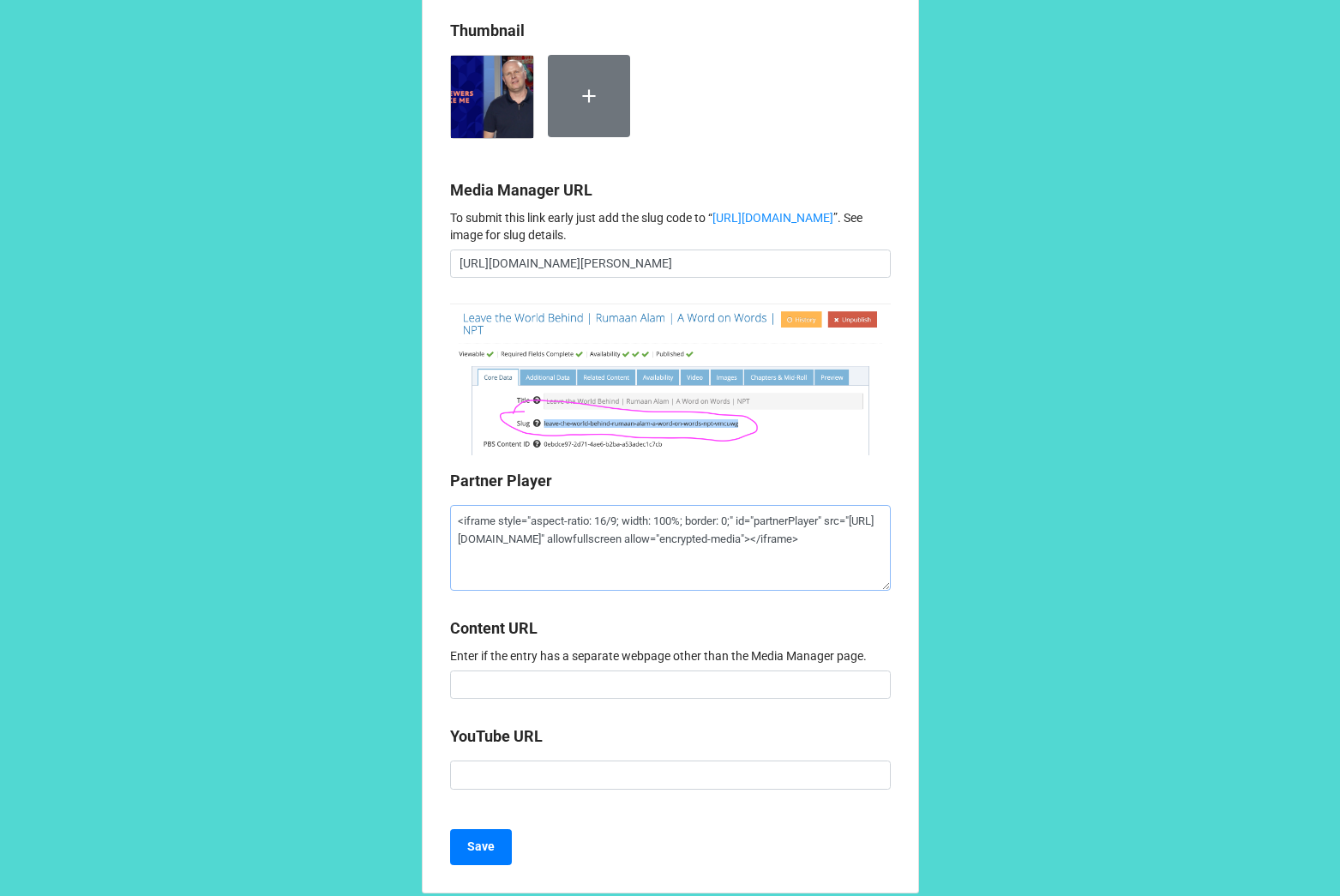
scroll to position [1711, 0]
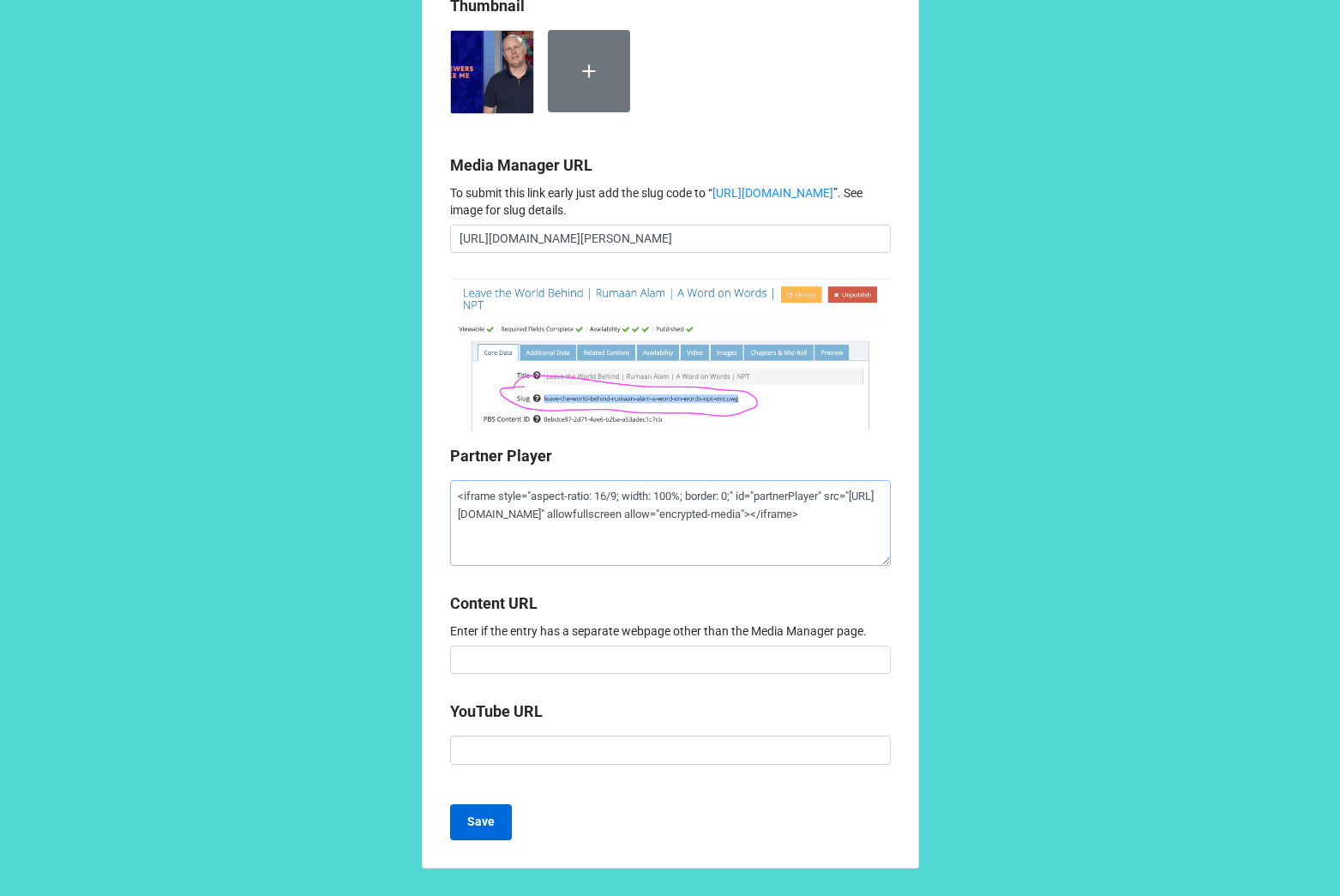
type textarea "<iframe style="aspect-ratio: 16/9; width: 100%; border: 0;" id="partnerPlayer" …"
click at [490, 813] on b "Save" at bounding box center [481, 822] width 27 height 18
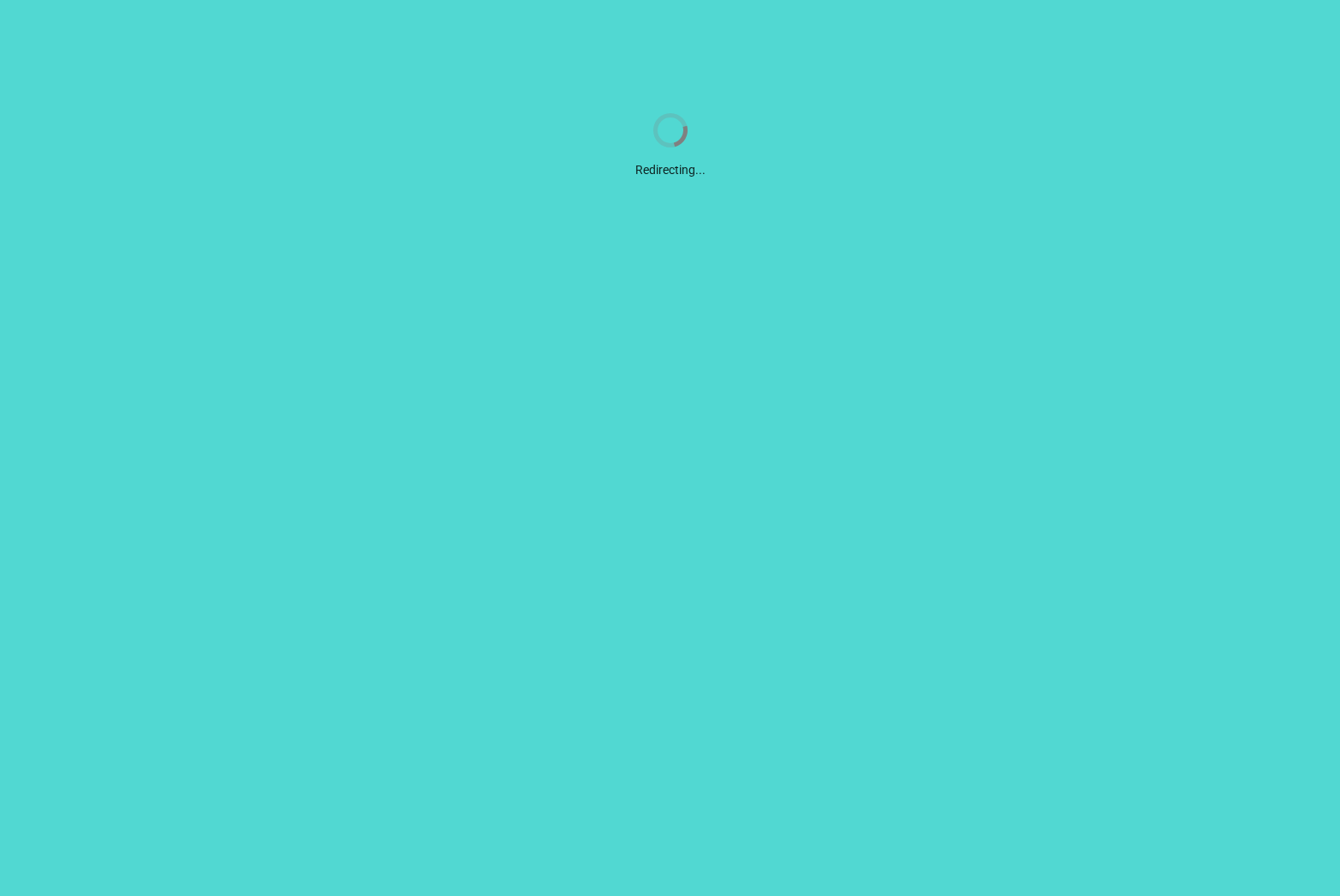
scroll to position [0, 0]
